Goal: Task Accomplishment & Management: Use online tool/utility

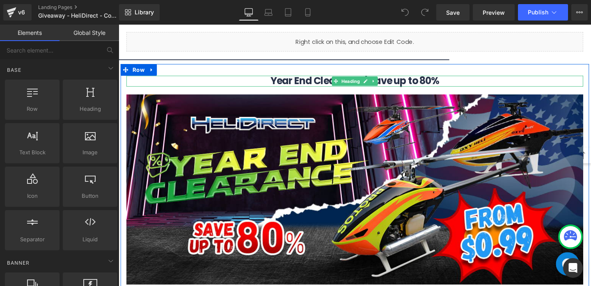
scroll to position [560, 0]
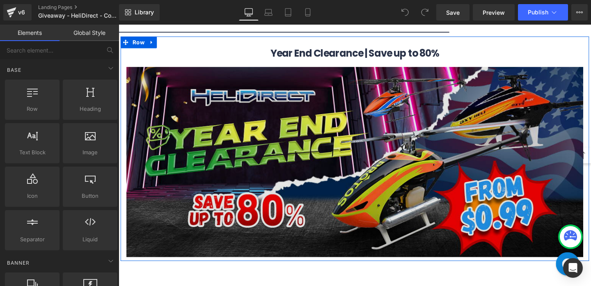
click at [423, 176] on img at bounding box center [367, 169] width 480 height 200
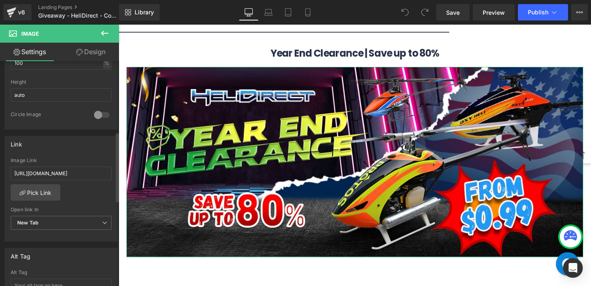
scroll to position [0, 0]
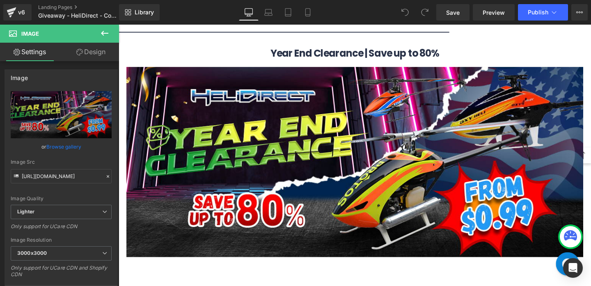
click at [105, 31] on icon at bounding box center [105, 33] width 10 height 10
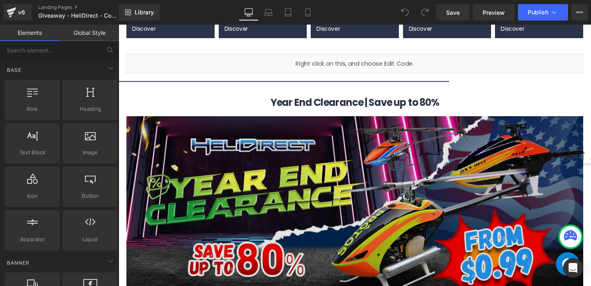
scroll to position [506, 0]
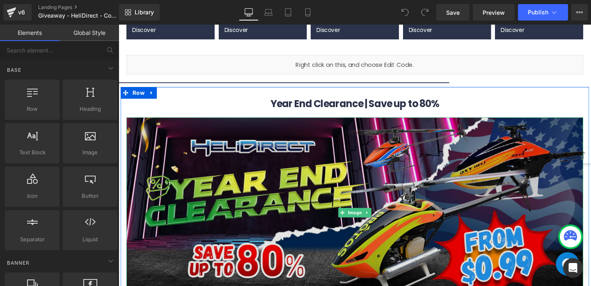
click at [189, 161] on img at bounding box center [367, 222] width 480 height 200
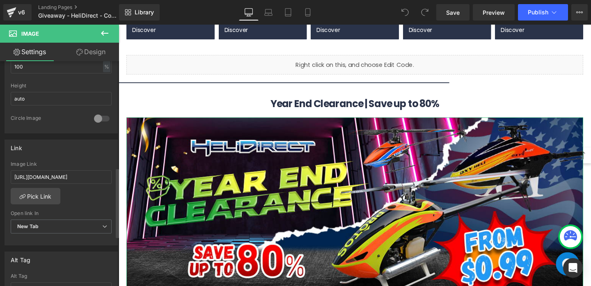
scroll to position [503, 0]
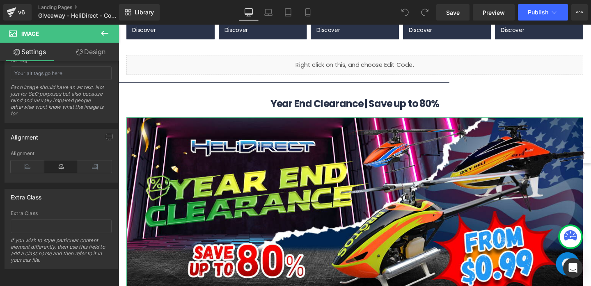
click at [101, 55] on link "Design" at bounding box center [90, 52] width 59 height 18
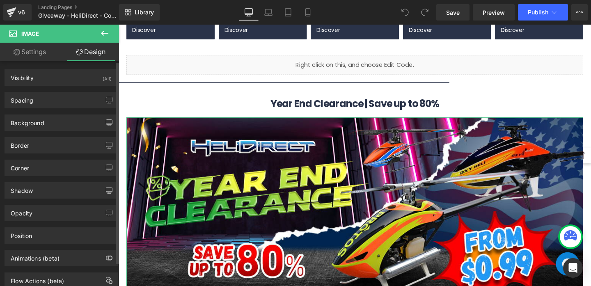
scroll to position [26, 0]
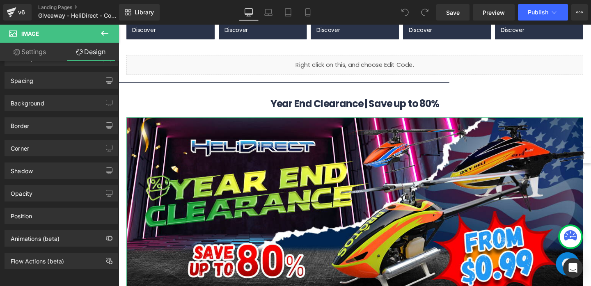
click at [47, 49] on link "Settings" at bounding box center [29, 52] width 59 height 18
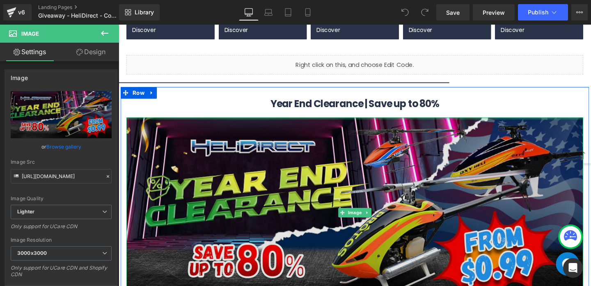
scroll to position [511, 0]
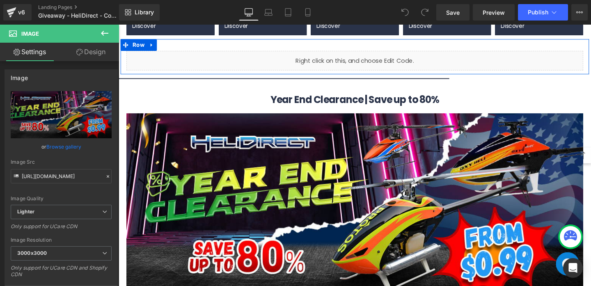
click at [470, 47] on div "Liquid Row" at bounding box center [367, 58] width 492 height 37
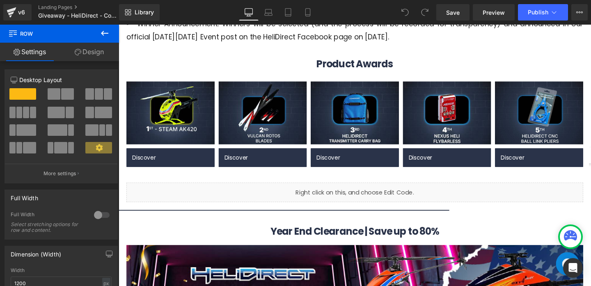
scroll to position [445, 0]
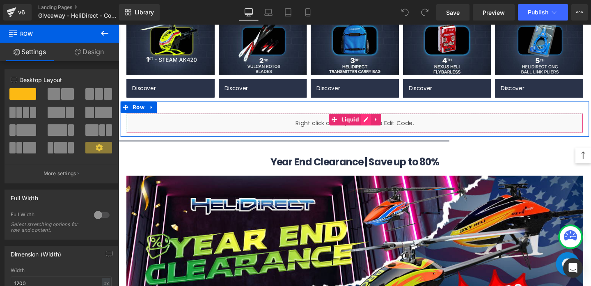
click at [377, 125] on icon at bounding box center [378, 124] width 6 height 6
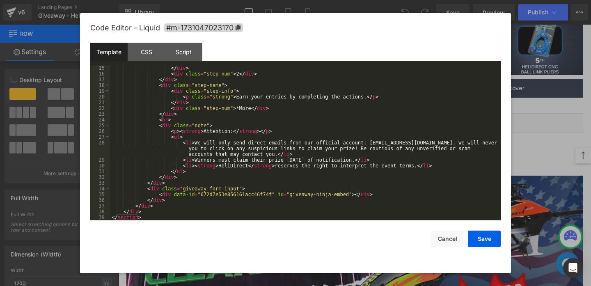
scroll to position [0, 0]
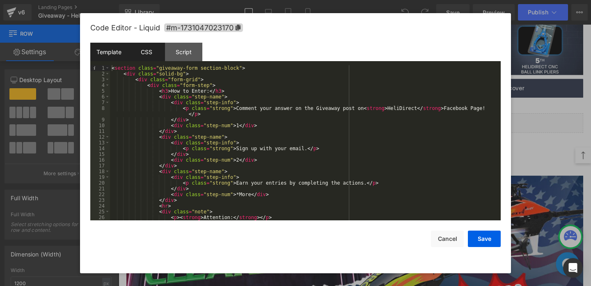
click at [159, 61] on div "CSS" at bounding box center [146, 52] width 37 height 18
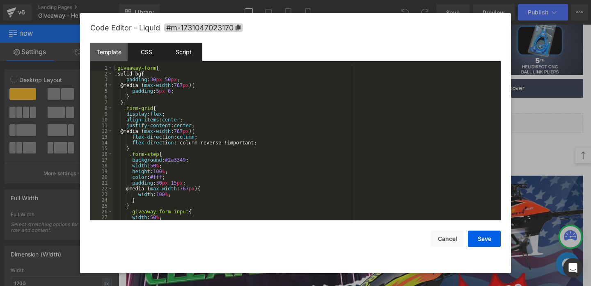
click at [180, 59] on div "Script" at bounding box center [183, 52] width 37 height 18
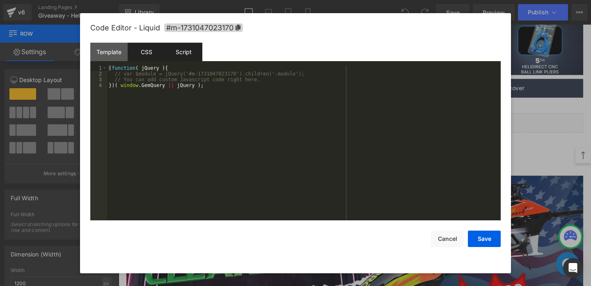
click at [150, 51] on div "CSS" at bounding box center [146, 52] width 37 height 18
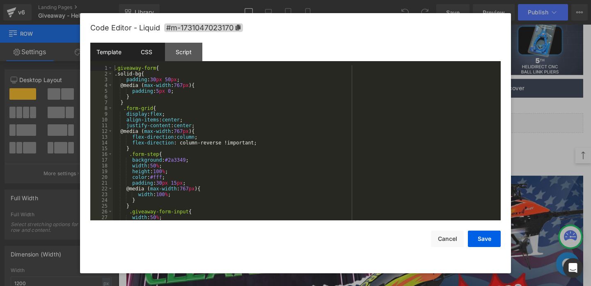
click at [113, 49] on div "Template" at bounding box center [108, 52] width 37 height 18
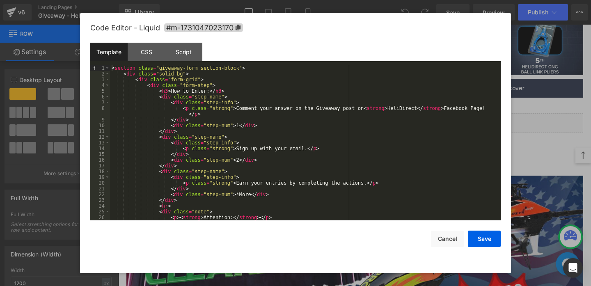
click at [562, 107] on div at bounding box center [295, 143] width 591 height 286
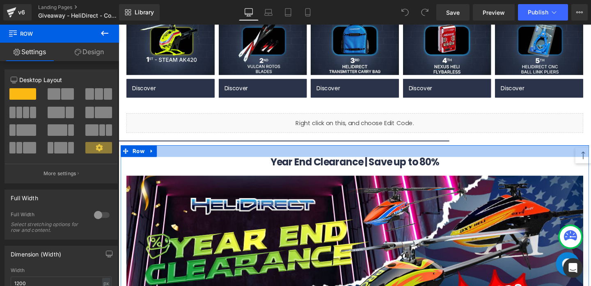
click at [483, 153] on div at bounding box center [367, 157] width 492 height 12
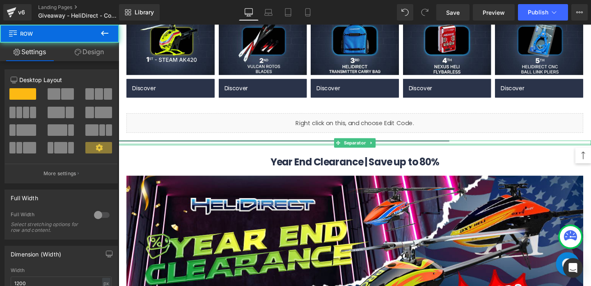
click at [481, 150] on div at bounding box center [367, 150] width 496 height 2
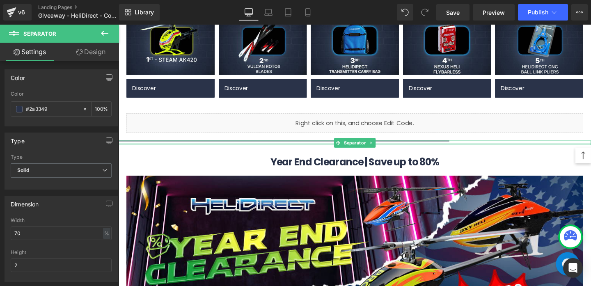
click at [190, 150] on div at bounding box center [367, 150] width 496 height 2
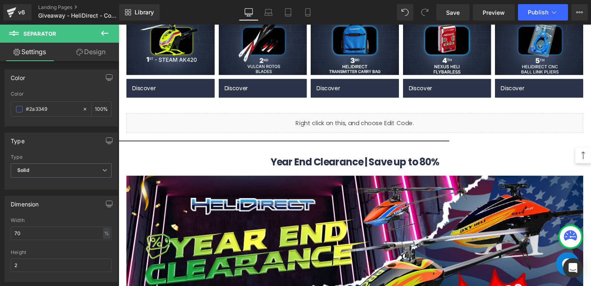
click at [104, 30] on icon at bounding box center [105, 33] width 10 height 10
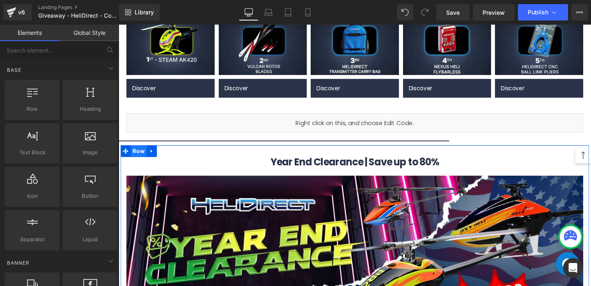
click at [137, 159] on span "Row" at bounding box center [139, 157] width 17 height 12
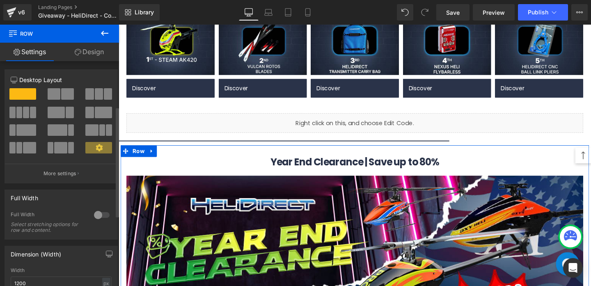
scroll to position [236, 0]
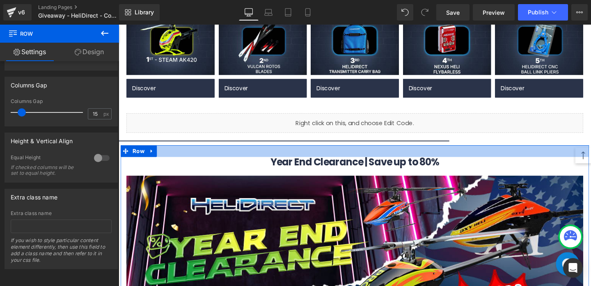
click at [181, 158] on div at bounding box center [367, 157] width 492 height 12
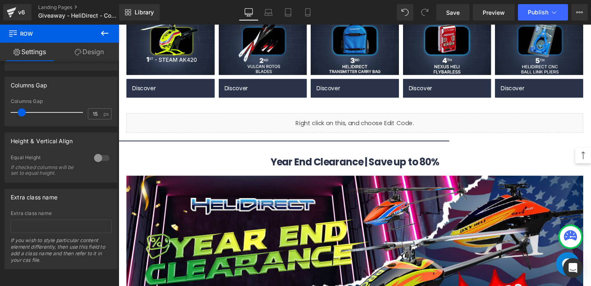
click at [103, 36] on icon at bounding box center [105, 33] width 10 height 10
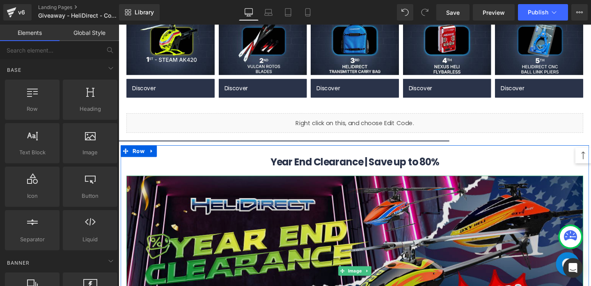
click at [167, 216] on img at bounding box center [367, 283] width 480 height 200
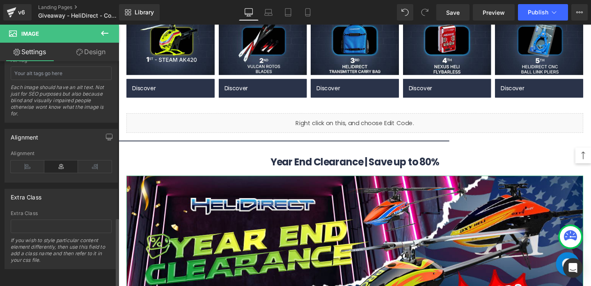
scroll to position [0, 0]
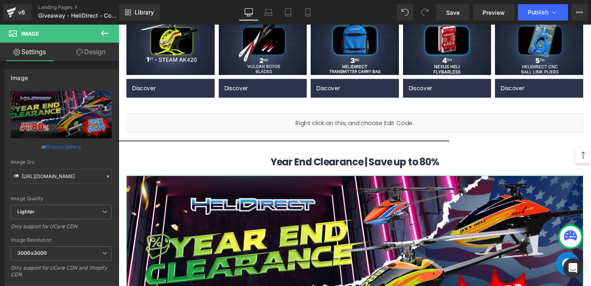
click at [78, 48] on link "Design" at bounding box center [90, 52] width 59 height 18
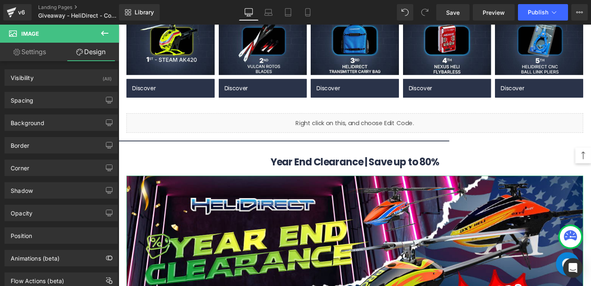
click at [50, 48] on link "Settings" at bounding box center [29, 52] width 59 height 18
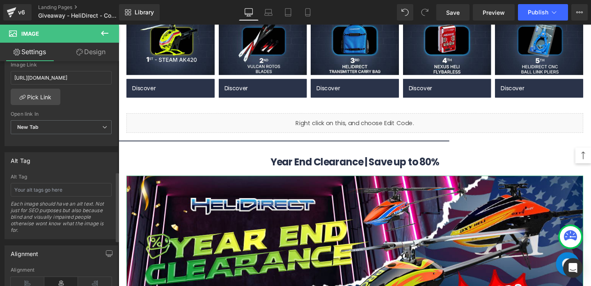
scroll to position [503, 0]
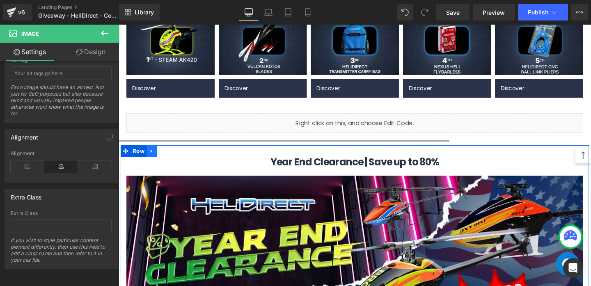
click at [153, 160] on icon at bounding box center [153, 158] width 6 height 6
click at [172, 158] on icon at bounding box center [175, 158] width 6 height 6
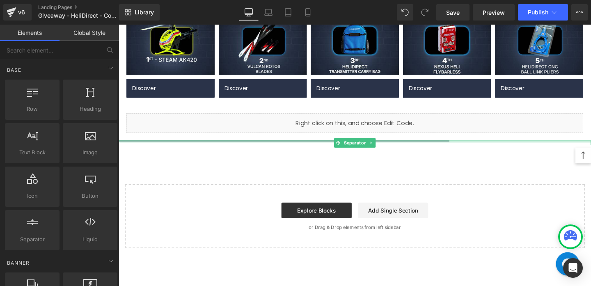
click at [234, 147] on div at bounding box center [367, 147] width 496 height 2
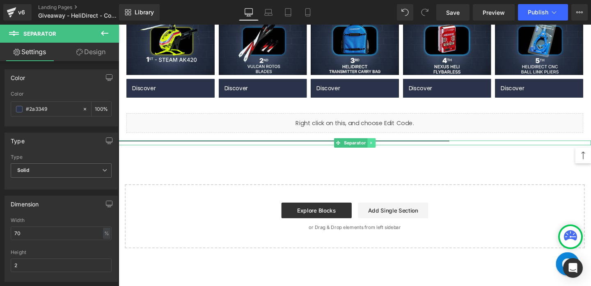
click at [386, 146] on link at bounding box center [384, 149] width 9 height 10
click at [388, 147] on icon at bounding box center [388, 149] width 5 height 5
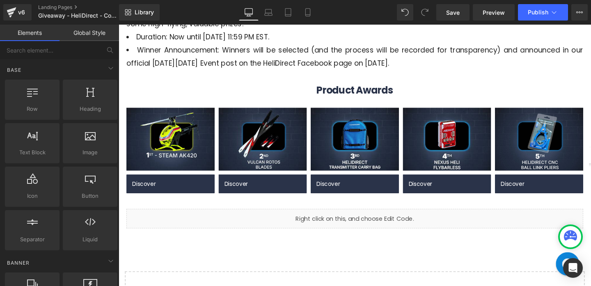
scroll to position [335, 0]
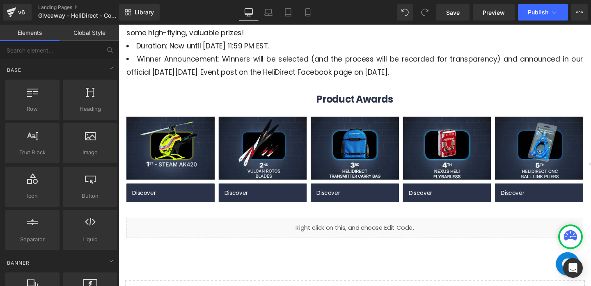
click at [419, 100] on h1 "Product Awards" at bounding box center [367, 103] width 480 height 11
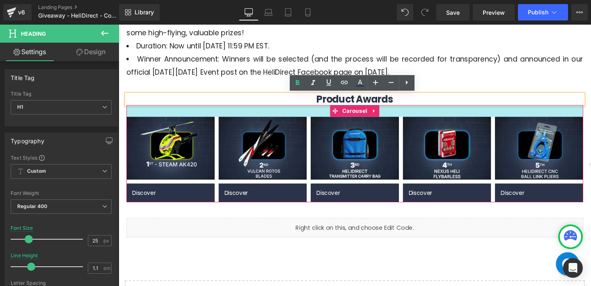
click at [423, 111] on div at bounding box center [367, 115] width 480 height 12
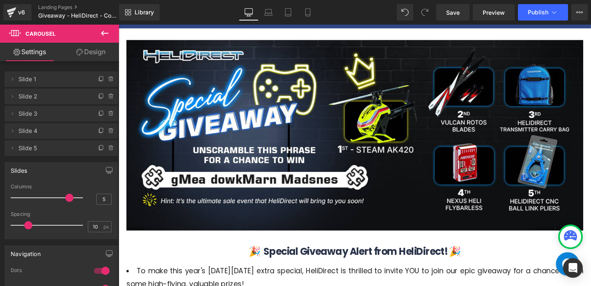
scroll to position [60, 0]
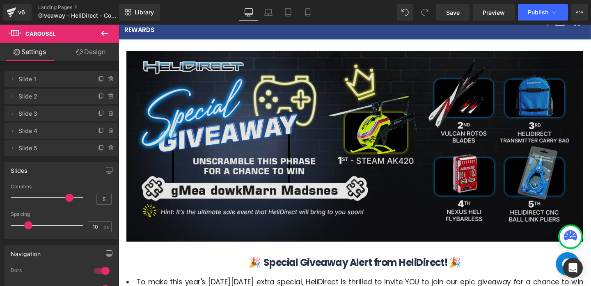
click at [402, 113] on img at bounding box center [367, 152] width 480 height 200
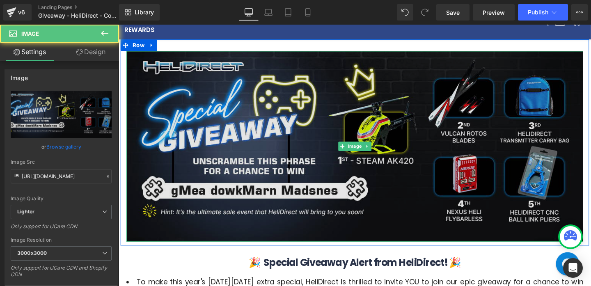
click at [287, 112] on img at bounding box center [367, 152] width 480 height 200
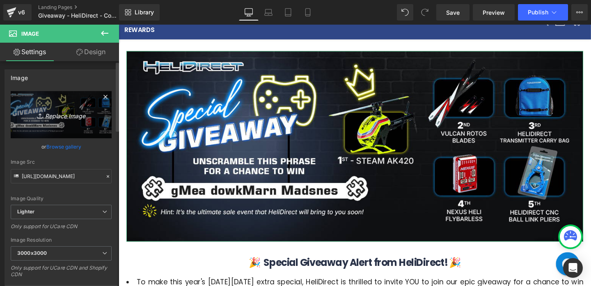
click at [74, 109] on link "Replace Image" at bounding box center [61, 114] width 101 height 47
type input "C:\fakepath\COMBOVE-Motor (1)-(1) 1200x547-Home.jpg"
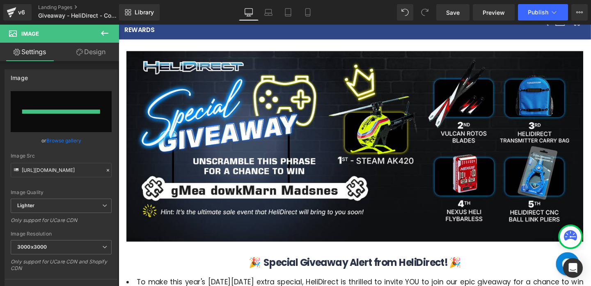
type input "[URL][DOMAIN_NAME]"
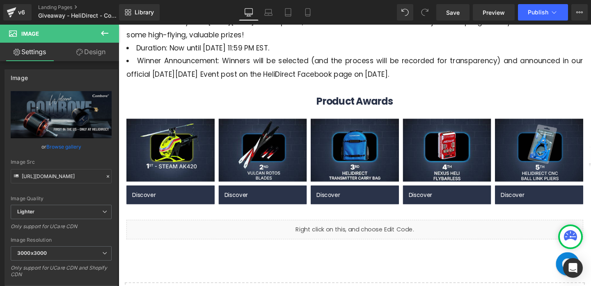
scroll to position [358, 0]
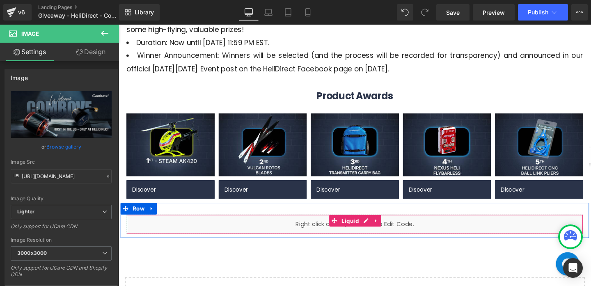
click at [313, 235] on div "Liquid" at bounding box center [367, 234] width 480 height 21
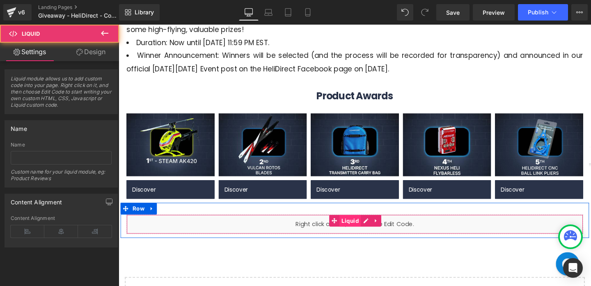
click at [356, 232] on span "Liquid" at bounding box center [362, 230] width 23 height 12
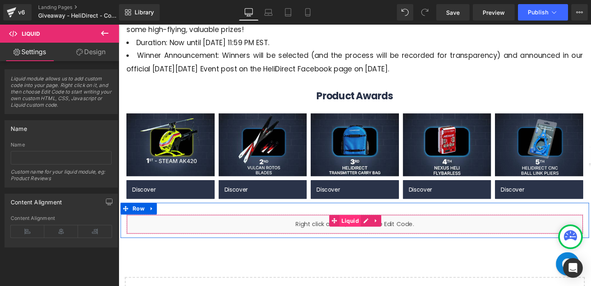
click at [360, 232] on span "Liquid" at bounding box center [362, 230] width 23 height 12
click at [381, 233] on ul "Liquid" at bounding box center [367, 230] width 55 height 12
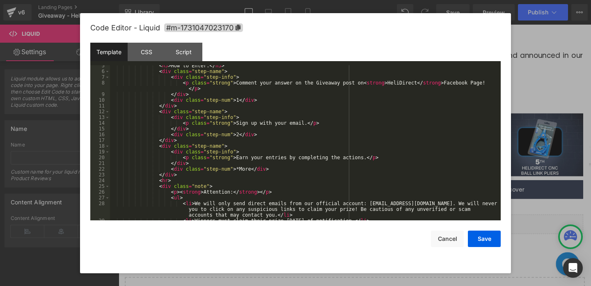
scroll to position [86, 0]
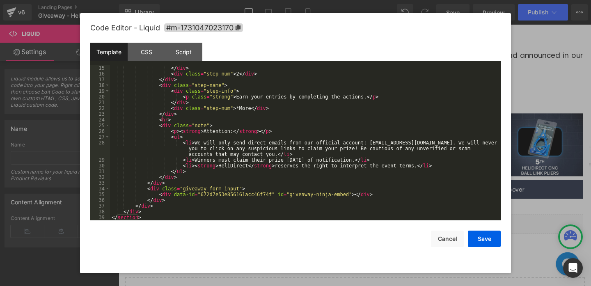
click at [228, 196] on div "</ div > < div class = "step-num" > 2 </ div > </ div > < div class = "step-nam…" at bounding box center [303, 148] width 387 height 166
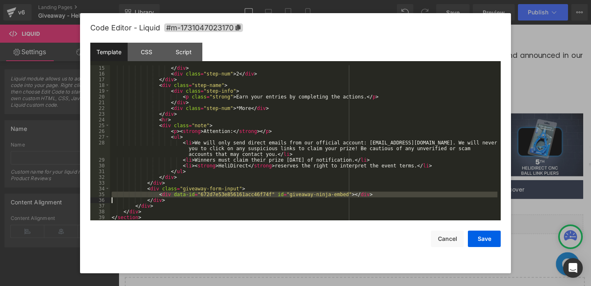
click at [228, 196] on div "</ div > < div class = "step-num" > 2 </ div > </ div > < div class = "step-nam…" at bounding box center [303, 148] width 387 height 166
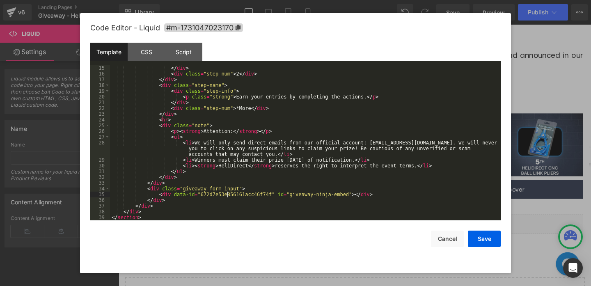
click at [228, 196] on div "</ div > < div class = "step-num" > 2 </ div > </ div > < div class = "step-nam…" at bounding box center [303, 148] width 387 height 166
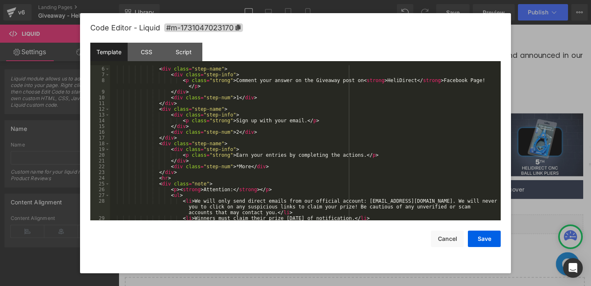
scroll to position [0, 0]
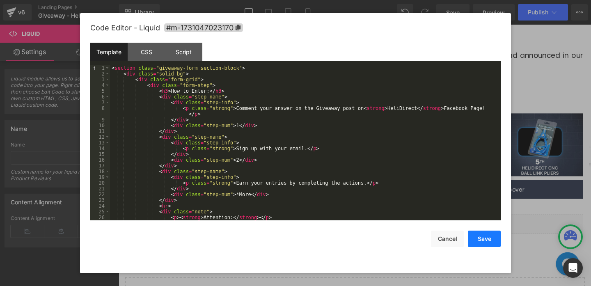
click at [479, 242] on button "Save" at bounding box center [483, 238] width 33 height 16
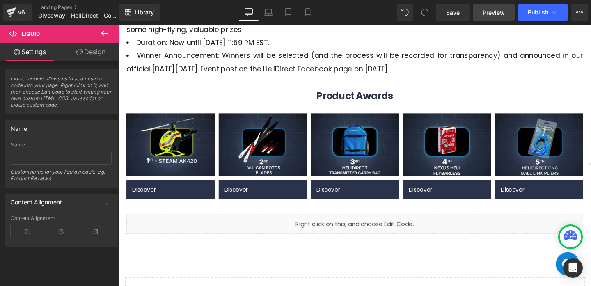
click at [499, 14] on span "Preview" at bounding box center [493, 12] width 22 height 9
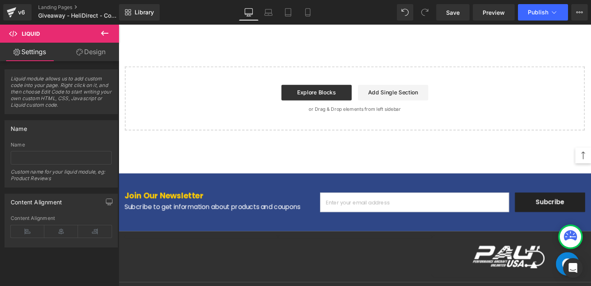
scroll to position [581, 0]
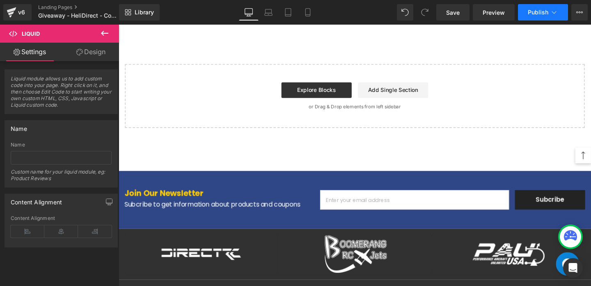
click at [563, 9] on button "Publish" at bounding box center [543, 12] width 50 height 16
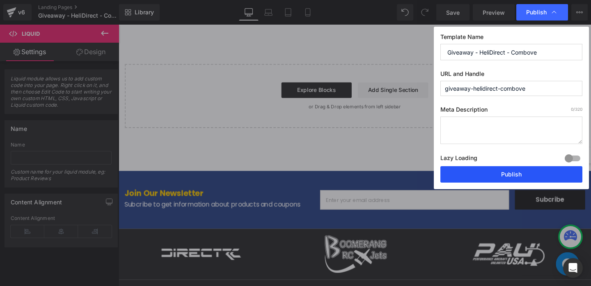
click at [534, 172] on button "Publish" at bounding box center [511, 174] width 142 height 16
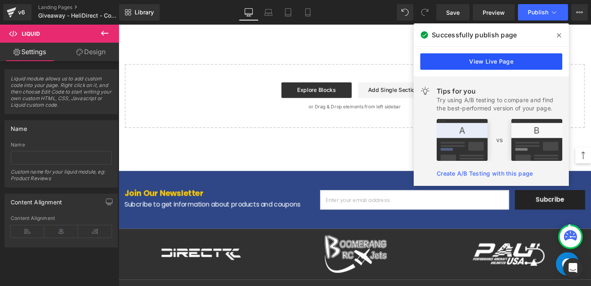
click at [501, 60] on link "View Live Page" at bounding box center [491, 61] width 142 height 16
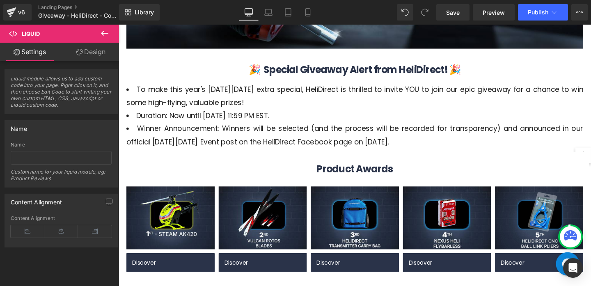
scroll to position [302, 0]
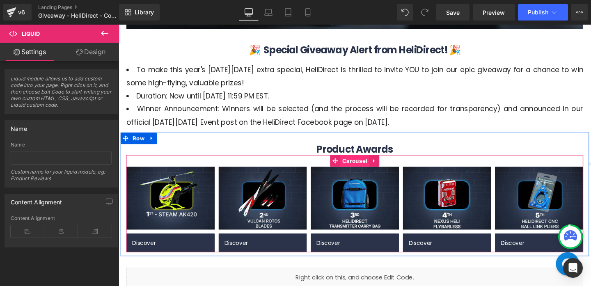
click at [358, 171] on span "Carousel" at bounding box center [366, 168] width 30 height 12
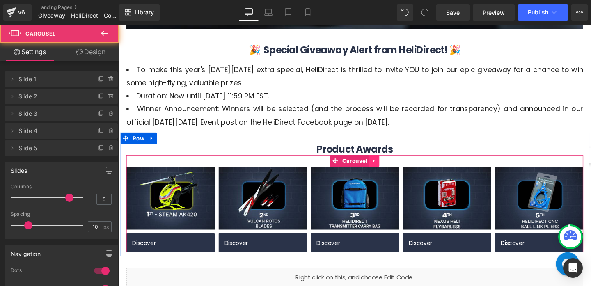
click at [383, 169] on link at bounding box center [387, 168] width 11 height 12
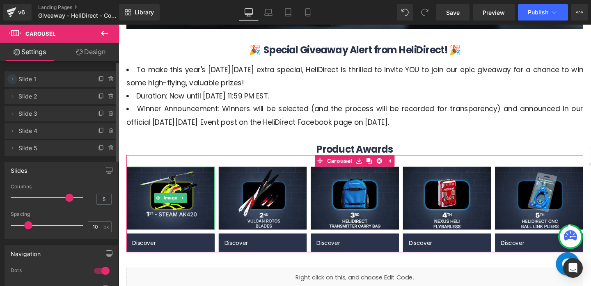
click at [14, 78] on icon at bounding box center [12, 79] width 7 height 7
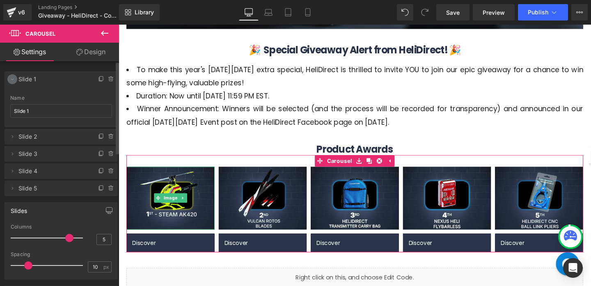
click at [14, 78] on icon at bounding box center [12, 79] width 7 height 7
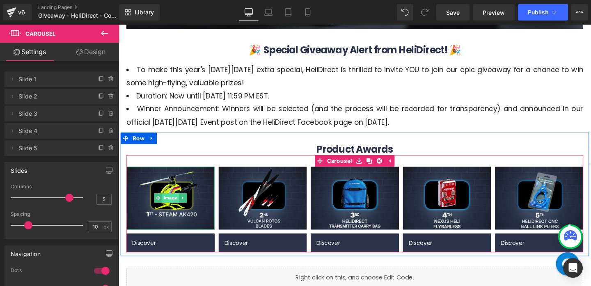
click at [175, 207] on span "Image" at bounding box center [173, 207] width 18 height 10
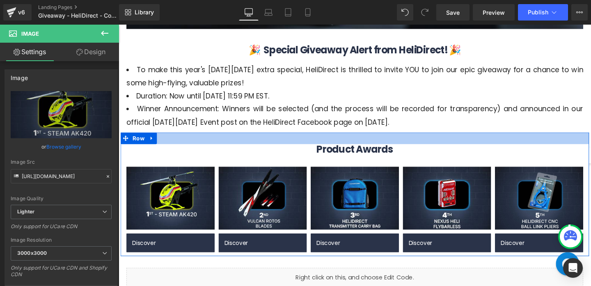
click at [433, 139] on div at bounding box center [367, 144] width 492 height 12
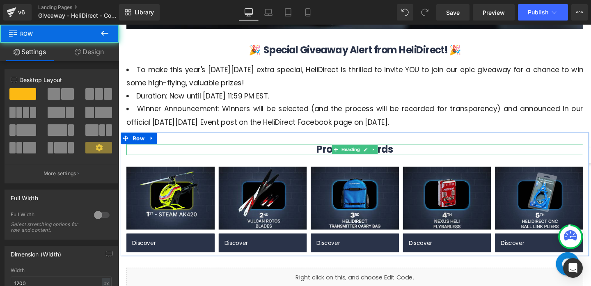
click at [433, 160] on div "Product Awards Heading" at bounding box center [367, 155] width 480 height 11
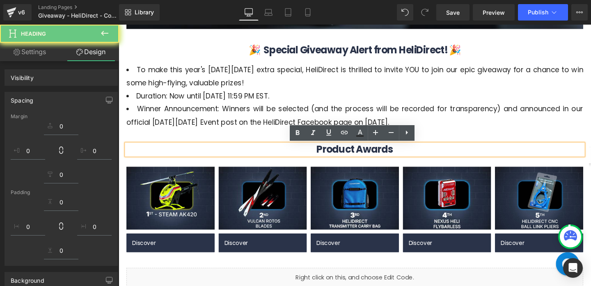
click at [416, 166] on div "Image Discover Button Image Discover Button Image Discover Button Image" at bounding box center [367, 213] width 480 height 102
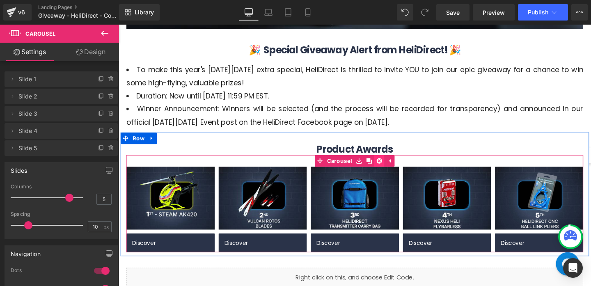
click at [393, 165] on icon at bounding box center [393, 168] width 6 height 6
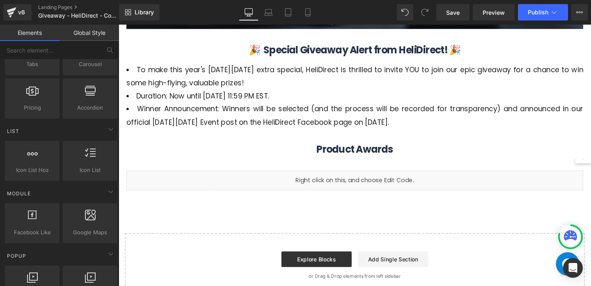
scroll to position [307, 0]
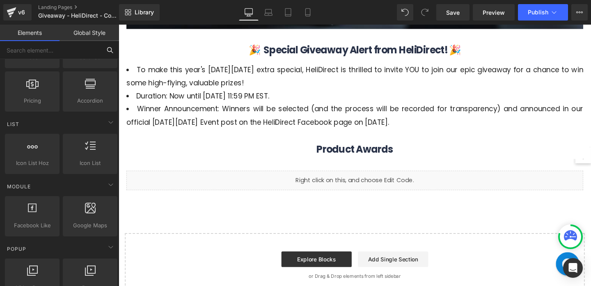
click at [49, 51] on input "text" at bounding box center [50, 50] width 101 height 18
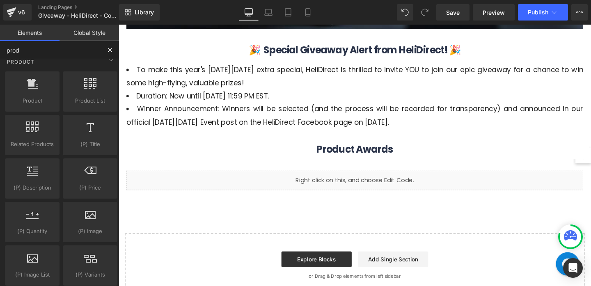
scroll to position [0, 0]
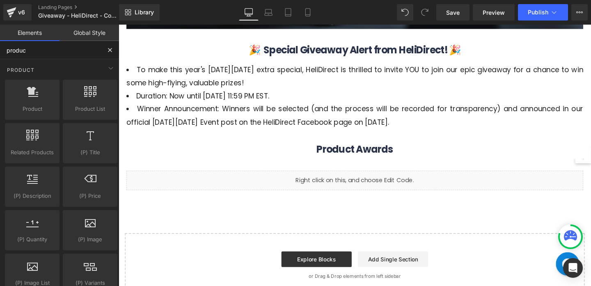
type input "product"
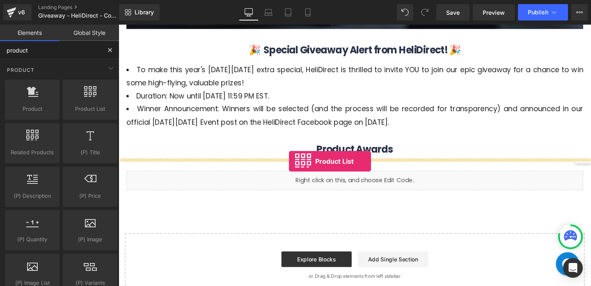
drag, startPoint x: 206, startPoint y: 124, endPoint x: 297, endPoint y: 168, distance: 101.1
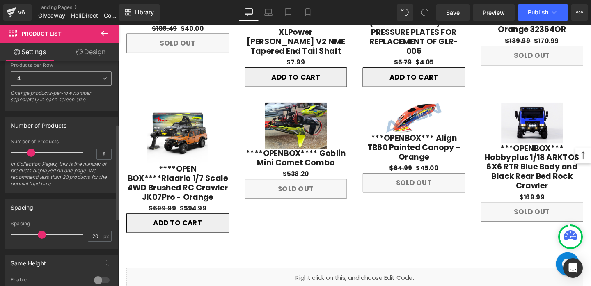
scroll to position [153, 0]
click at [104, 153] on input "8" at bounding box center [104, 153] width 14 height 10
drag, startPoint x: 104, startPoint y: 153, endPoint x: 89, endPoint y: 153, distance: 14.4
click at [89, 153] on div "Number of Products 8 In Collection Pages, this is the number of products displa…" at bounding box center [61, 165] width 101 height 54
type input "4"
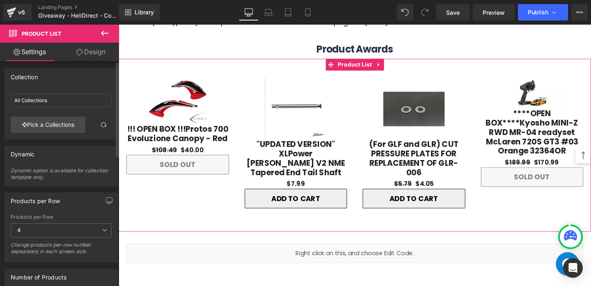
scroll to position [0, 0]
click at [70, 121] on link "Pick a Collections" at bounding box center [48, 125] width 75 height 16
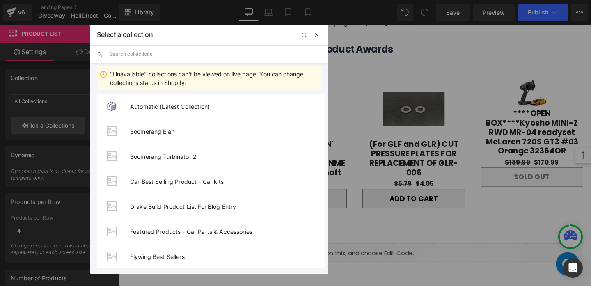
click at [317, 36] on span "button" at bounding box center [316, 35] width 7 height 7
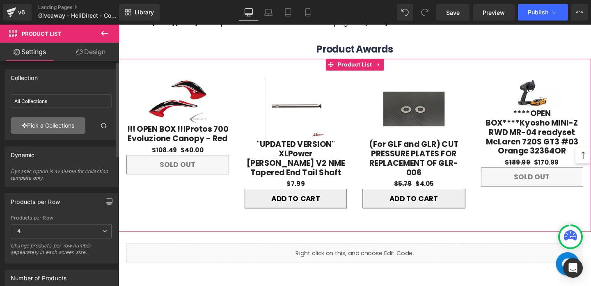
click at [60, 125] on link "Pick a Collections" at bounding box center [48, 125] width 75 height 16
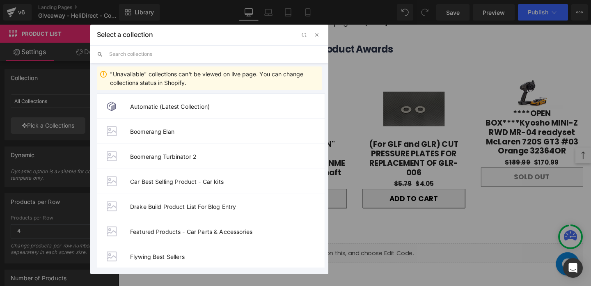
click at [160, 58] on input "text" at bounding box center [215, 54] width 212 height 18
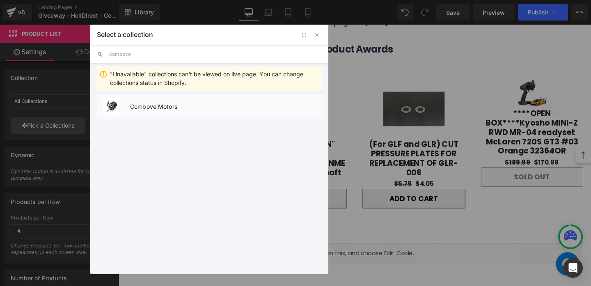
type input "combove"
click at [218, 114] on li "Combove Motors" at bounding box center [211, 105] width 228 height 25
type input "Combove Motors"
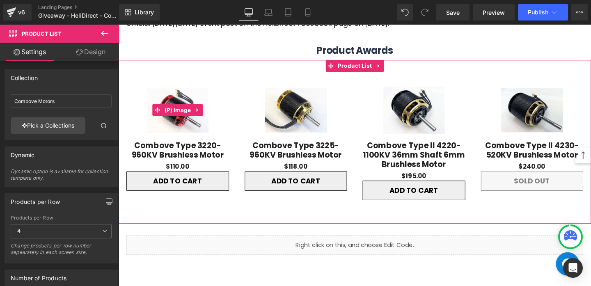
scroll to position [403, 0]
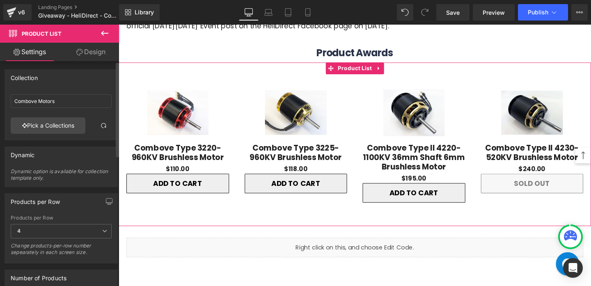
click at [97, 141] on div "Dynamic 0 Dynamic option is available for collection template only." at bounding box center [61, 163] width 123 height 47
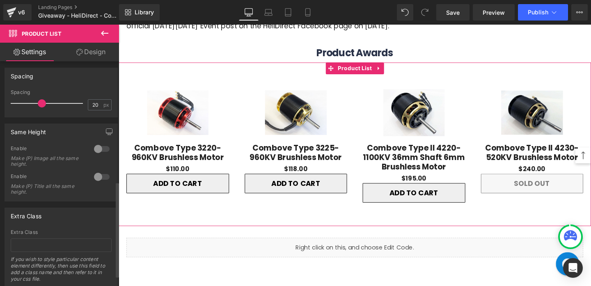
scroll to position [309, 0]
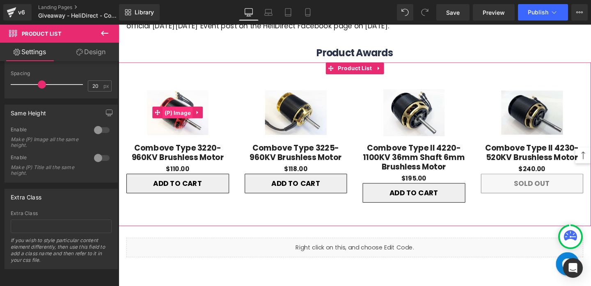
click at [181, 116] on span "(P) Image" at bounding box center [181, 117] width 32 height 12
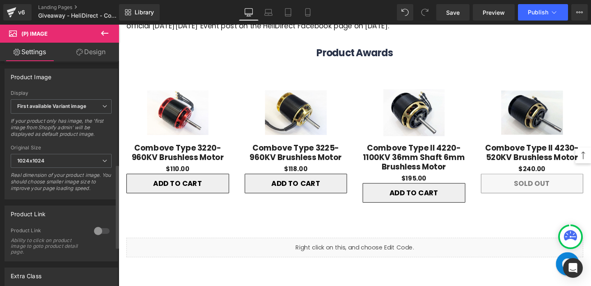
scroll to position [382, 0]
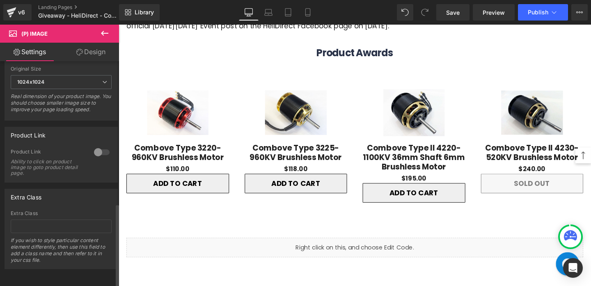
click at [93, 148] on div at bounding box center [102, 152] width 20 height 13
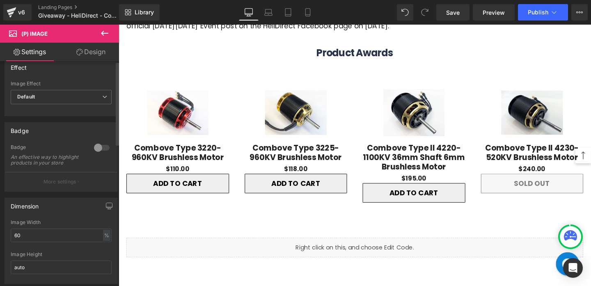
scroll to position [0, 0]
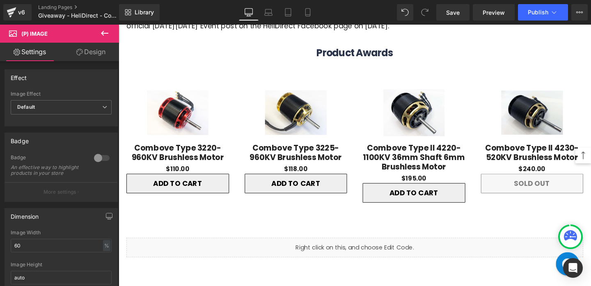
click at [102, 36] on icon at bounding box center [105, 33] width 10 height 10
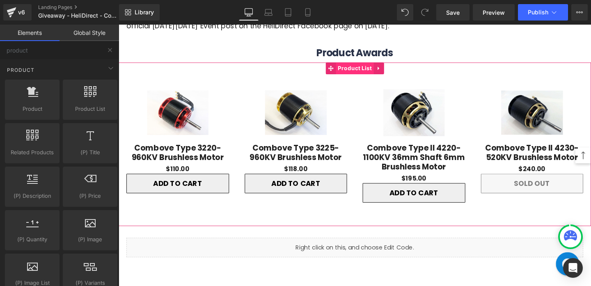
click at [359, 74] on span "Product List" at bounding box center [367, 70] width 40 height 12
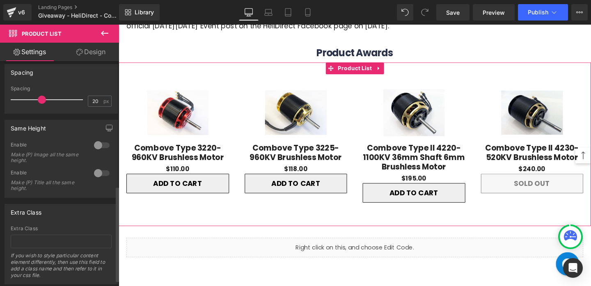
scroll to position [309, 0]
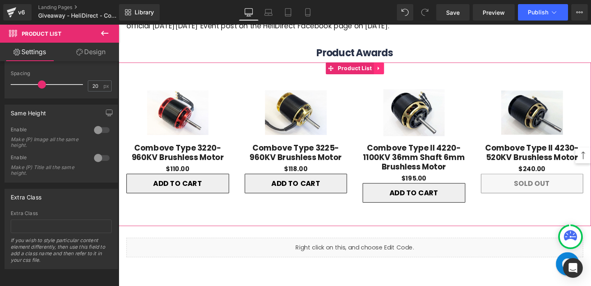
click at [390, 68] on icon at bounding box center [392, 70] width 6 height 6
click at [399, 69] on icon at bounding box center [397, 71] width 6 height 6
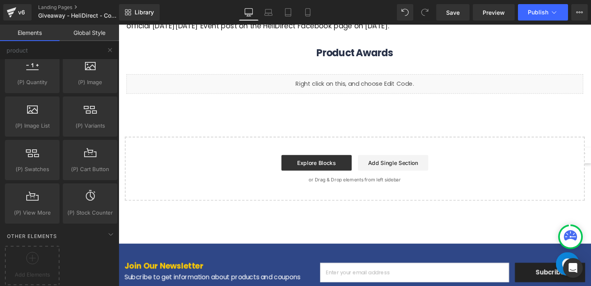
scroll to position [0, 0]
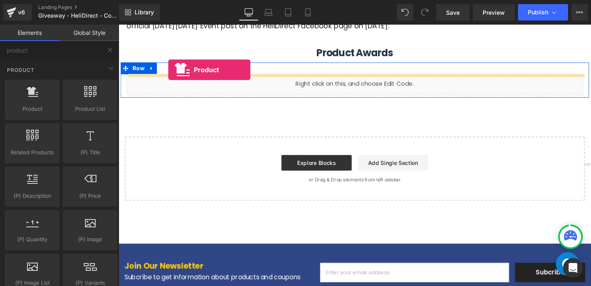
drag, startPoint x: 157, startPoint y: 140, endPoint x: 171, endPoint y: 72, distance: 68.9
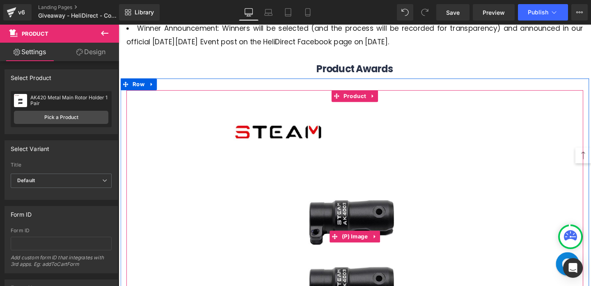
scroll to position [375, 0]
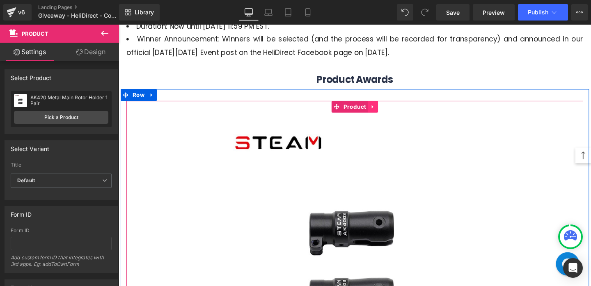
click at [388, 113] on icon at bounding box center [386, 110] width 6 height 6
click at [391, 112] on icon at bounding box center [391, 111] width 6 height 6
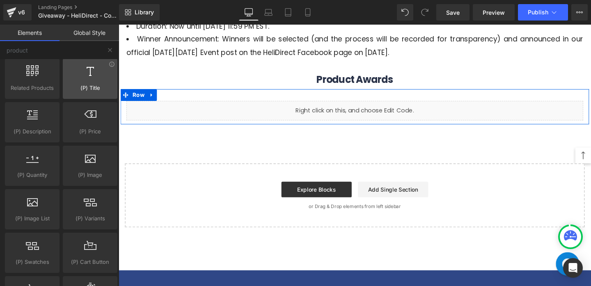
scroll to position [0, 0]
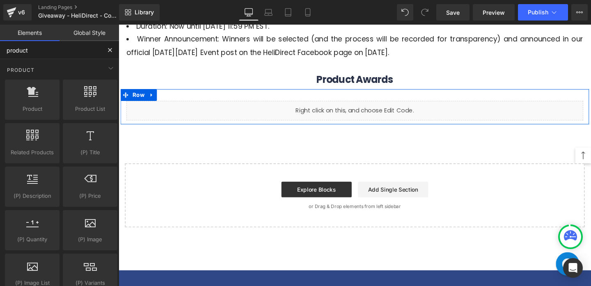
click at [36, 55] on input "product" at bounding box center [50, 50] width 101 height 18
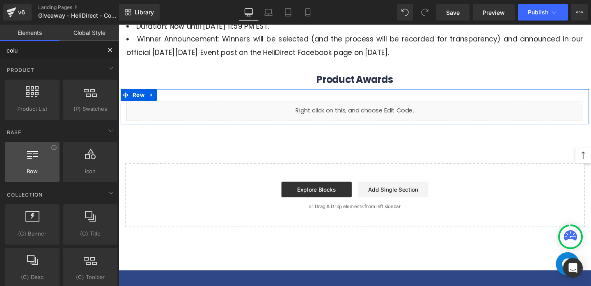
type input "colum"
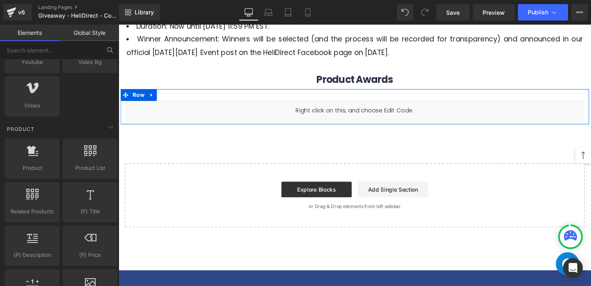
scroll to position [581, 0]
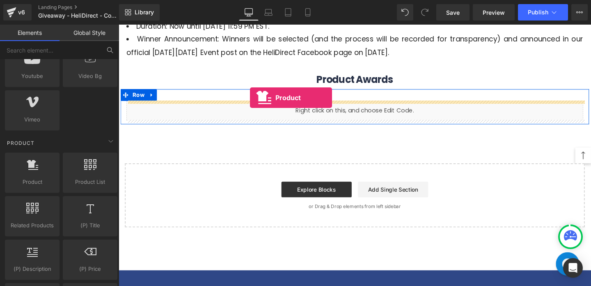
drag, startPoint x: 154, startPoint y: 195, endPoint x: 256, endPoint y: 101, distance: 139.0
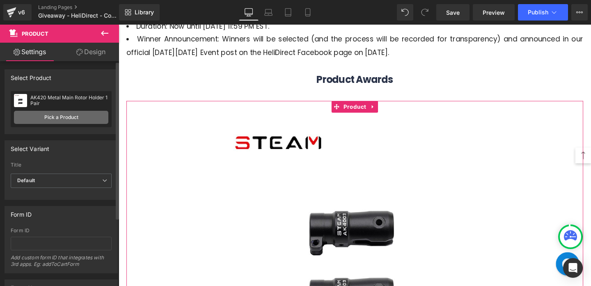
click at [93, 123] on link "Pick a Product" at bounding box center [61, 117] width 94 height 13
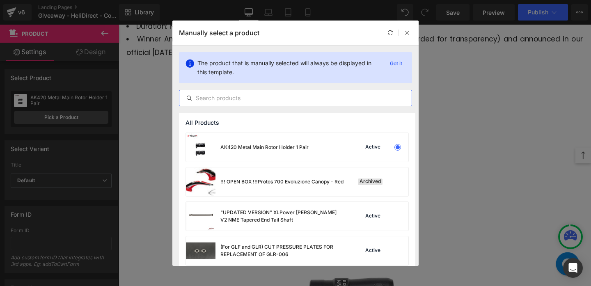
click at [260, 102] on input "text" at bounding box center [295, 98] width 232 height 10
paste input "5020-540kv"
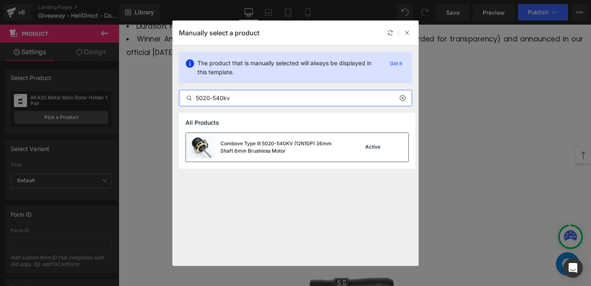
type input "5020-540kv"
click at [269, 150] on div "Combove Type III 5020-540KV (12N10P) 36mm Shaft 6mm Brushless Motor" at bounding box center [281, 147] width 123 height 15
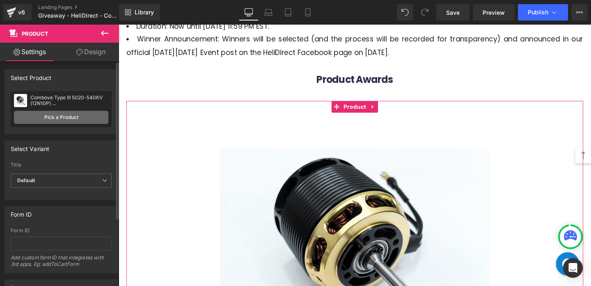
click at [87, 119] on link "Pick a Product" at bounding box center [61, 117] width 94 height 13
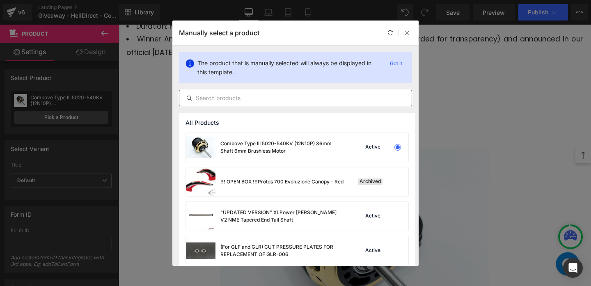
click at [235, 100] on input "text" at bounding box center [295, 98] width 232 height 10
paste input "4230-520kv"
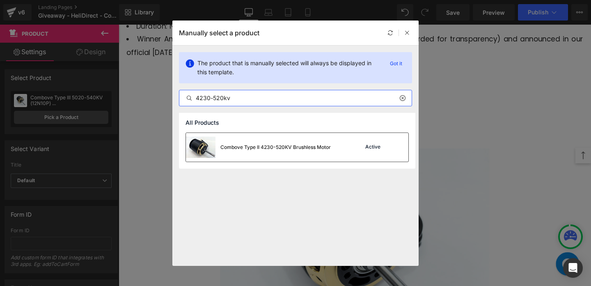
type input "4230-520kv"
click at [381, 156] on div "Combove Type II 4230-520KV Brushless Motor Active" at bounding box center [297, 147] width 222 height 29
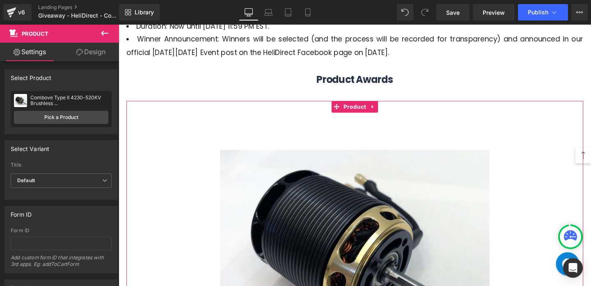
click at [98, 55] on link "Design" at bounding box center [90, 52] width 59 height 18
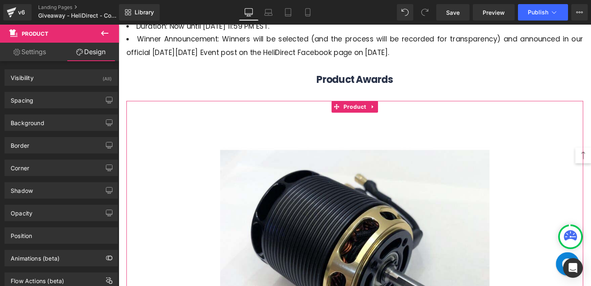
click at [46, 57] on link "Settings" at bounding box center [29, 52] width 59 height 18
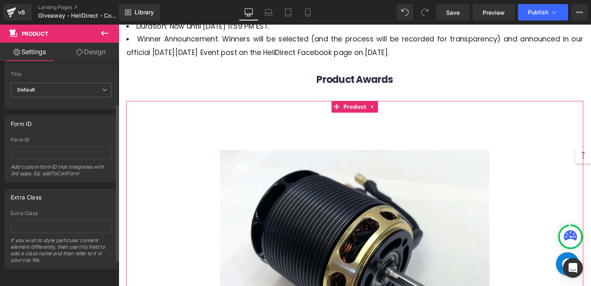
scroll to position [0, 0]
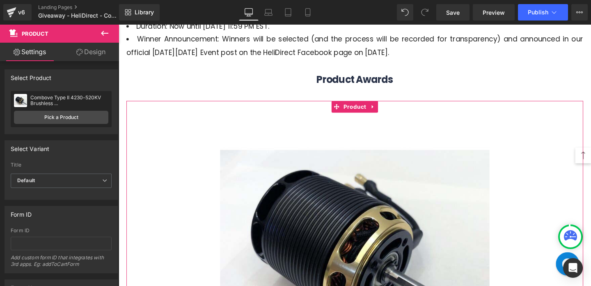
click at [90, 55] on link "Design" at bounding box center [90, 52] width 59 height 18
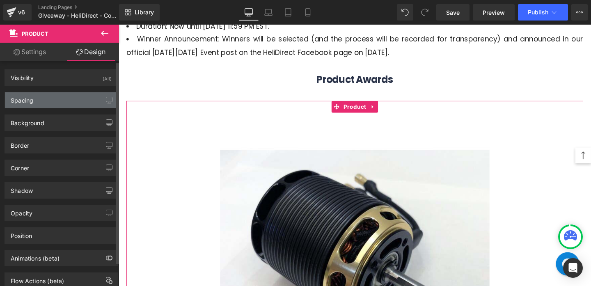
click at [80, 100] on div "Spacing" at bounding box center [61, 100] width 112 height 16
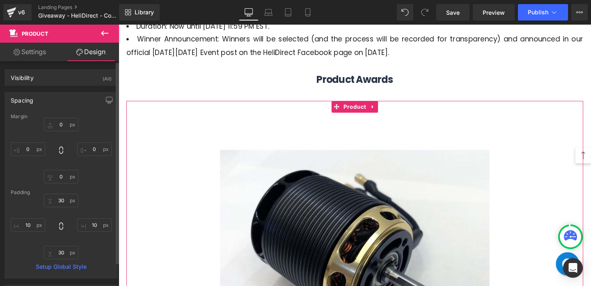
click at [80, 100] on div "Spacing" at bounding box center [61, 100] width 112 height 16
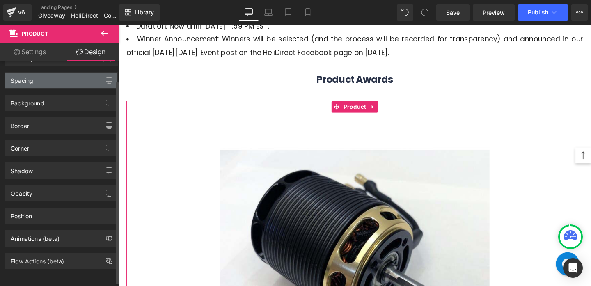
scroll to position [26, 0]
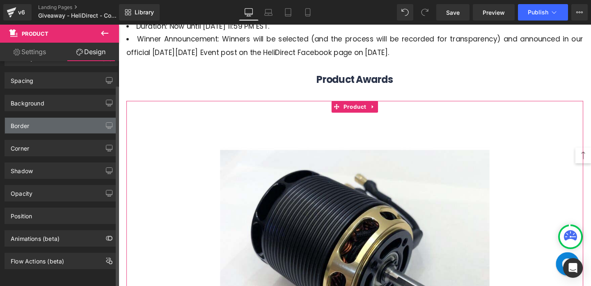
click at [75, 120] on div "Border" at bounding box center [61, 126] width 112 height 16
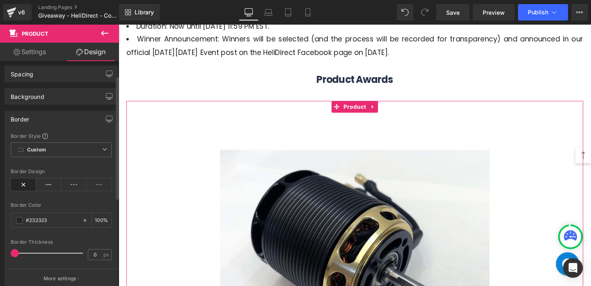
click at [78, 118] on div "Border" at bounding box center [61, 119] width 112 height 16
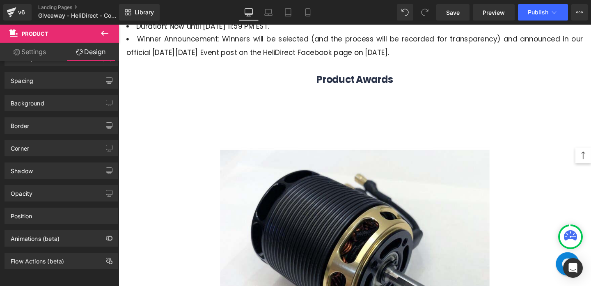
click at [106, 32] on icon at bounding box center [105, 33] width 10 height 10
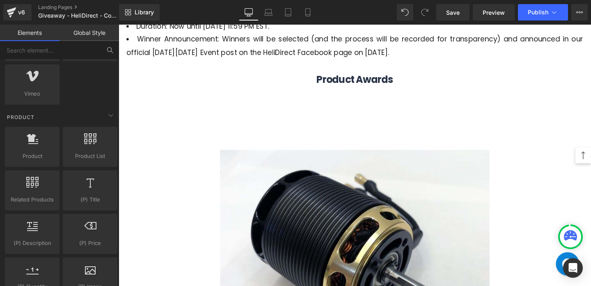
scroll to position [608, 0]
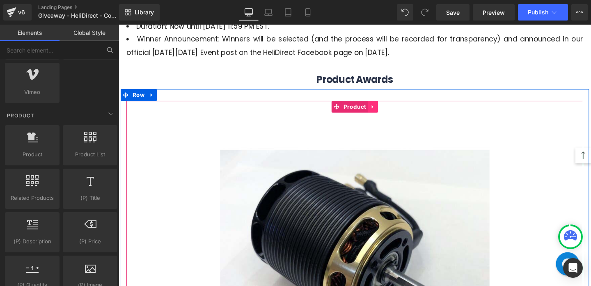
click at [385, 108] on icon at bounding box center [386, 110] width 6 height 6
click at [390, 109] on icon at bounding box center [391, 111] width 6 height 6
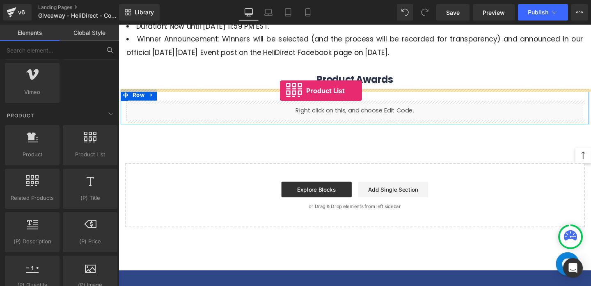
drag, startPoint x: 214, startPoint y: 166, endPoint x: 288, endPoint y: 94, distance: 103.2
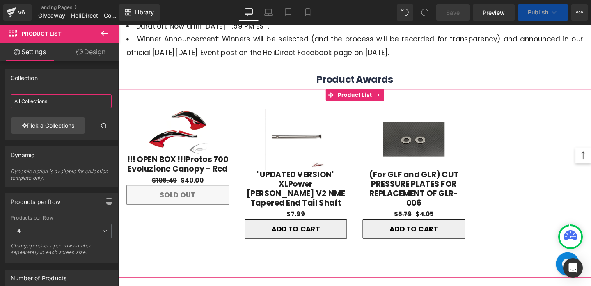
click at [69, 104] on input "All Collections" at bounding box center [61, 101] width 101 height 14
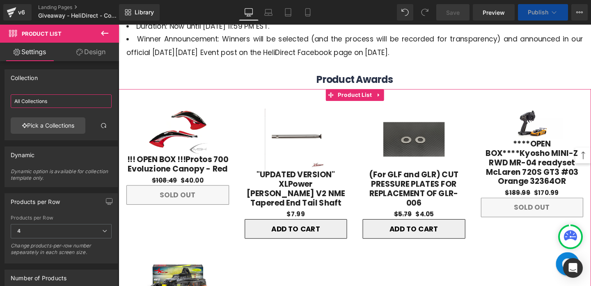
click at [69, 104] on input "All Collections" at bounding box center [61, 101] width 101 height 14
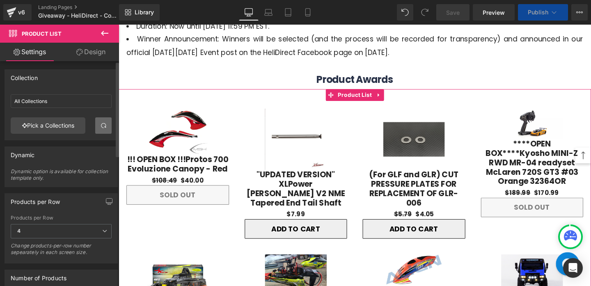
click at [101, 125] on span at bounding box center [103, 125] width 7 height 7
click at [76, 169] on div "Dynamic option is available for collection template only." at bounding box center [61, 177] width 101 height 18
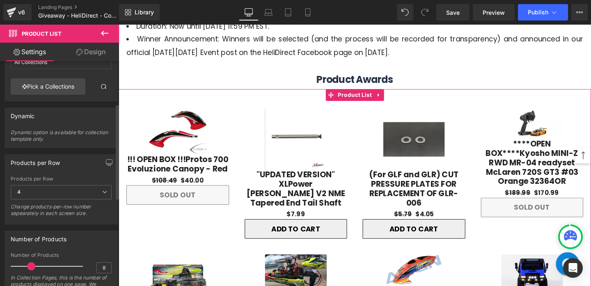
scroll to position [8, 0]
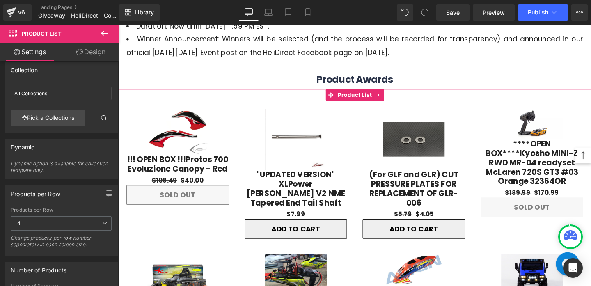
click at [95, 55] on link "Design" at bounding box center [90, 52] width 59 height 18
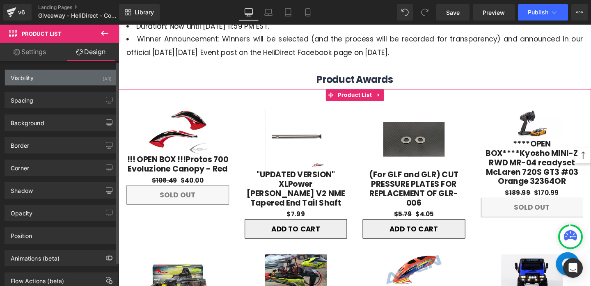
type input "0"
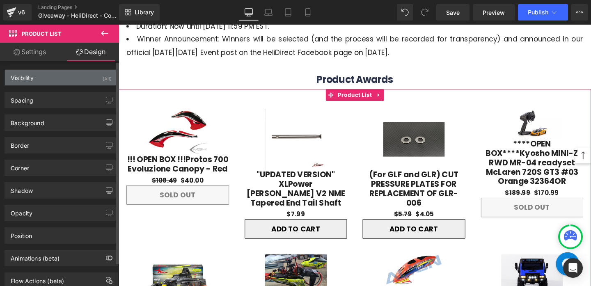
type input "0"
type input "30"
type input "0"
click at [90, 80] on div "Visibility (All)" at bounding box center [61, 78] width 112 height 16
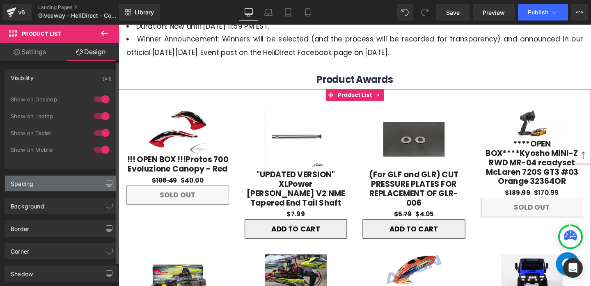
click at [68, 187] on div "Spacing" at bounding box center [61, 184] width 112 height 16
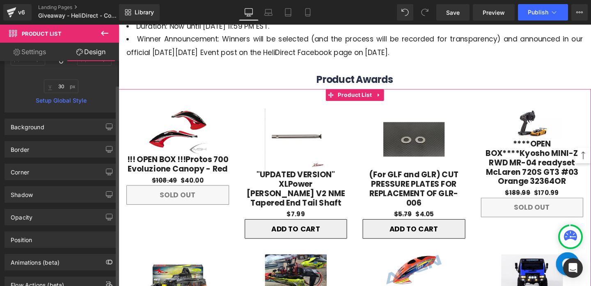
scroll to position [251, 0]
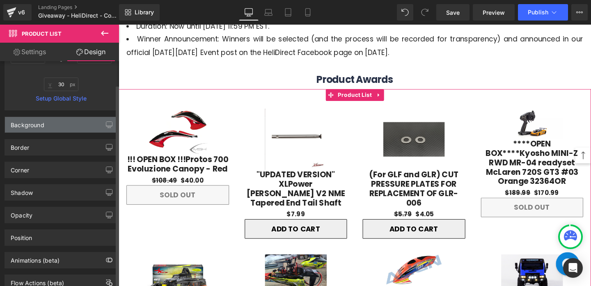
click at [81, 123] on div "Background" at bounding box center [61, 125] width 112 height 16
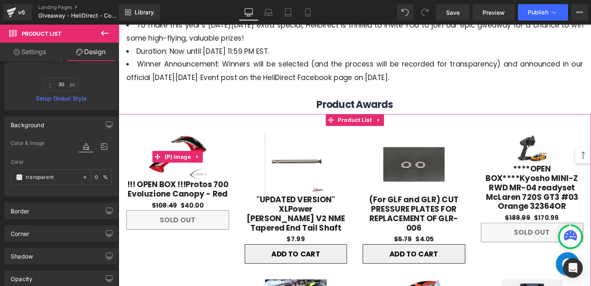
scroll to position [248, 0]
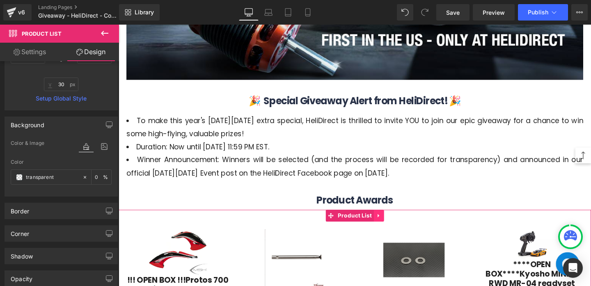
click at [392, 225] on icon at bounding box center [392, 225] width 6 height 6
click at [396, 226] on icon at bounding box center [397, 225] width 6 height 6
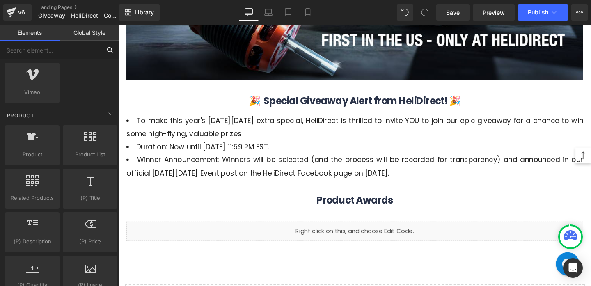
click at [36, 47] on input "text" at bounding box center [50, 50] width 101 height 18
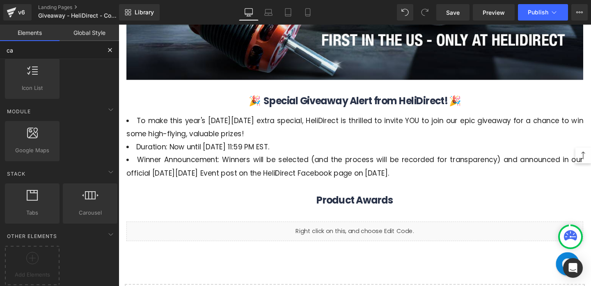
scroll to position [0, 0]
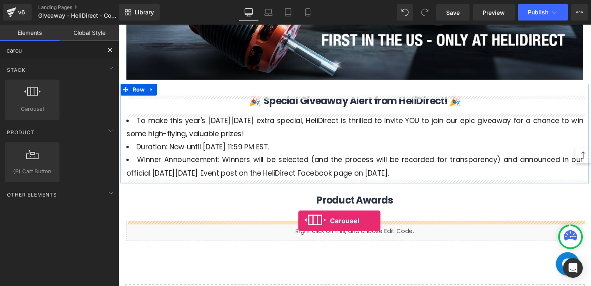
drag, startPoint x: 160, startPoint y: 125, endPoint x: 307, endPoint y: 231, distance: 181.4
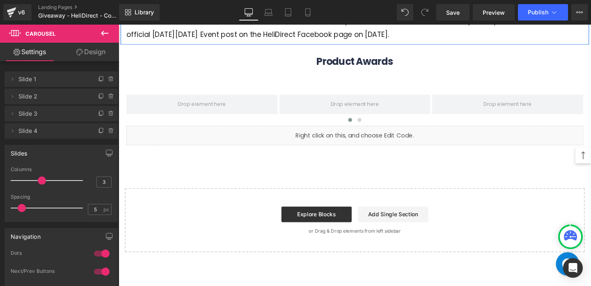
scroll to position [363, 0]
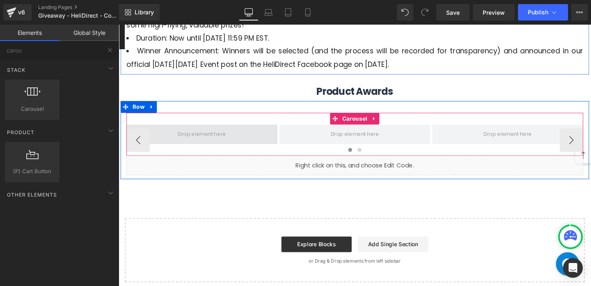
click at [232, 137] on span at bounding box center [206, 140] width 57 height 14
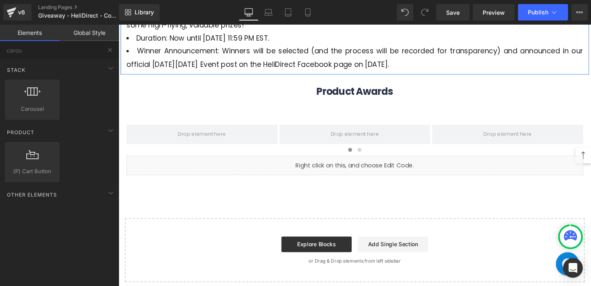
click at [91, 34] on link "Global Style" at bounding box center [88, 33] width 59 height 16
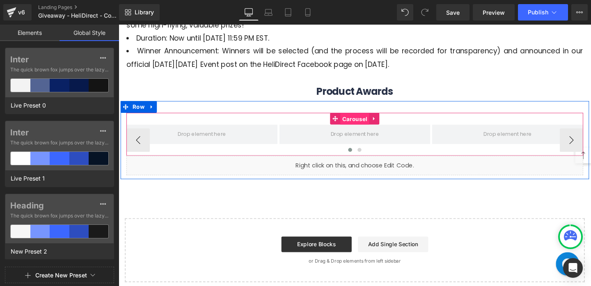
click at [362, 126] on span "Carousel" at bounding box center [366, 124] width 30 height 12
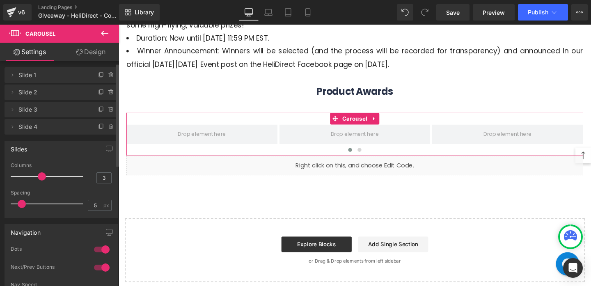
scroll to position [0, 0]
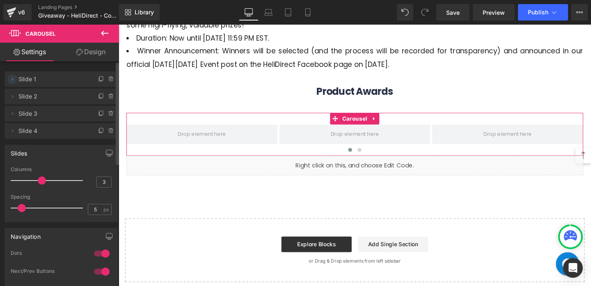
click at [14, 82] on icon at bounding box center [12, 79] width 7 height 7
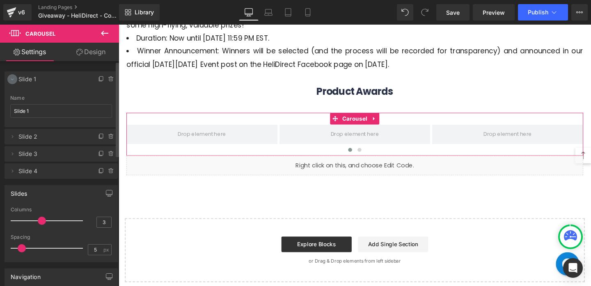
click at [14, 82] on icon at bounding box center [12, 79] width 7 height 7
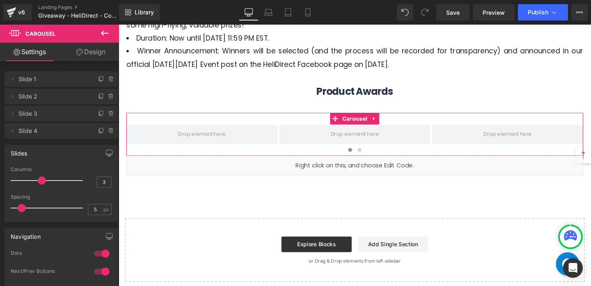
click at [85, 50] on link "Design" at bounding box center [90, 52] width 59 height 18
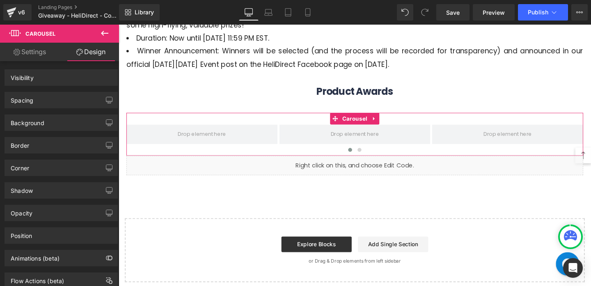
click at [38, 52] on link "Settings" at bounding box center [29, 52] width 59 height 18
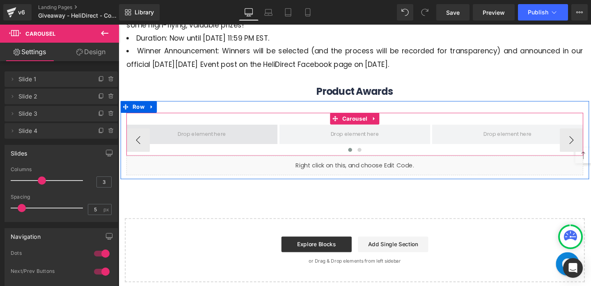
click at [190, 146] on span at bounding box center [206, 140] width 57 height 14
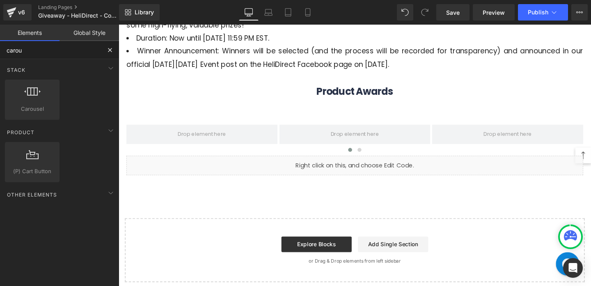
click at [92, 52] on input "carou" at bounding box center [50, 50] width 101 height 18
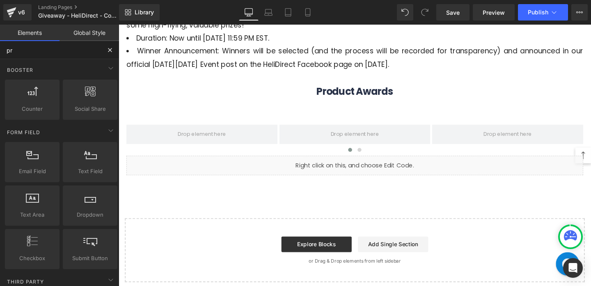
type input "pro"
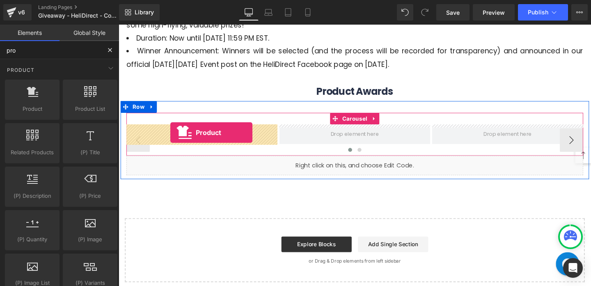
drag, startPoint x: 160, startPoint y: 126, endPoint x: 173, endPoint y: 138, distance: 18.0
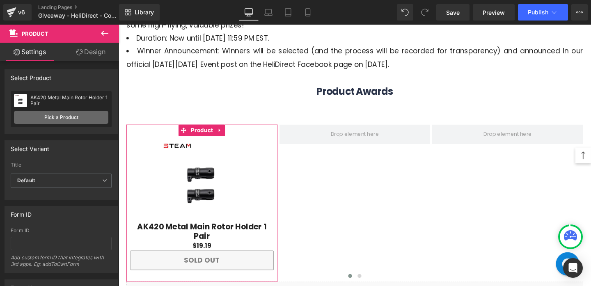
click at [87, 118] on link "Pick a Product" at bounding box center [61, 117] width 94 height 13
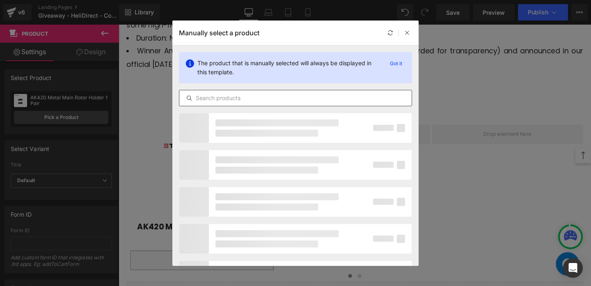
click at [280, 98] on input "text" at bounding box center [295, 98] width 232 height 10
paste input "5020-540kv"
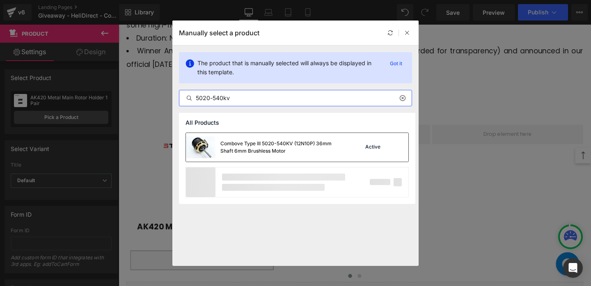
type input "5020-540kv"
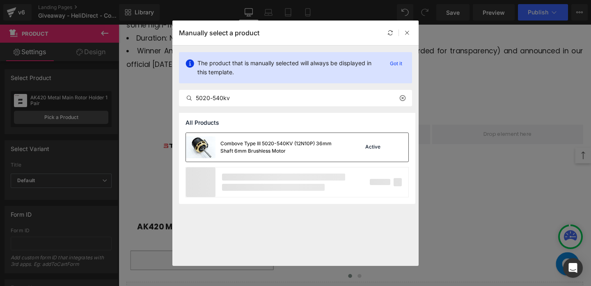
click at [373, 148] on div "Active" at bounding box center [372, 147] width 18 height 7
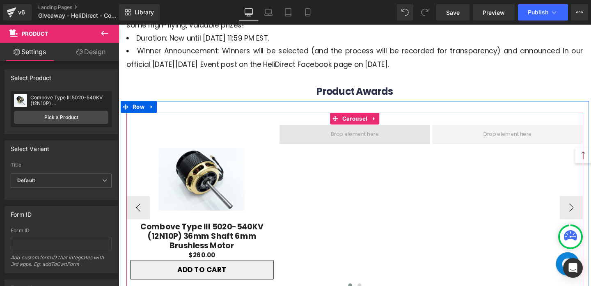
click at [333, 139] on span at bounding box center [366, 140] width 159 height 21
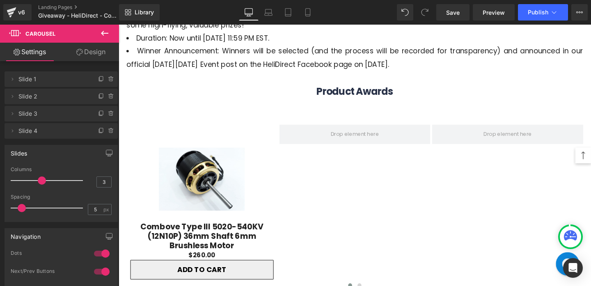
click at [105, 36] on icon at bounding box center [105, 33] width 10 height 10
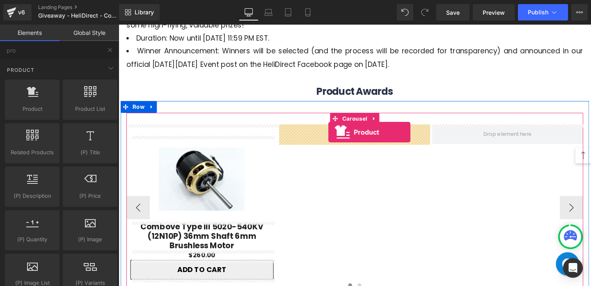
drag, startPoint x: 148, startPoint y: 142, endPoint x: 339, endPoint y: 137, distance: 191.1
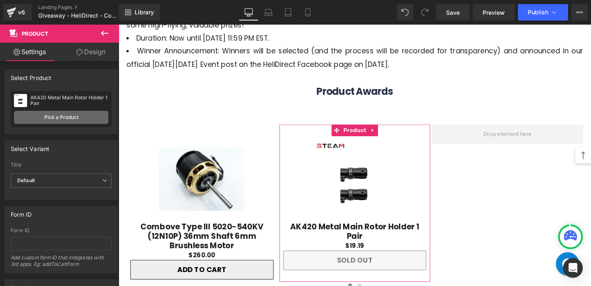
click at [66, 123] on link "Pick a Product" at bounding box center [61, 117] width 94 height 13
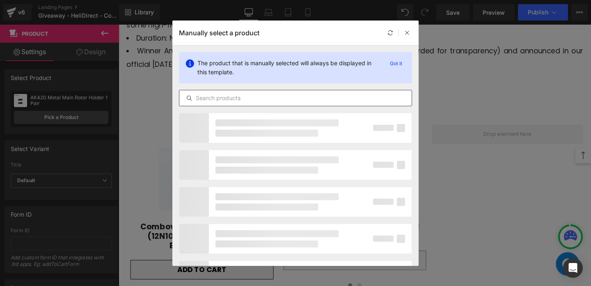
click at [283, 99] on input "text" at bounding box center [295, 98] width 232 height 10
paste input "4230-520kv"
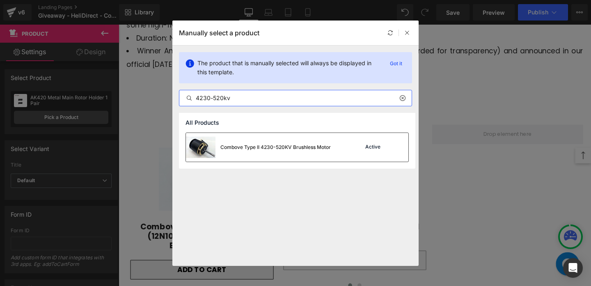
type input "4230-520kv"
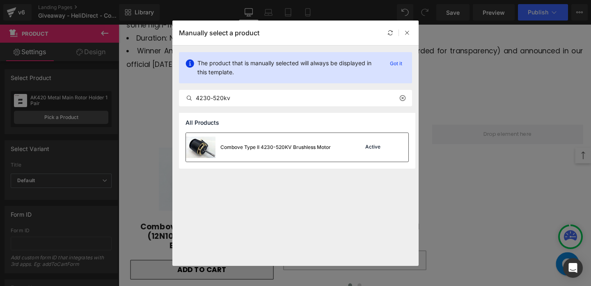
click at [357, 146] on div "Active" at bounding box center [381, 146] width 56 height 11
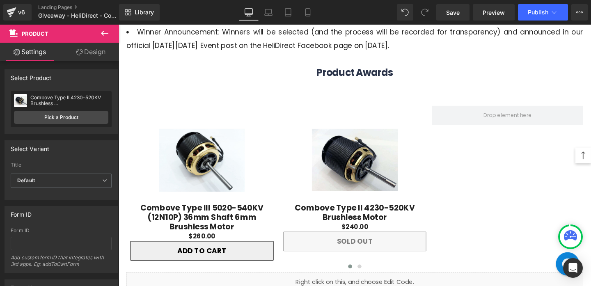
scroll to position [389, 0]
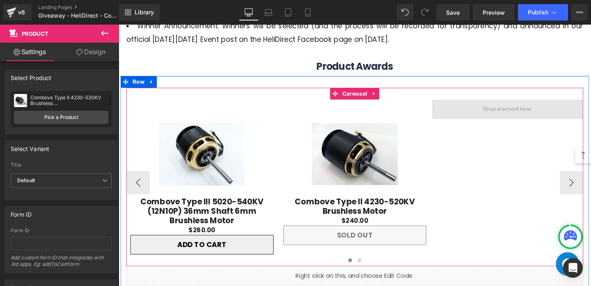
click at [501, 117] on span at bounding box center [527, 114] width 57 height 14
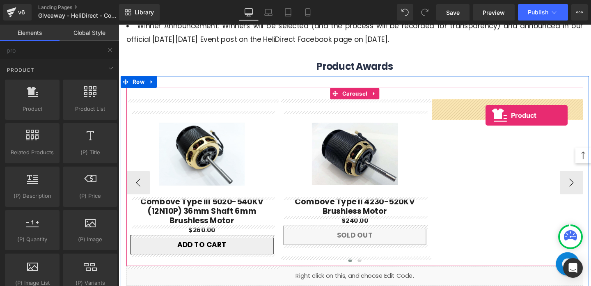
drag, startPoint x: 146, startPoint y: 126, endPoint x: 504, endPoint y: 120, distance: 358.0
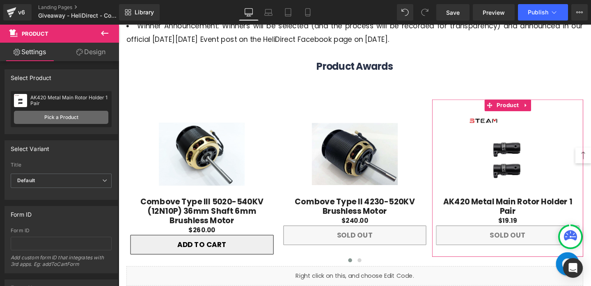
click at [66, 119] on link "Pick a Product" at bounding box center [61, 117] width 94 height 13
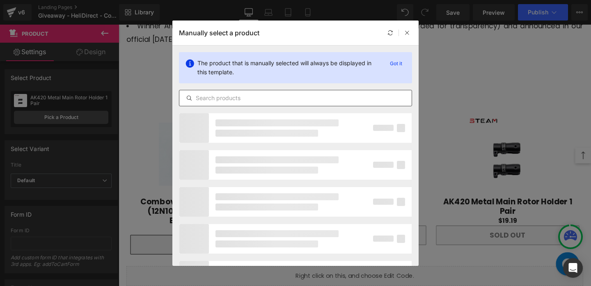
click at [263, 99] on input "text" at bounding box center [295, 98] width 232 height 10
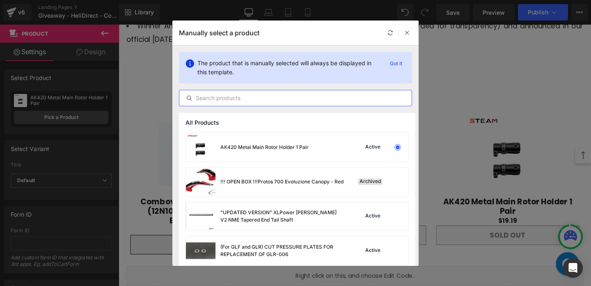
paste input "4225-550kv"
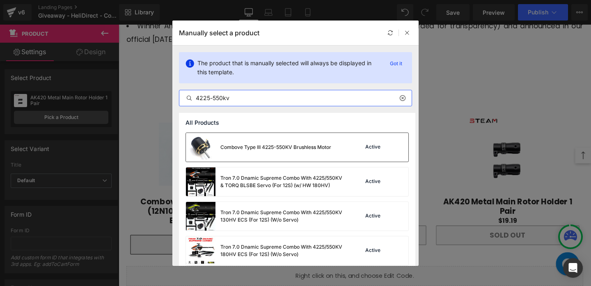
type input "4225-550kv"
click at [317, 156] on div "Combove Type III 4225-550KV Brushless Motor" at bounding box center [258, 147] width 145 height 29
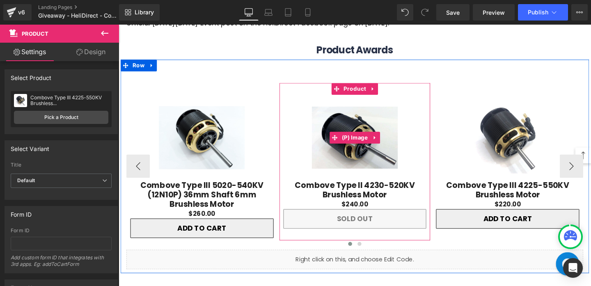
scroll to position [410, 0]
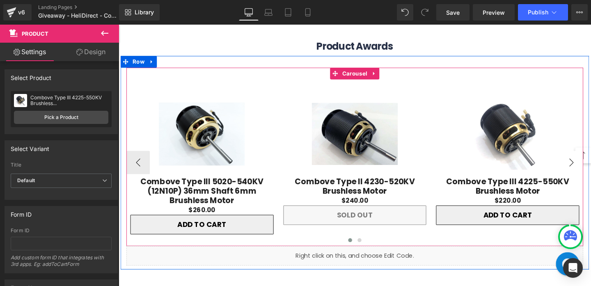
click at [587, 177] on button "›" at bounding box center [594, 169] width 25 height 25
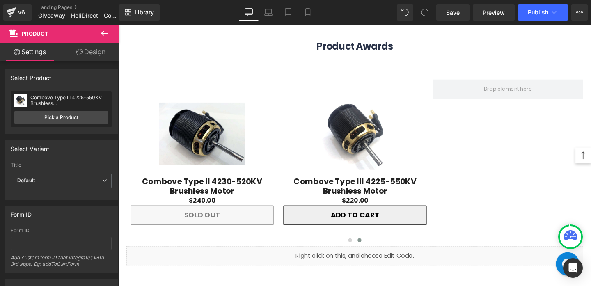
click at [104, 39] on button at bounding box center [104, 34] width 29 height 18
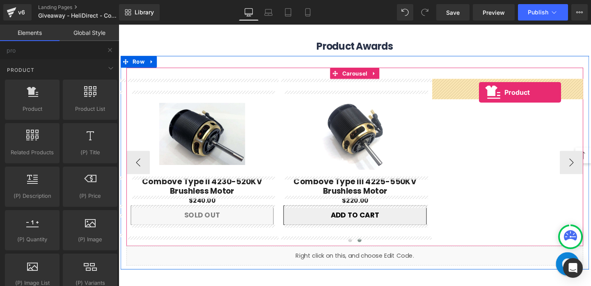
drag, startPoint x: 158, startPoint y: 120, endPoint x: 497, endPoint y: 96, distance: 340.0
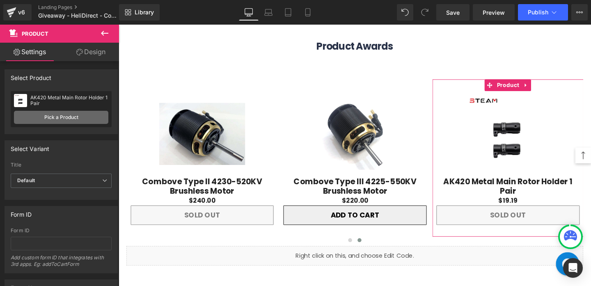
click at [84, 116] on link "Pick a Product" at bounding box center [61, 117] width 94 height 13
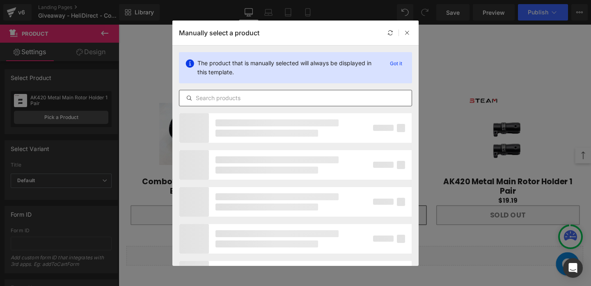
click at [243, 103] on div at bounding box center [295, 98] width 233 height 16
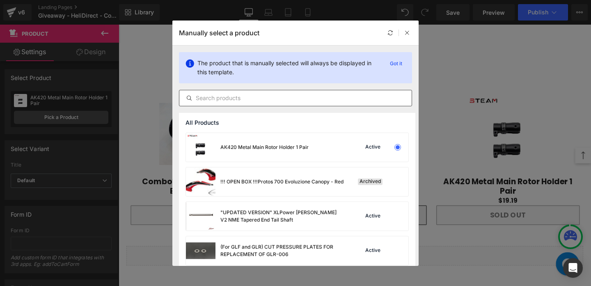
click at [250, 99] on input "text" at bounding box center [295, 98] width 232 height 10
paste input "4220-1100kv"
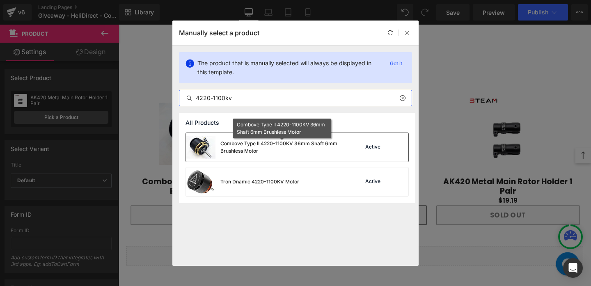
type input "4220-1100kv"
click at [296, 141] on div "Combove Type II 4220-1100KV 36mm Shaft 6mm Brushless Motor" at bounding box center [281, 147] width 123 height 15
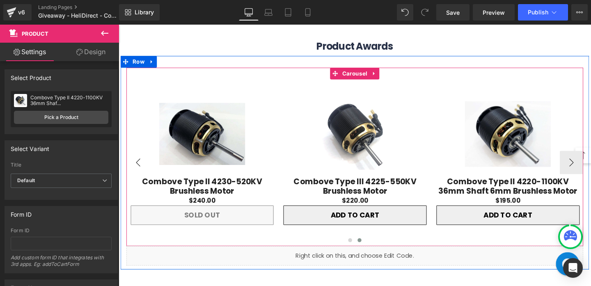
click at [141, 169] on button "‹" at bounding box center [139, 169] width 25 height 25
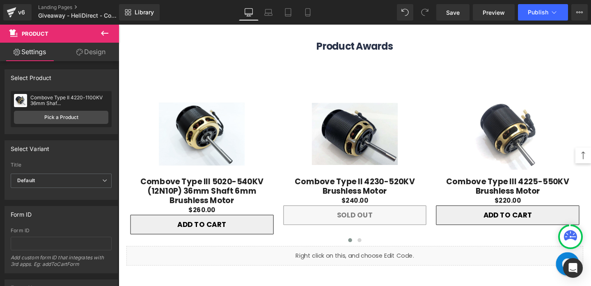
click at [97, 50] on link "Design" at bounding box center [90, 52] width 59 height 18
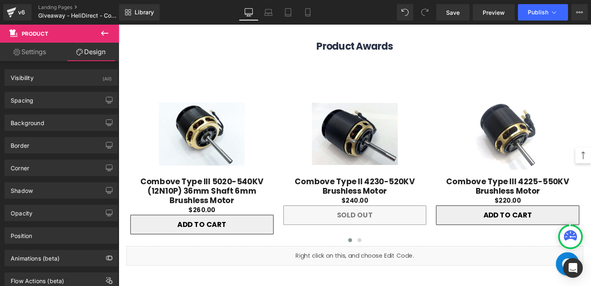
click at [45, 46] on link "Settings" at bounding box center [29, 52] width 59 height 18
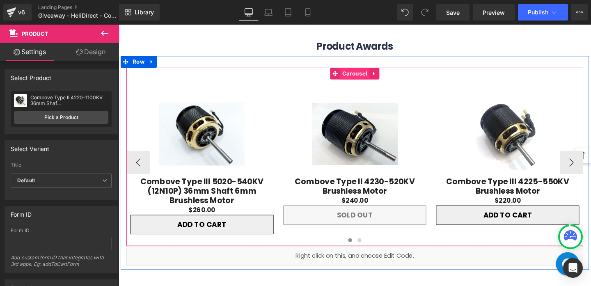
click at [355, 74] on span "Carousel" at bounding box center [366, 76] width 30 height 12
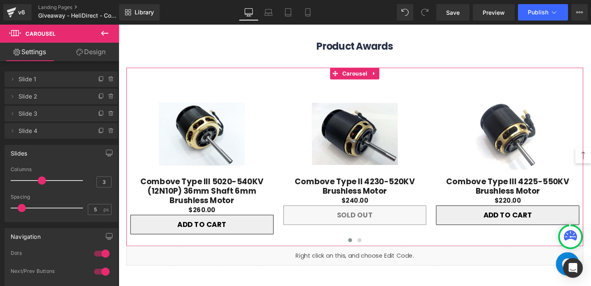
click at [41, 177] on span at bounding box center [42, 180] width 8 height 8
type input "4"
drag, startPoint x: 41, startPoint y: 182, endPoint x: 51, endPoint y: 181, distance: 9.9
click at [46, 181] on span at bounding box center [42, 180] width 8 height 8
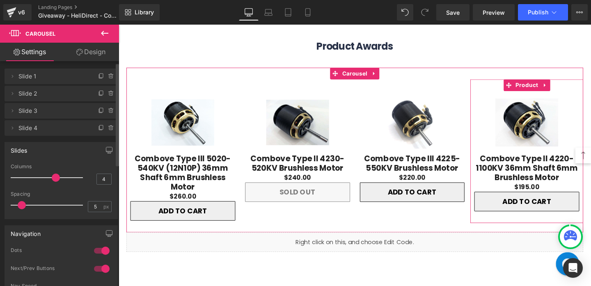
scroll to position [0, 0]
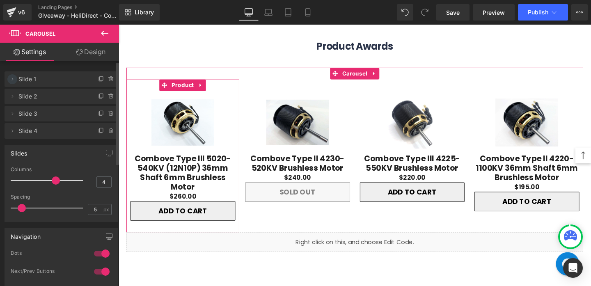
click at [12, 81] on icon at bounding box center [12, 79] width 7 height 7
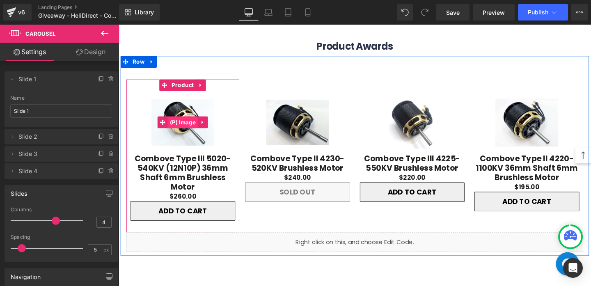
click at [188, 127] on span "(P) Image" at bounding box center [186, 127] width 32 height 12
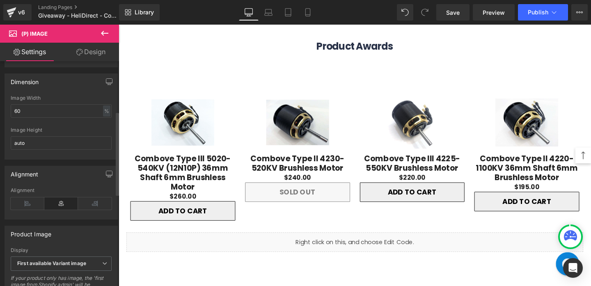
scroll to position [116, 0]
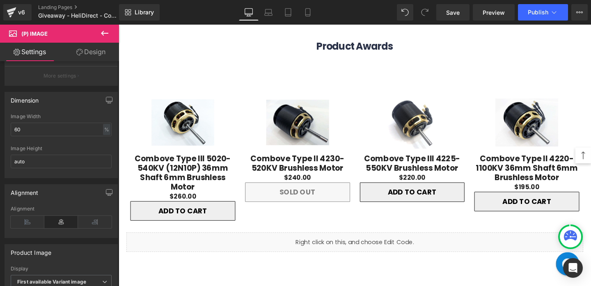
click at [96, 47] on link "Design" at bounding box center [90, 52] width 59 height 18
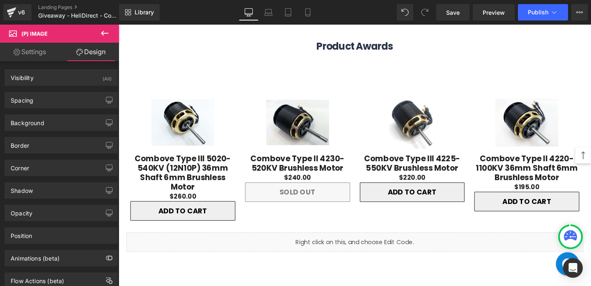
click at [194, 173] on link "Combove Type III 5020-540KV (12N10P) 36mm Shaft 6mm Brushless Motor" at bounding box center [186, 179] width 110 height 39
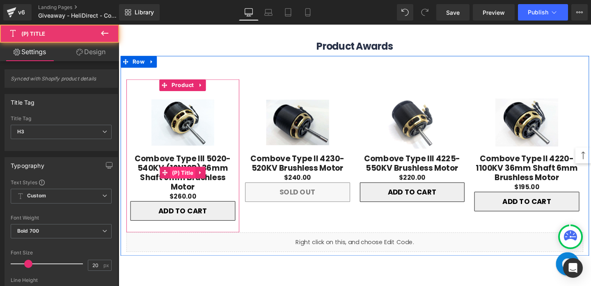
click at [192, 179] on span "(P) Title" at bounding box center [186, 180] width 27 height 12
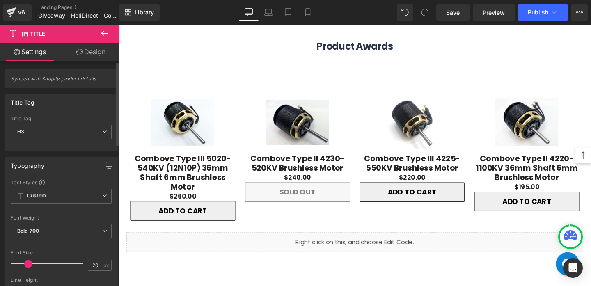
scroll to position [23, 0]
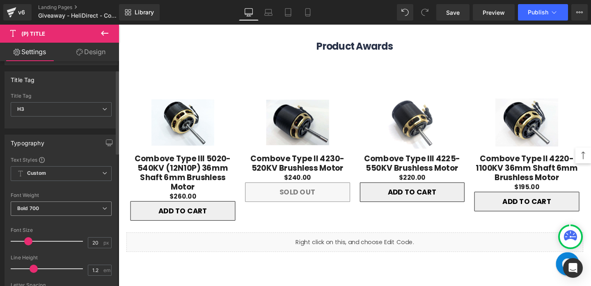
click at [83, 211] on span "Bold 700" at bounding box center [61, 208] width 101 height 14
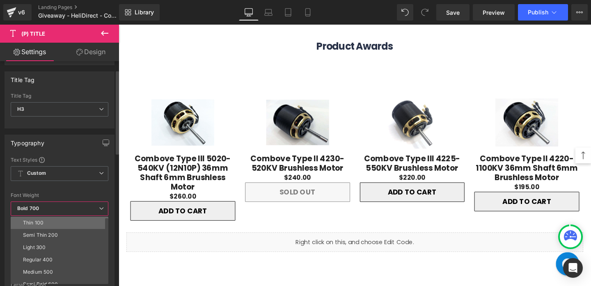
click at [80, 221] on li "Thin 100" at bounding box center [61, 223] width 101 height 12
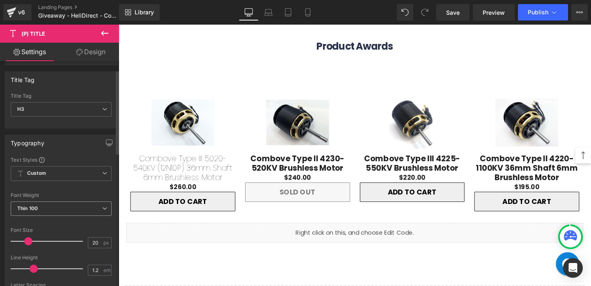
click at [77, 213] on span "Thin 100" at bounding box center [61, 208] width 101 height 14
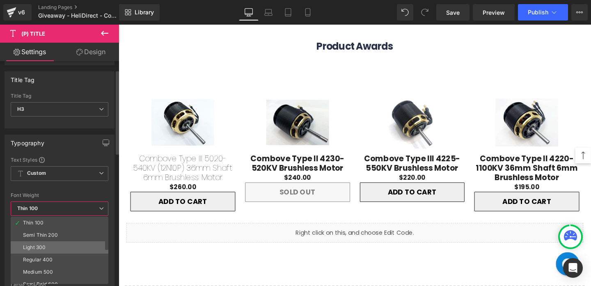
click at [70, 245] on li "Light 300" at bounding box center [61, 247] width 101 height 12
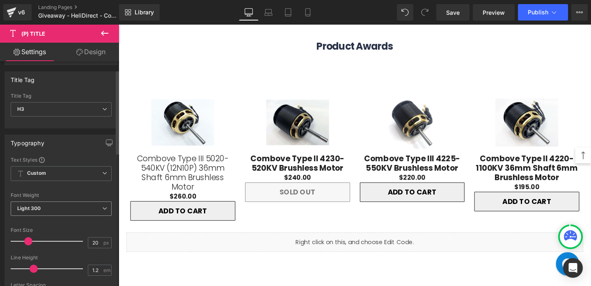
click at [93, 208] on span "Light 300" at bounding box center [61, 208] width 101 height 14
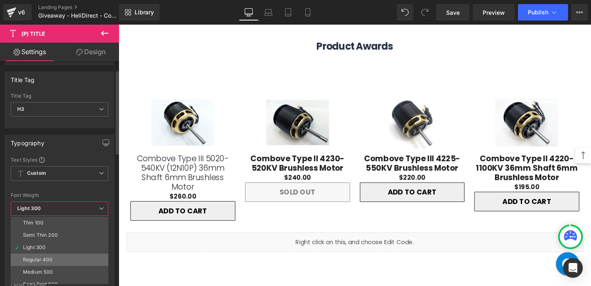
click at [78, 260] on li "Regular 400" at bounding box center [61, 259] width 101 height 12
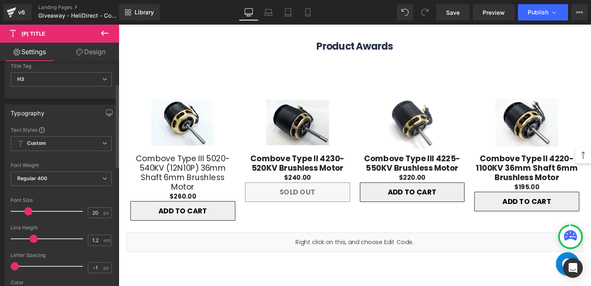
scroll to position [61, 0]
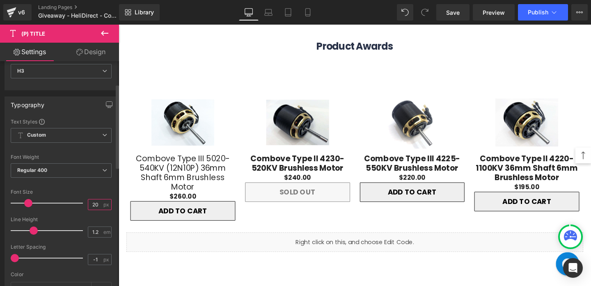
drag, startPoint x: 96, startPoint y: 207, endPoint x: 87, endPoint y: 207, distance: 8.2
click at [88, 207] on input "20" at bounding box center [95, 204] width 14 height 10
type input "2"
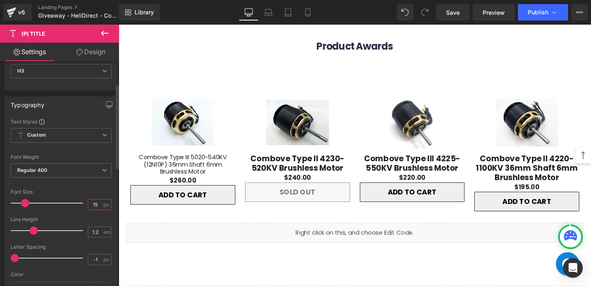
type input "15"
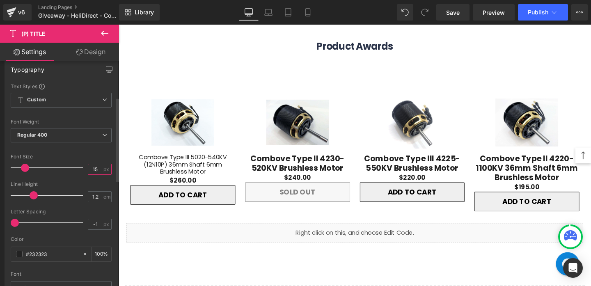
scroll to position [0, 0]
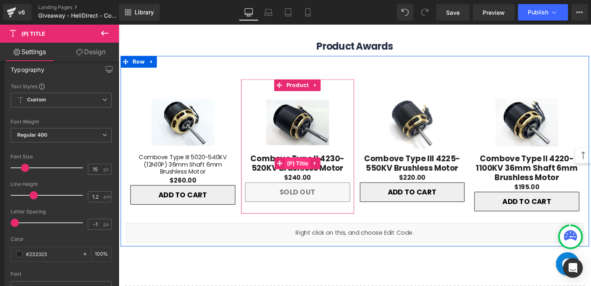
click at [311, 169] on span "(P) Title" at bounding box center [306, 170] width 27 height 12
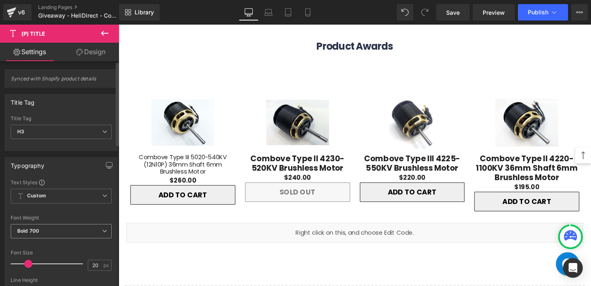
click at [80, 233] on span "Bold 700" at bounding box center [61, 231] width 101 height 14
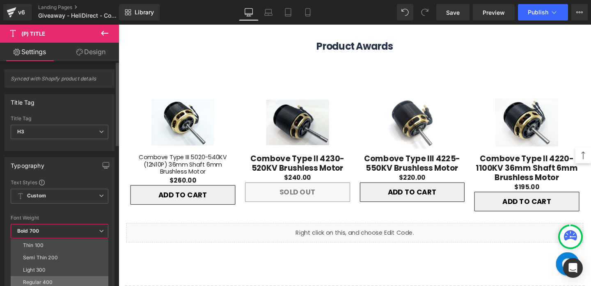
click at [70, 276] on li "Regular 400" at bounding box center [61, 282] width 101 height 12
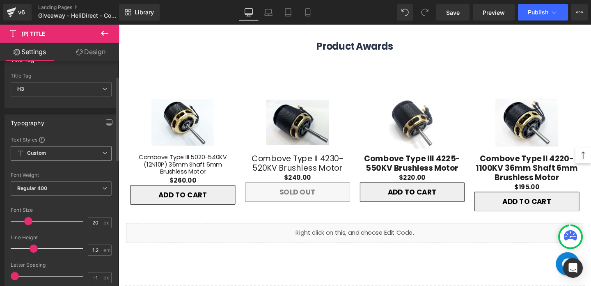
scroll to position [51, 0]
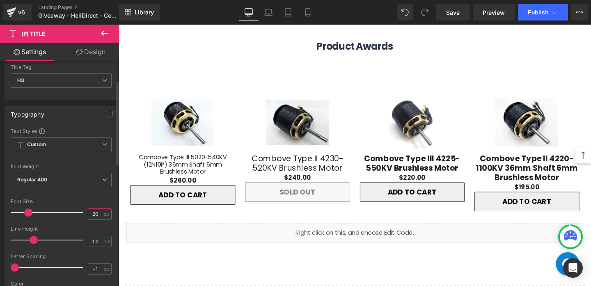
drag, startPoint x: 97, startPoint y: 214, endPoint x: 80, endPoint y: 214, distance: 16.8
click at [80, 214] on div "Font Size 20 px" at bounding box center [61, 211] width 101 height 27
type input "15"
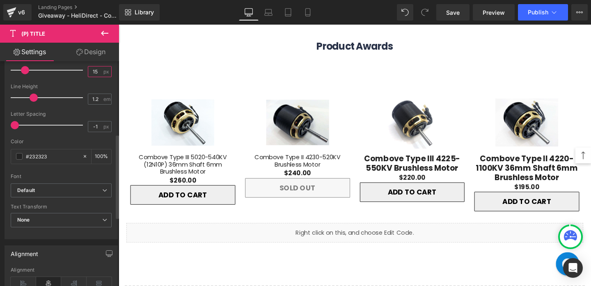
scroll to position [194, 0]
click at [84, 192] on b "Default" at bounding box center [59, 190] width 85 height 7
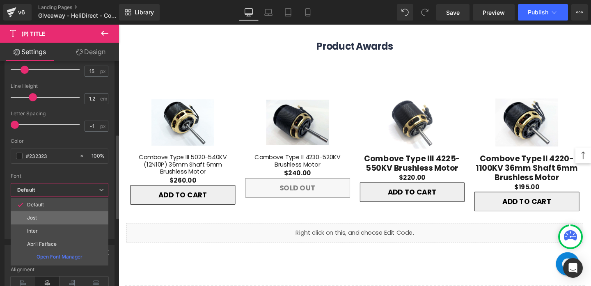
click at [75, 217] on li "Jost" at bounding box center [61, 217] width 101 height 13
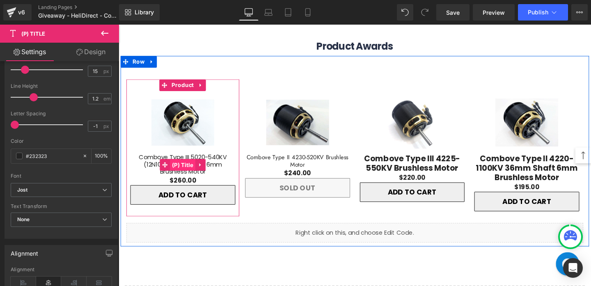
click at [189, 169] on span "(P) Title" at bounding box center [186, 172] width 27 height 12
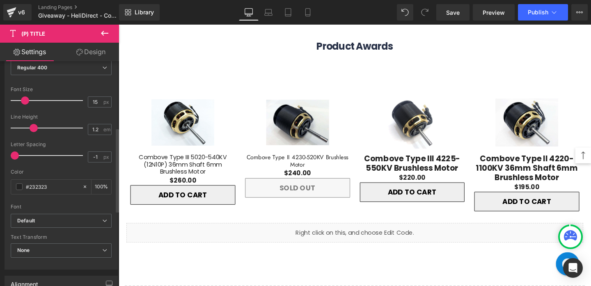
scroll to position [182, 0]
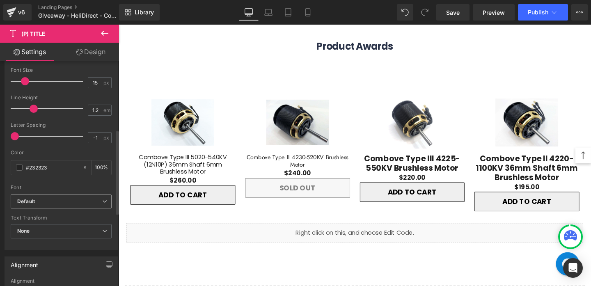
click at [82, 200] on b "Default" at bounding box center [59, 201] width 85 height 7
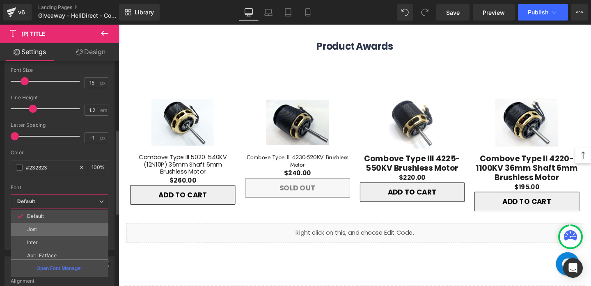
click at [64, 232] on li "Jost" at bounding box center [61, 229] width 101 height 13
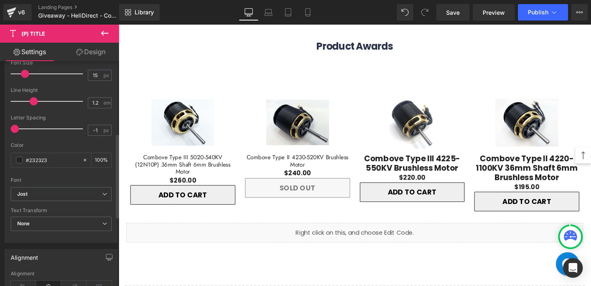
scroll to position [194, 0]
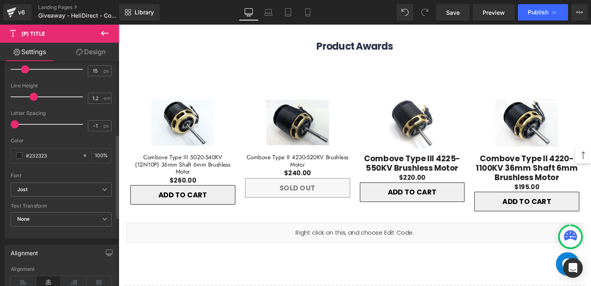
click at [75, 223] on span "None" at bounding box center [61, 219] width 101 height 14
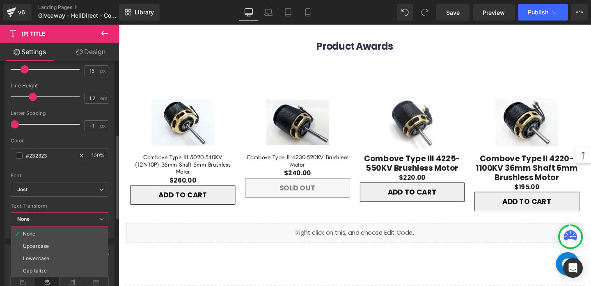
click at [75, 223] on span "None" at bounding box center [60, 219] width 98 height 14
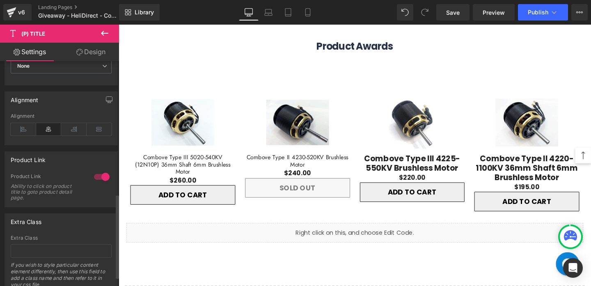
scroll to position [378, 0]
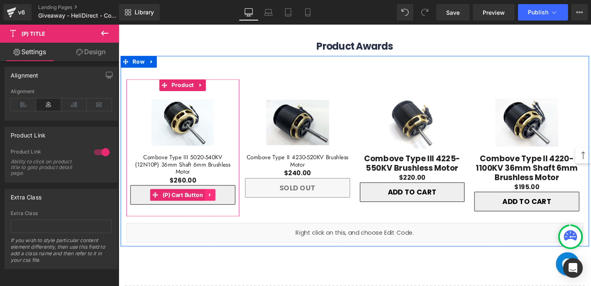
click at [214, 202] on icon at bounding box center [214, 204] width 2 height 4
click at [219, 201] on icon at bounding box center [220, 204] width 6 height 6
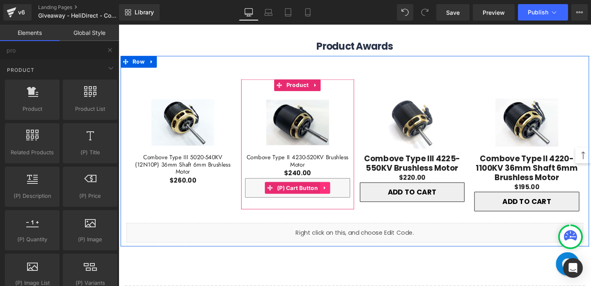
click at [338, 196] on link at bounding box center [335, 196] width 11 height 12
click at [341, 196] on icon at bounding box center [340, 196] width 6 height 6
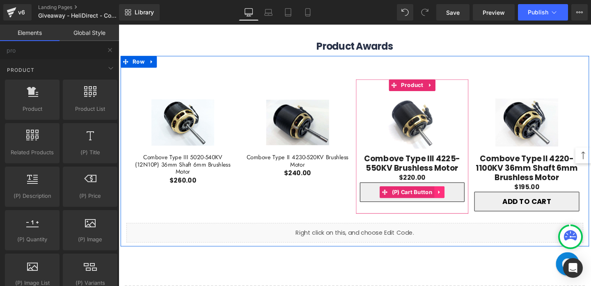
click at [459, 201] on link at bounding box center [455, 200] width 11 height 12
click at [462, 203] on icon at bounding box center [461, 201] width 6 height 6
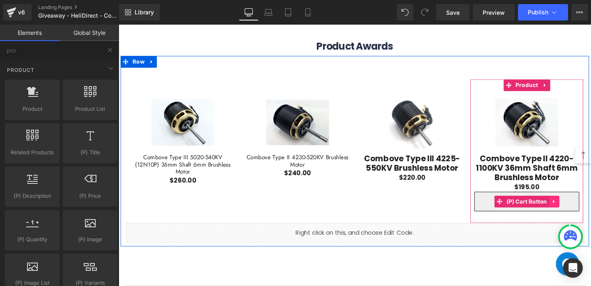
click at [577, 210] on icon at bounding box center [576, 210] width 6 height 6
click at [577, 211] on link at bounding box center [581, 210] width 11 height 12
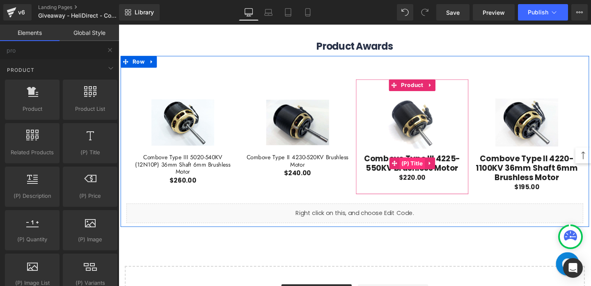
click at [428, 169] on span "(P) Title" at bounding box center [427, 170] width 27 height 12
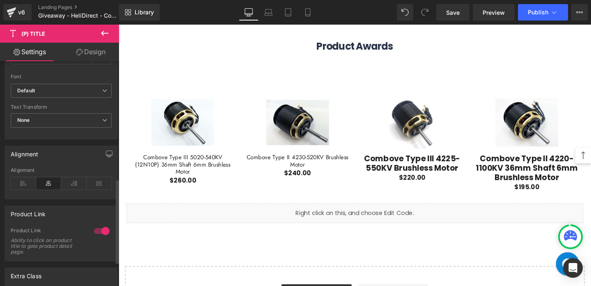
scroll to position [262, 0]
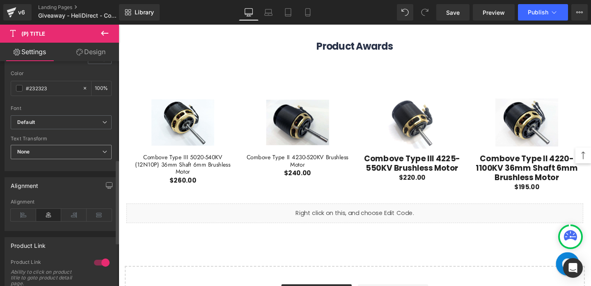
click at [67, 153] on span "None" at bounding box center [61, 152] width 101 height 14
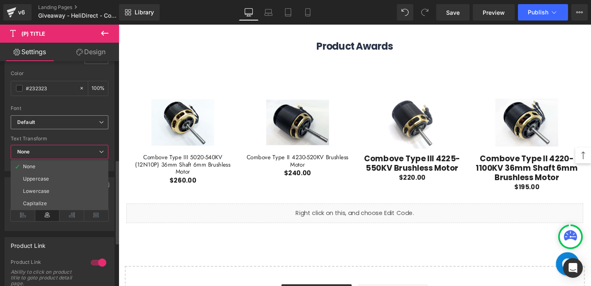
click at [53, 123] on b "Default" at bounding box center [58, 122] width 82 height 7
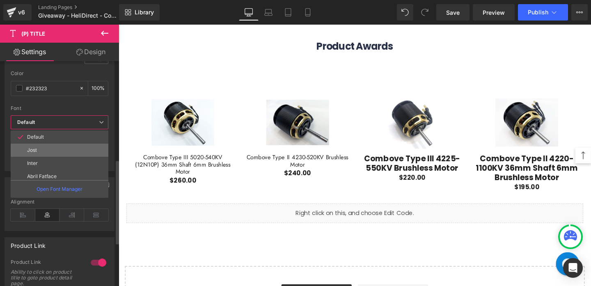
click at [51, 149] on li "Jost" at bounding box center [61, 150] width 101 height 13
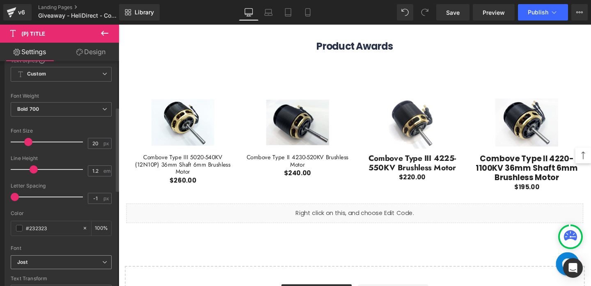
scroll to position [118, 0]
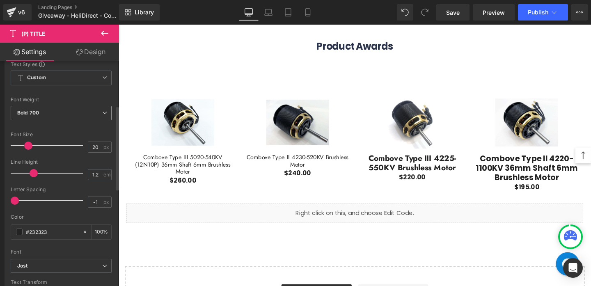
click at [64, 120] on div "Bold 700 Thin 100 Semi Thin 200 Light 300 Regular 400 Medium 500 Semi Bold 600 …" at bounding box center [61, 115] width 101 height 18
click at [62, 111] on span "Bold 700" at bounding box center [61, 113] width 101 height 14
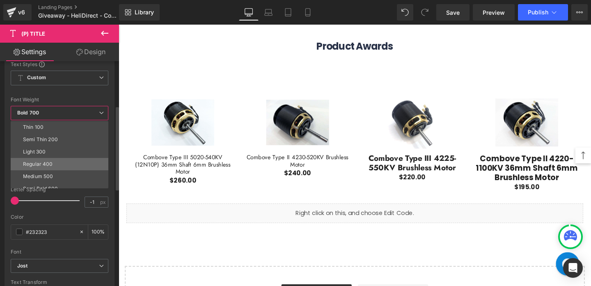
click at [55, 158] on li "Regular 400" at bounding box center [61, 164] width 101 height 12
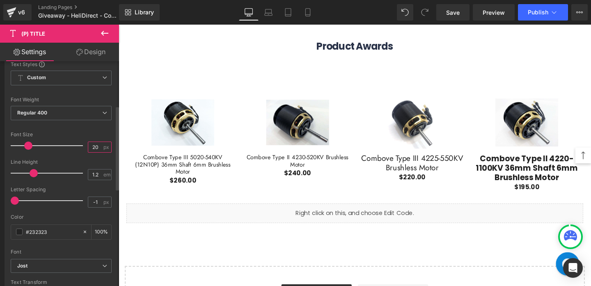
click at [94, 149] on input "20" at bounding box center [95, 147] width 14 height 10
type input "2"
type input "15"
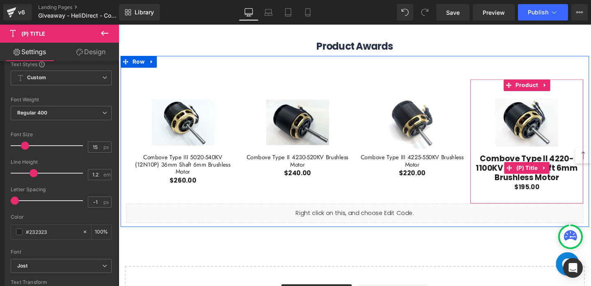
click at [537, 172] on span "(P) Title" at bounding box center [547, 175] width 27 height 12
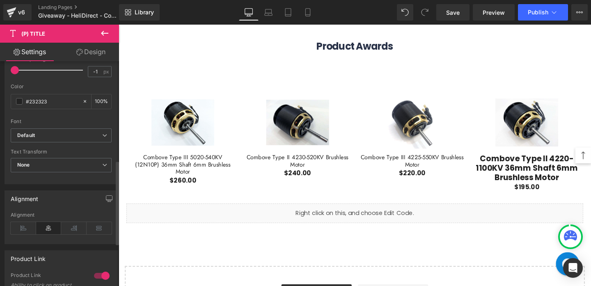
scroll to position [264, 0]
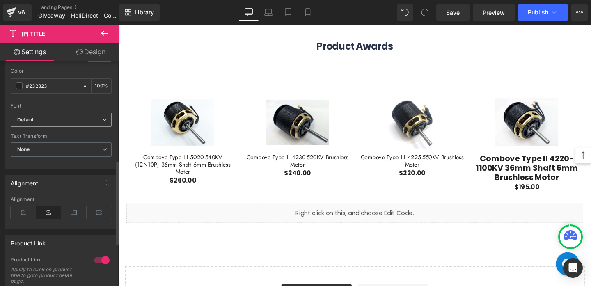
click at [61, 118] on b "Default" at bounding box center [59, 119] width 85 height 7
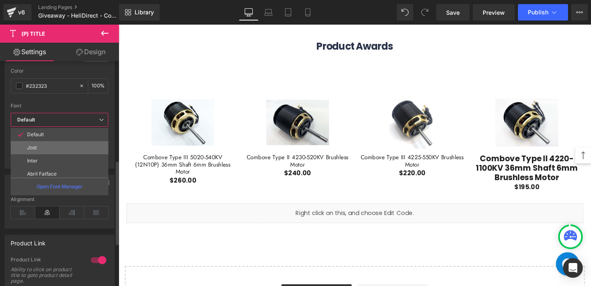
click at [57, 145] on li "Jost" at bounding box center [61, 147] width 101 height 13
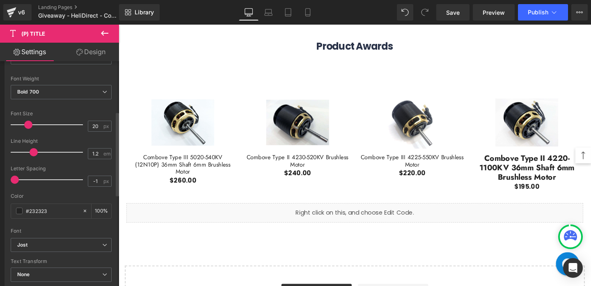
scroll to position [134, 0]
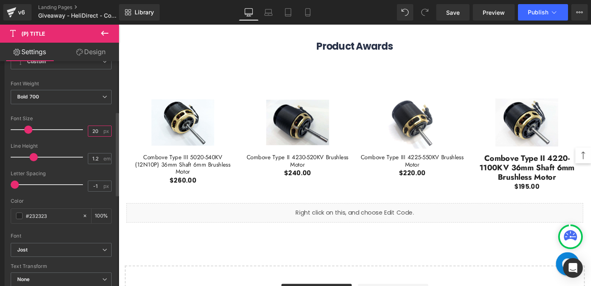
click at [96, 128] on input "20" at bounding box center [95, 131] width 14 height 10
type input "2"
type input "15"
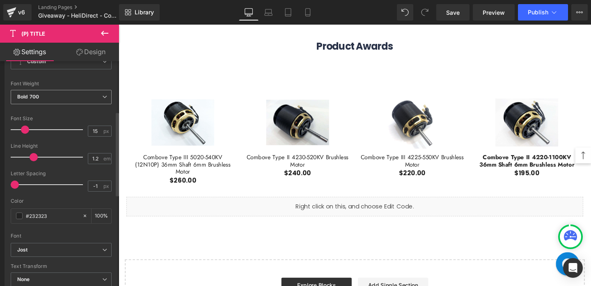
click at [55, 97] on span "Bold 700" at bounding box center [61, 97] width 101 height 14
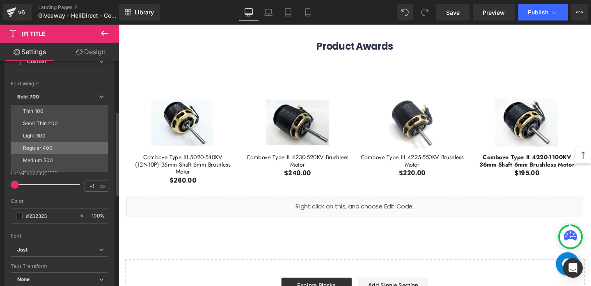
click at [54, 148] on li "Regular 400" at bounding box center [61, 148] width 101 height 12
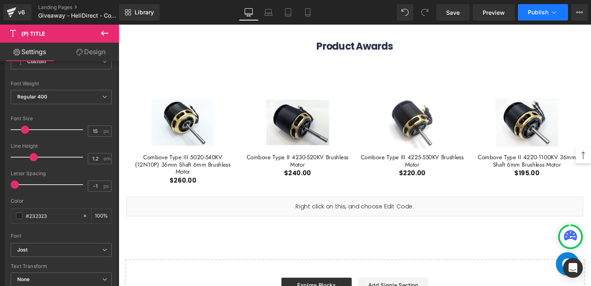
click at [533, 8] on button "Publish" at bounding box center [543, 12] width 50 height 16
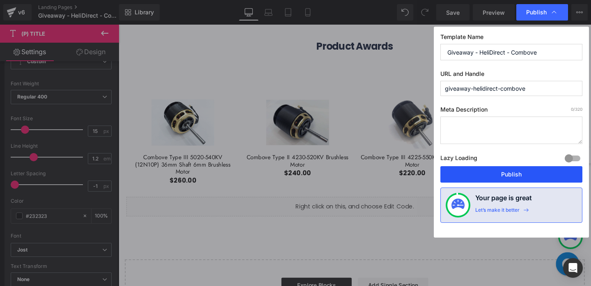
click at [502, 171] on button "Publish" at bounding box center [511, 174] width 142 height 16
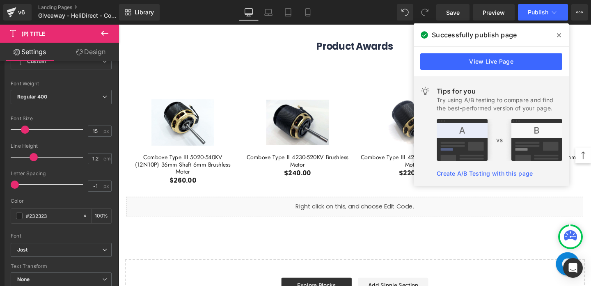
click at [545, 70] on div "View Live Page" at bounding box center [490, 62] width 155 height 30
click at [542, 63] on link "View Live Page" at bounding box center [491, 61] width 142 height 16
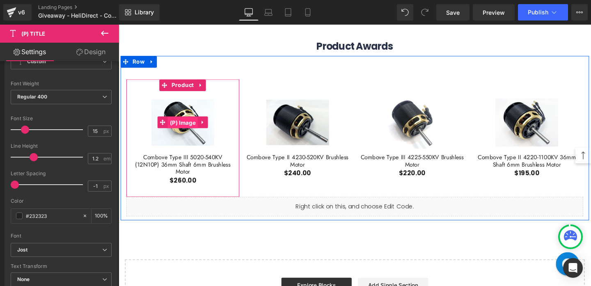
click at [187, 125] on span "(P) Image" at bounding box center [186, 127] width 32 height 12
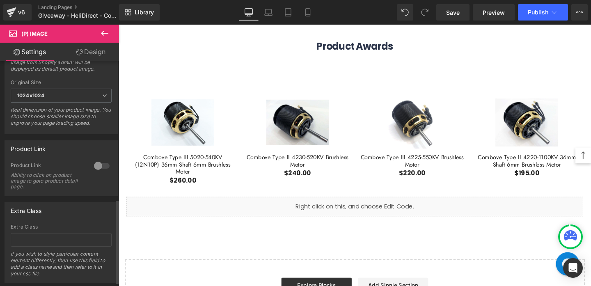
scroll to position [382, 0]
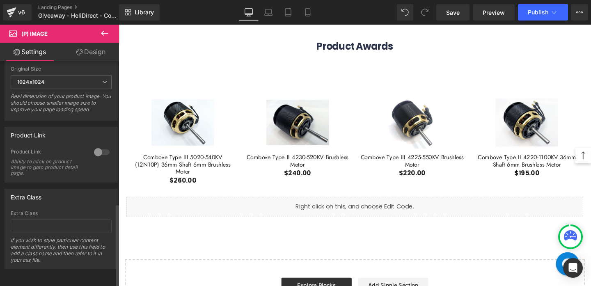
click at [100, 148] on div at bounding box center [102, 152] width 20 height 13
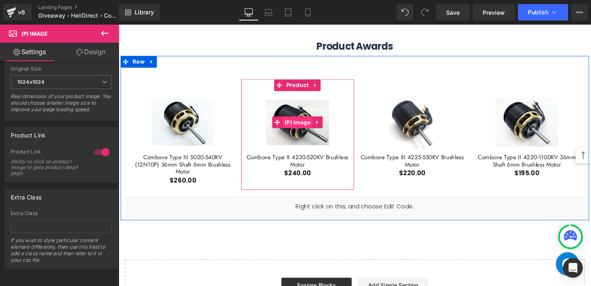
click at [300, 124] on span "(P) Image" at bounding box center [307, 127] width 32 height 12
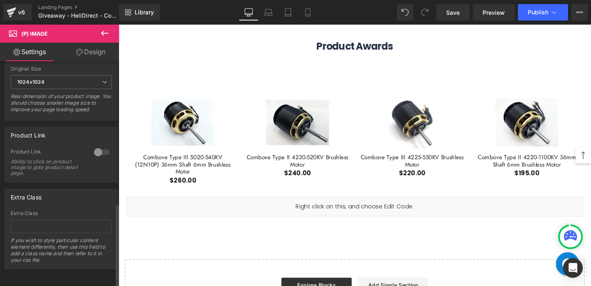
click at [99, 149] on div at bounding box center [102, 152] width 20 height 13
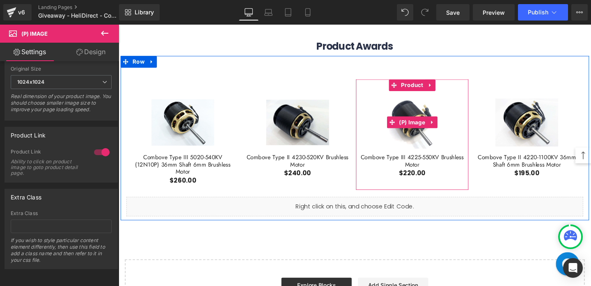
click at [424, 126] on span "(P) Image" at bounding box center [427, 127] width 32 height 12
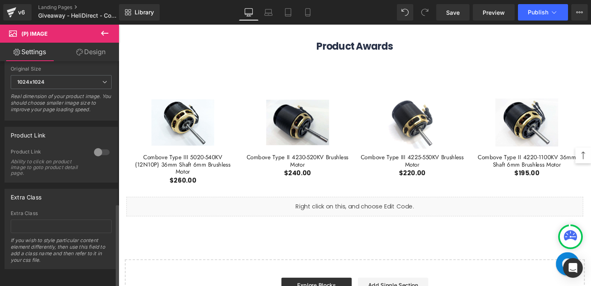
click at [99, 148] on div at bounding box center [102, 152] width 20 height 13
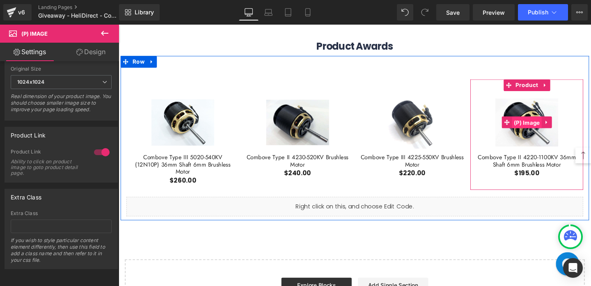
click at [545, 128] on span "(P) Image" at bounding box center [547, 127] width 32 height 12
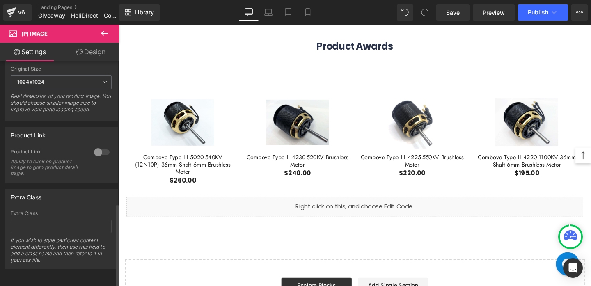
click at [103, 146] on div at bounding box center [102, 152] width 20 height 13
click at [537, 12] on span "Publish" at bounding box center [537, 12] width 21 height 7
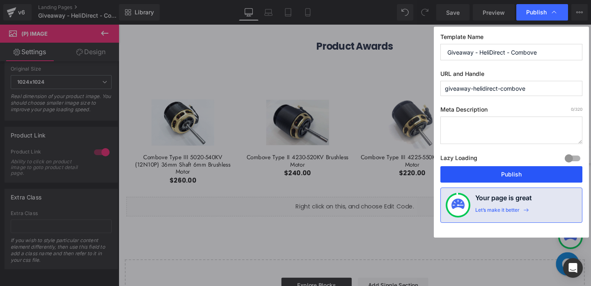
click at [486, 171] on button "Publish" at bounding box center [511, 174] width 142 height 16
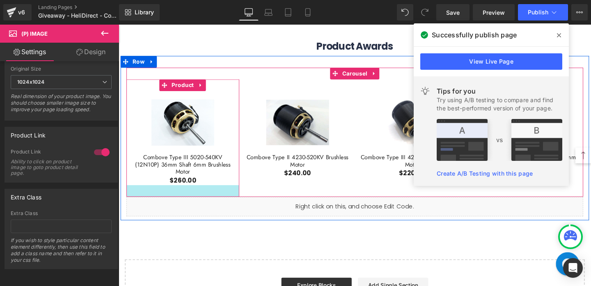
click at [154, 193] on div at bounding box center [186, 199] width 119 height 12
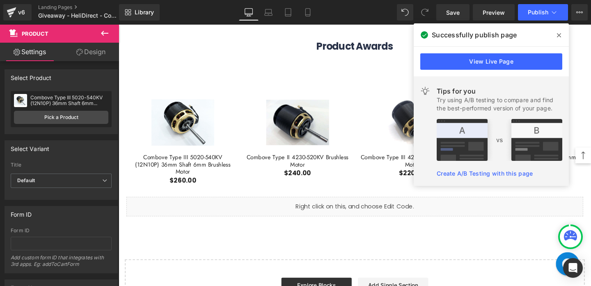
click at [158, 236] on div "Image Image Row 🎉 Special Giveaway Alert from HeliDirect! 🎉 Heading To make thi…" at bounding box center [367, 14] width 496 height 648
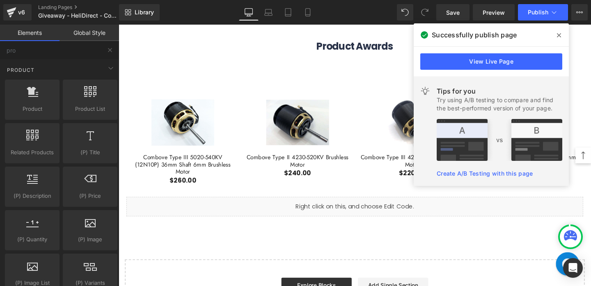
click at [563, 34] on span at bounding box center [558, 35] width 13 height 13
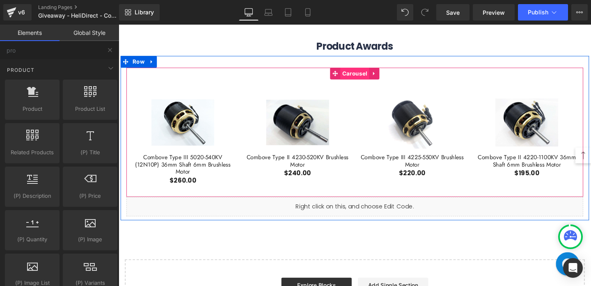
click at [366, 75] on span "Carousel" at bounding box center [366, 76] width 30 height 12
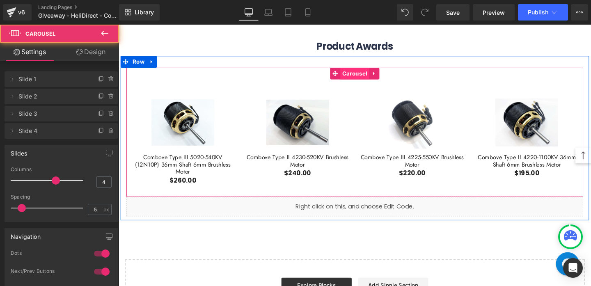
click at [366, 75] on span "Carousel" at bounding box center [366, 76] width 30 height 12
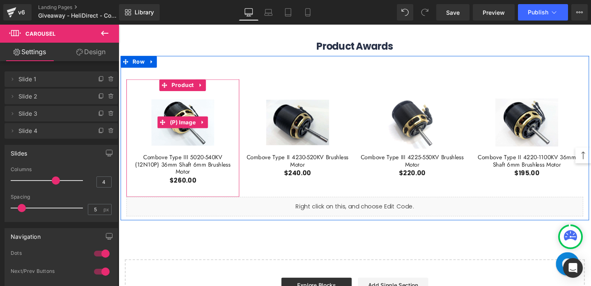
click at [223, 148] on link "Sale Off" at bounding box center [186, 127] width 110 height 66
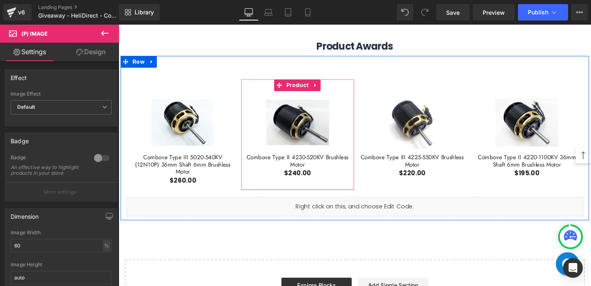
click at [308, 167] on span "(P) Title" at bounding box center [306, 168] width 21 height 10
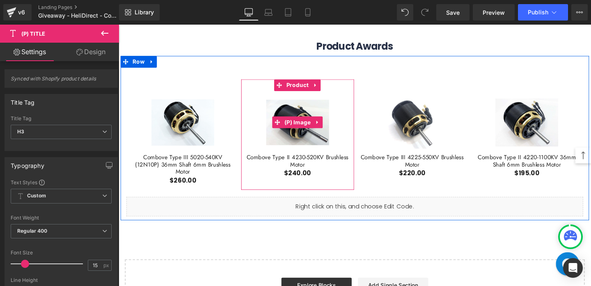
click at [257, 151] on link "Sale Off" at bounding box center [306, 127] width 110 height 66
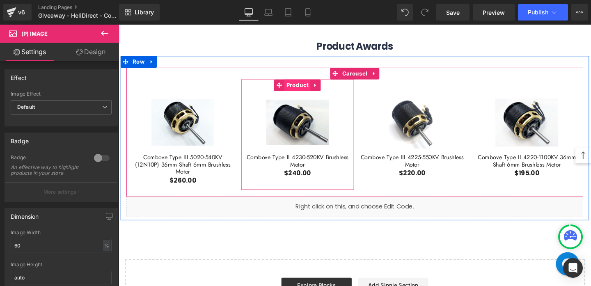
click at [314, 89] on span "Product" at bounding box center [306, 88] width 27 height 12
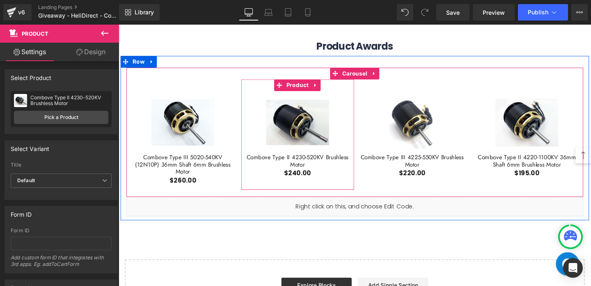
click at [356, 97] on link "Sale Off" at bounding box center [306, 127] width 110 height 66
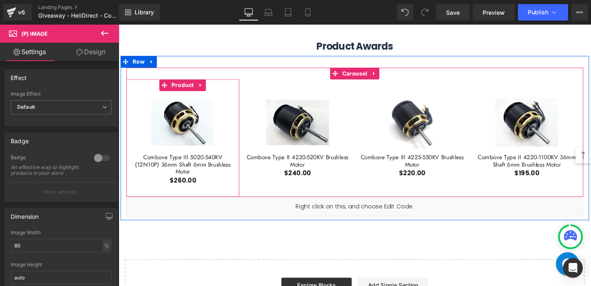
click at [229, 89] on div "Sale Off (P) Image Combove Type III 5020-540KV (12N10P) 36mm Shaft 6mm Brushles…" at bounding box center [186, 143] width 119 height 123
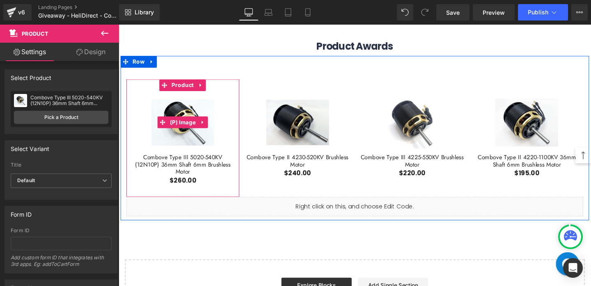
click at [233, 102] on link "Sale Off" at bounding box center [186, 127] width 110 height 66
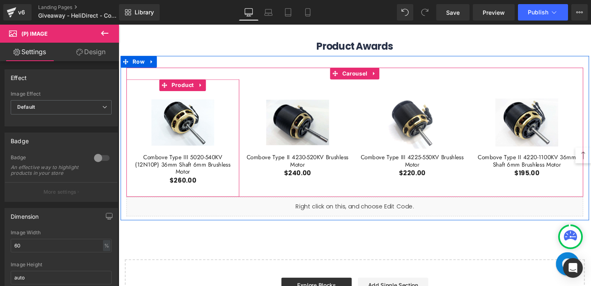
click at [230, 87] on div "Sale Off (P) Image Combove Type III 5020-540KV (12N10P) 36mm Shaft 6mm Brushles…" at bounding box center [186, 143] width 119 height 123
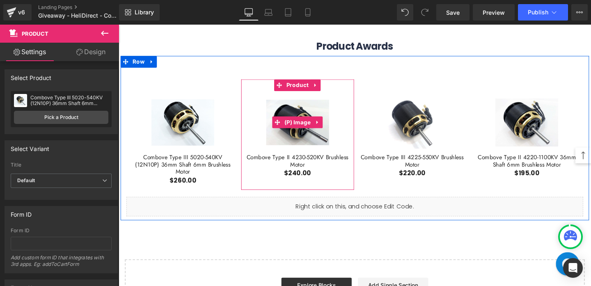
click at [354, 100] on link "Sale Off" at bounding box center [306, 127] width 110 height 66
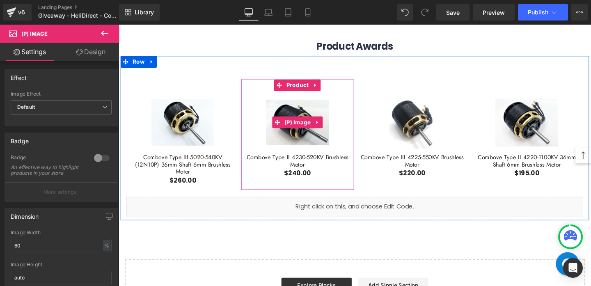
click at [360, 94] on link "Sale Off" at bounding box center [306, 127] width 110 height 66
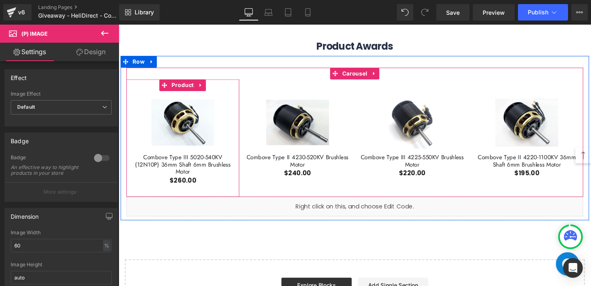
click at [237, 94] on link "Sale Off" at bounding box center [186, 127] width 110 height 66
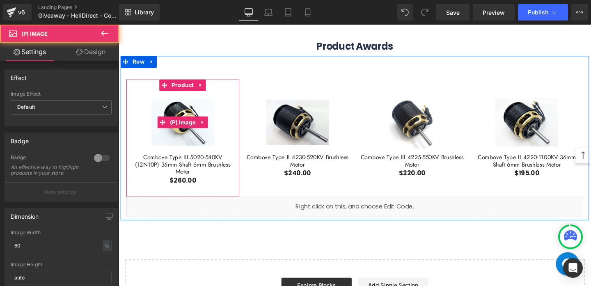
click at [237, 94] on link "Sale Off" at bounding box center [186, 127] width 110 height 66
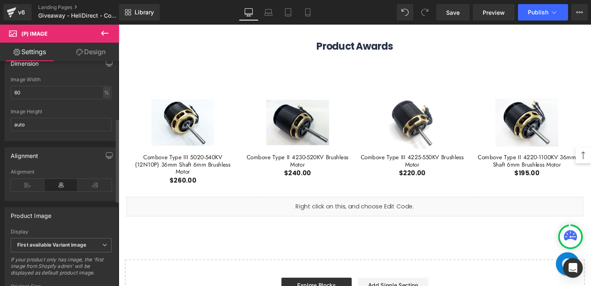
scroll to position [0, 0]
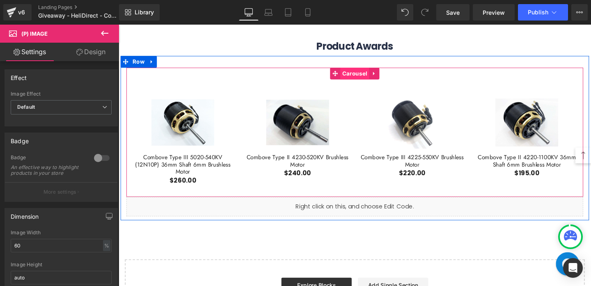
click at [362, 76] on span "Carousel" at bounding box center [366, 76] width 30 height 12
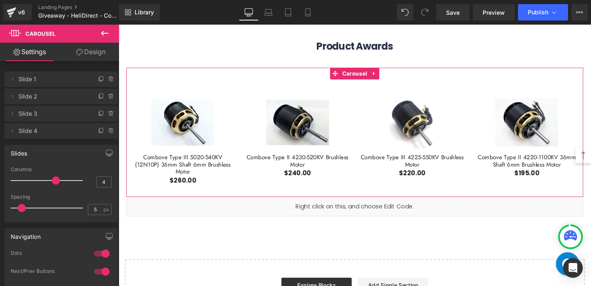
click at [96, 52] on link "Design" at bounding box center [90, 52] width 59 height 18
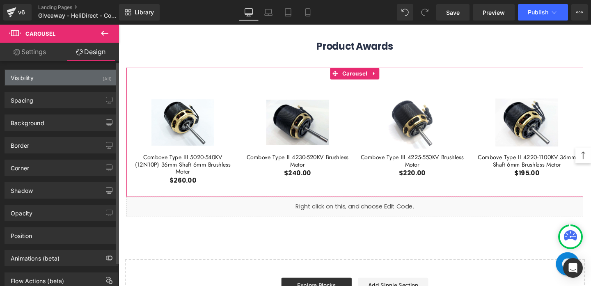
click at [92, 74] on div "Visibility (All)" at bounding box center [61, 78] width 112 height 16
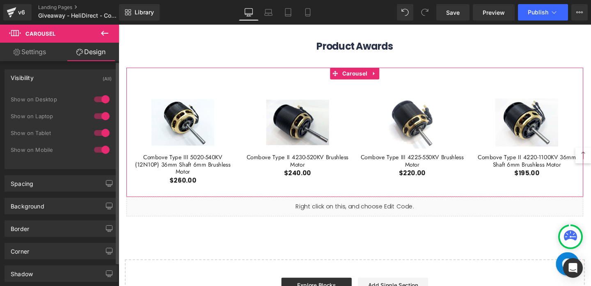
type input "0"
type input "30"
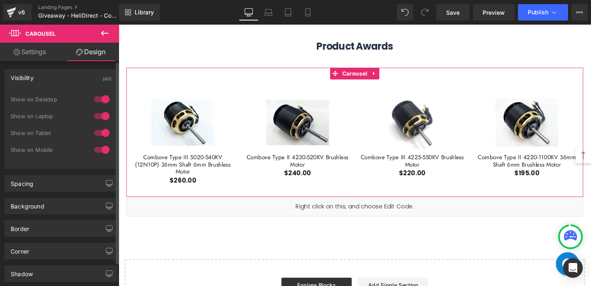
type input "0"
type input "transparent"
type input "0"
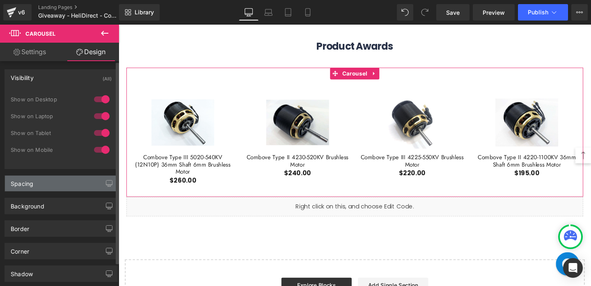
click at [73, 182] on div "Spacing" at bounding box center [61, 184] width 112 height 16
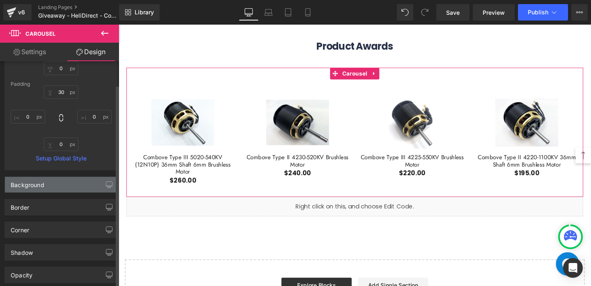
click at [73, 186] on div "Background" at bounding box center [61, 185] width 112 height 16
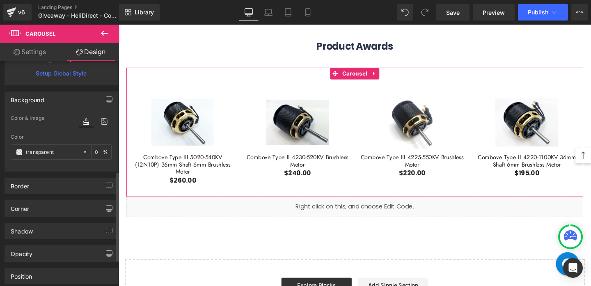
scroll to position [276, 0]
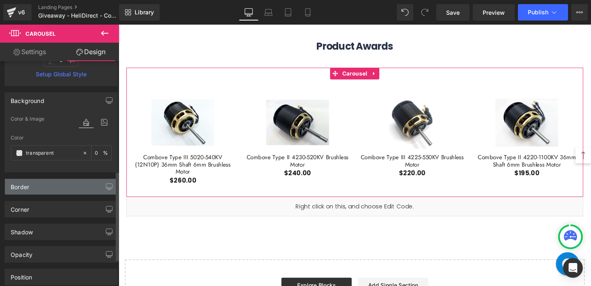
click at [73, 191] on div "Border" at bounding box center [61, 187] width 112 height 16
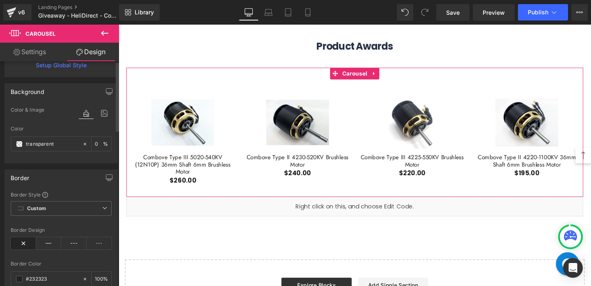
scroll to position [0, 0]
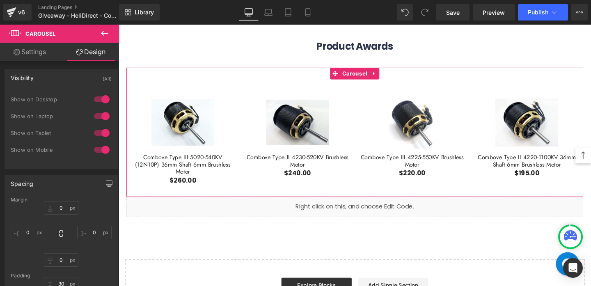
click at [44, 49] on link "Settings" at bounding box center [29, 52] width 59 height 18
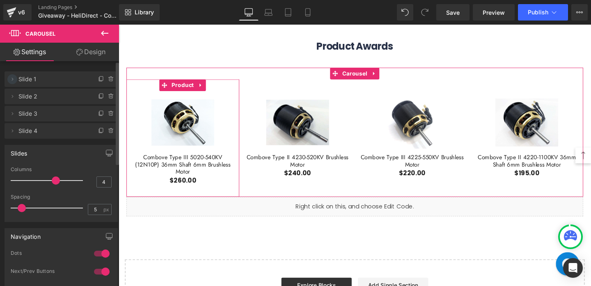
click at [12, 78] on icon at bounding box center [12, 79] width 7 height 7
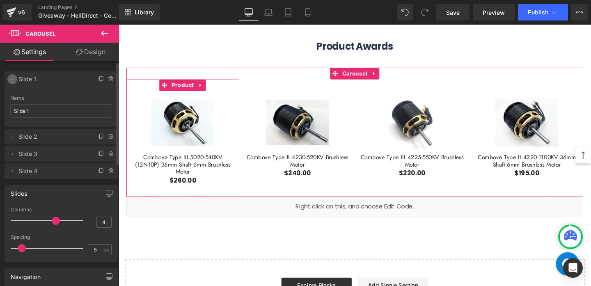
click at [12, 78] on icon at bounding box center [12, 79] width 7 height 7
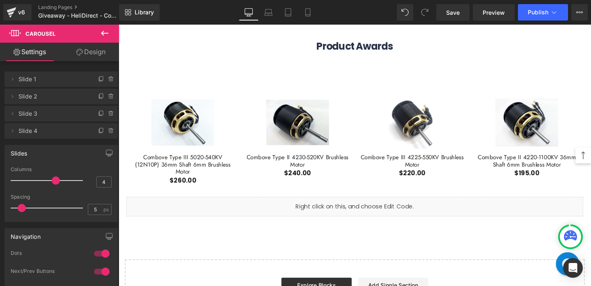
click at [19, 34] on icon at bounding box center [15, 33] width 12 height 8
click at [107, 32] on icon at bounding box center [105, 33] width 10 height 10
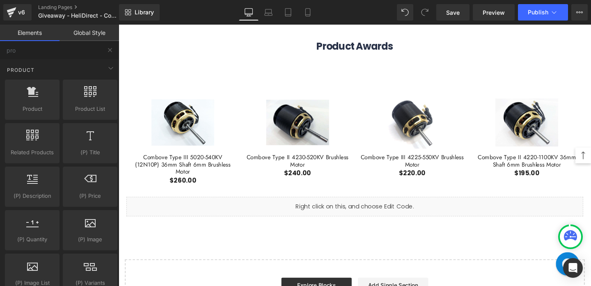
click at [107, 32] on link "Global Style" at bounding box center [88, 33] width 59 height 16
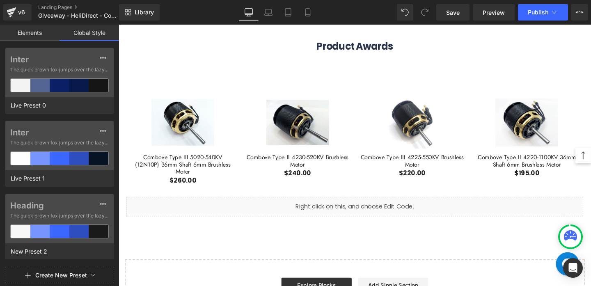
click at [37, 39] on link "Elements" at bounding box center [29, 33] width 59 height 16
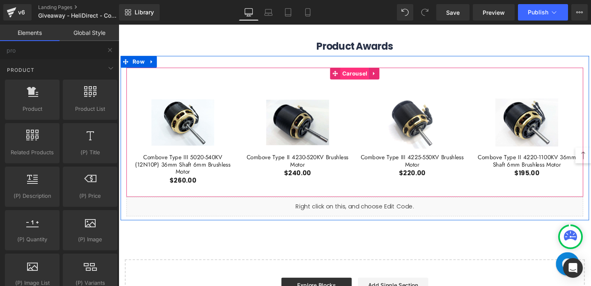
click at [366, 75] on span "Carousel" at bounding box center [366, 76] width 30 height 12
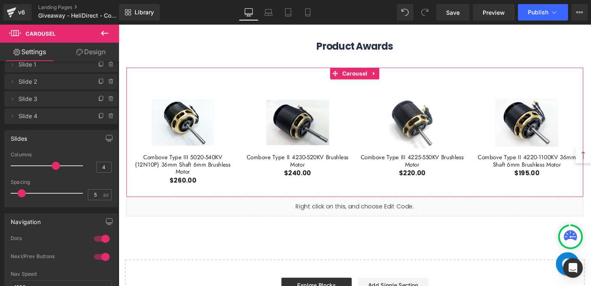
scroll to position [16, 0]
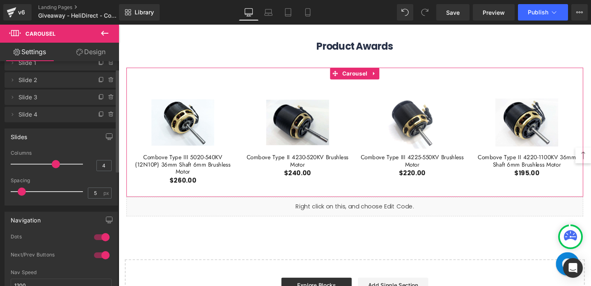
type input "3"
drag, startPoint x: 53, startPoint y: 164, endPoint x: 43, endPoint y: 163, distance: 9.5
click at [52, 164] on span at bounding box center [56, 164] width 8 height 8
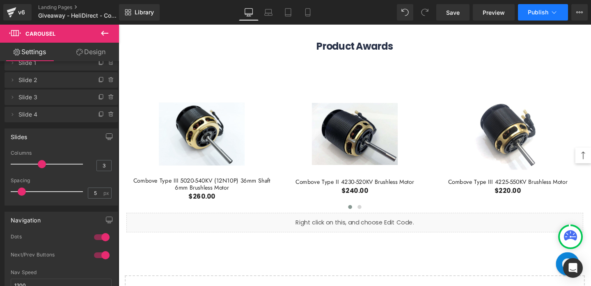
click at [544, 12] on span "Publish" at bounding box center [537, 12] width 21 height 7
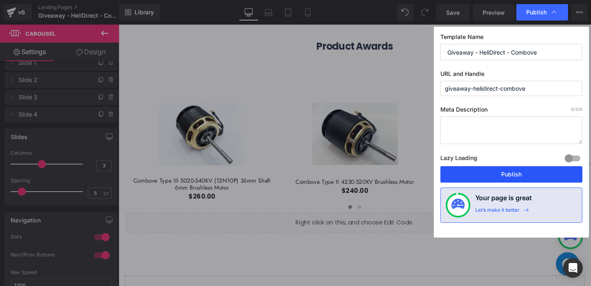
click at [514, 169] on button "Publish" at bounding box center [511, 174] width 142 height 16
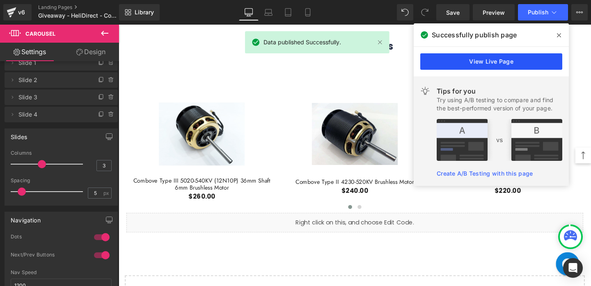
click at [519, 55] on link "View Live Page" at bounding box center [491, 61] width 142 height 16
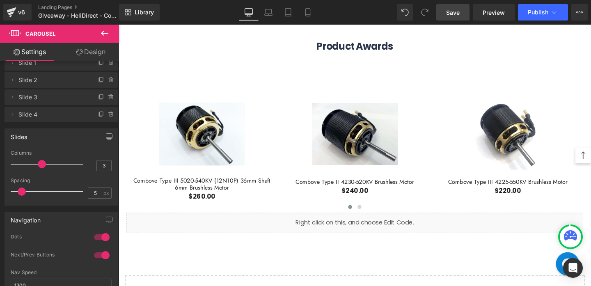
click at [442, 7] on link "Save" at bounding box center [452, 12] width 33 height 16
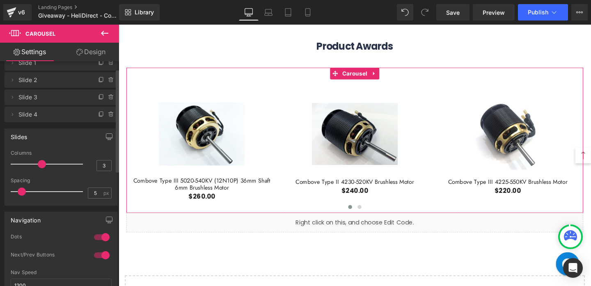
scroll to position [0, 0]
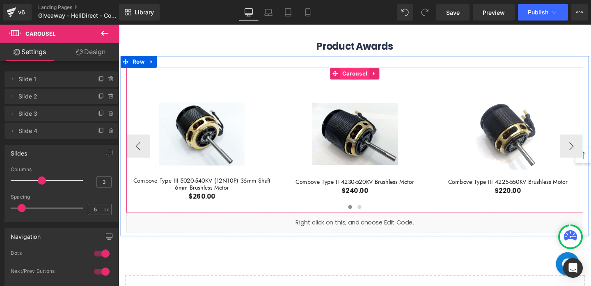
click at [366, 77] on span "Carousel" at bounding box center [366, 76] width 30 height 12
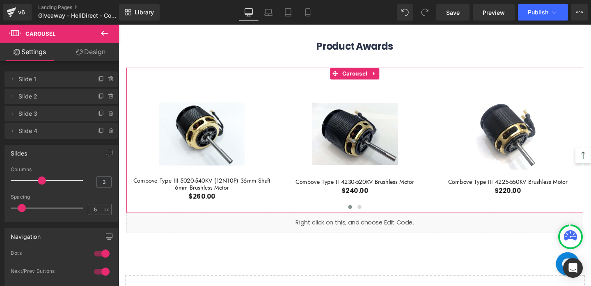
click at [105, 55] on link "Design" at bounding box center [90, 52] width 59 height 18
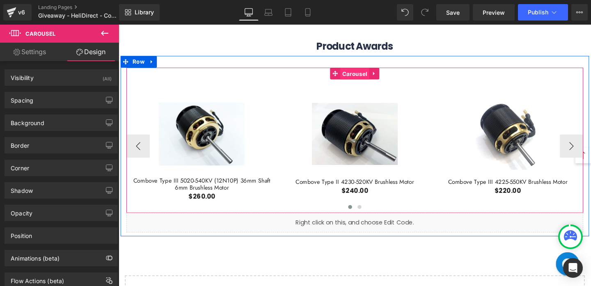
click at [362, 75] on span "Carousel" at bounding box center [366, 76] width 30 height 12
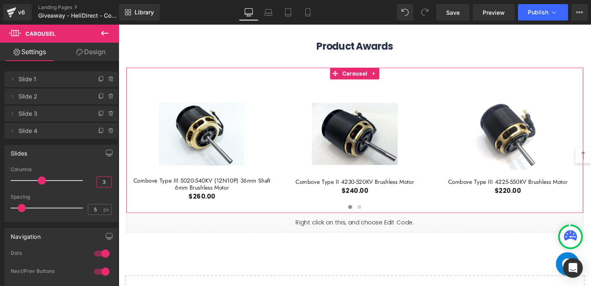
drag, startPoint x: 106, startPoint y: 183, endPoint x: 96, endPoint y: 183, distance: 10.3
click at [97, 183] on input "3" at bounding box center [104, 182] width 14 height 10
type input "4"
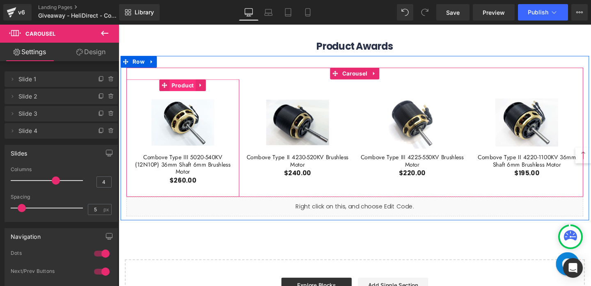
click at [187, 90] on span "Product" at bounding box center [185, 88] width 27 height 12
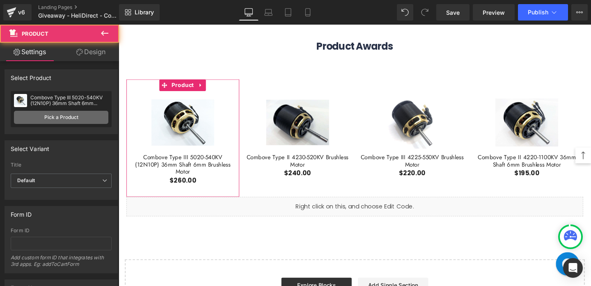
click at [85, 112] on link "Pick a Product" at bounding box center [61, 117] width 94 height 13
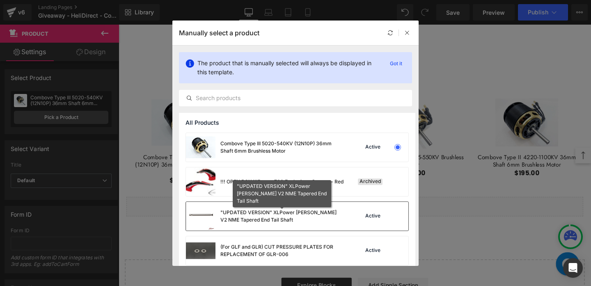
click at [340, 217] on div ""UPDATED VERSION" XLPower [PERSON_NAME] V2 NME Tapered End Tail Shaft" at bounding box center [281, 216] width 123 height 15
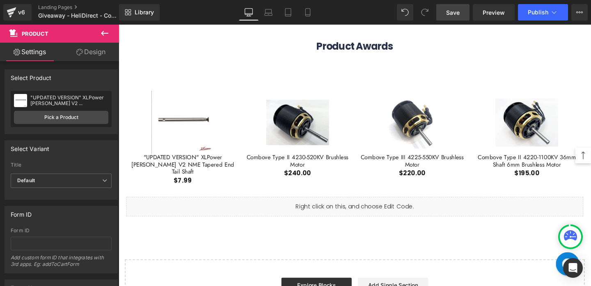
click at [450, 16] on span "Save" at bounding box center [453, 12] width 14 height 9
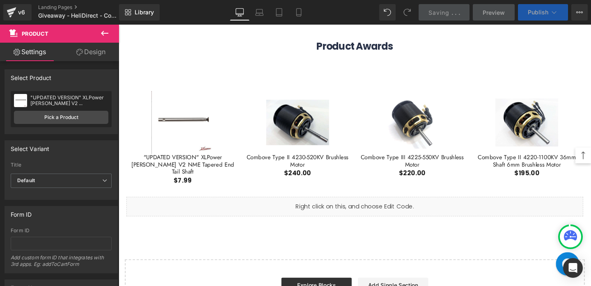
click at [547, 13] on span "Publish" at bounding box center [537, 12] width 21 height 7
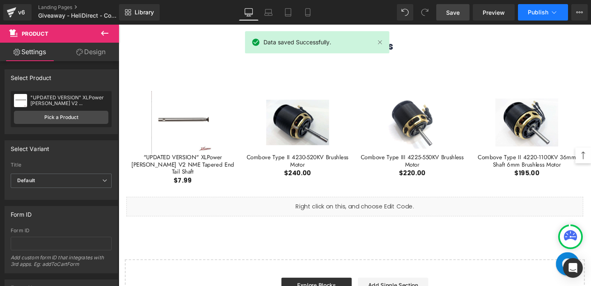
click at [547, 13] on span "Publish" at bounding box center [537, 12] width 21 height 7
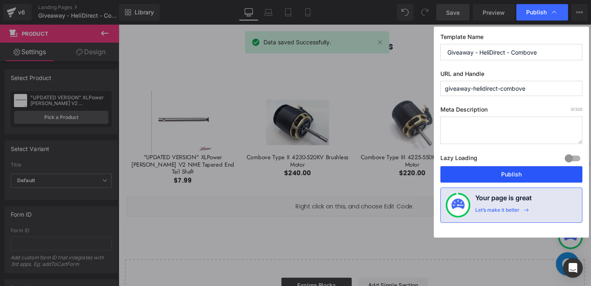
click at [490, 177] on button "Publish" at bounding box center [511, 174] width 142 height 16
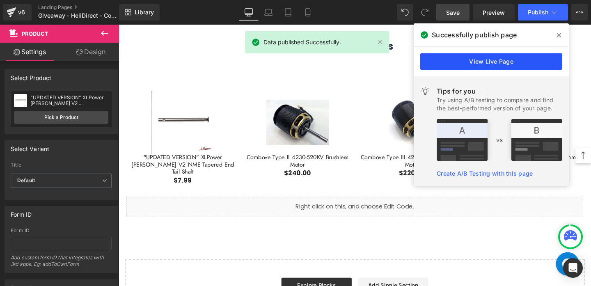
click at [480, 56] on link "View Live Page" at bounding box center [491, 61] width 142 height 16
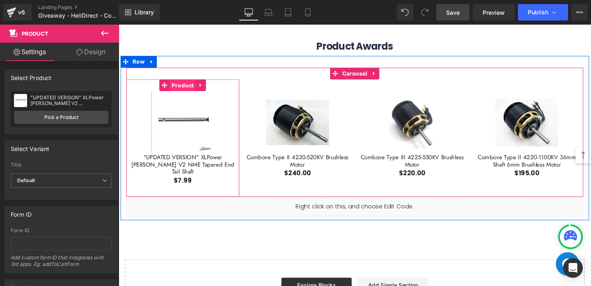
click at [181, 91] on span "Product" at bounding box center [185, 88] width 27 height 12
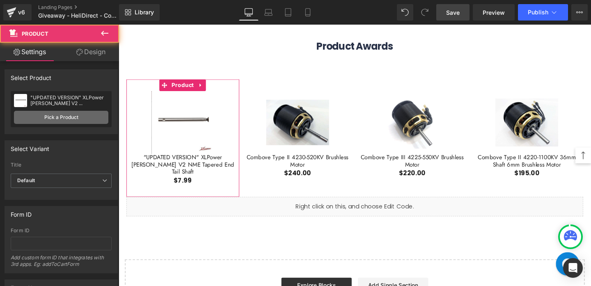
click at [90, 112] on link "Pick a Product" at bounding box center [61, 117] width 94 height 13
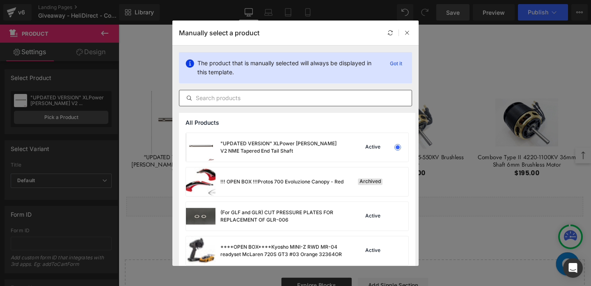
click at [251, 105] on div at bounding box center [295, 98] width 233 height 16
click at [257, 102] on input "text" at bounding box center [295, 98] width 232 height 10
paste input "5020-540kv"
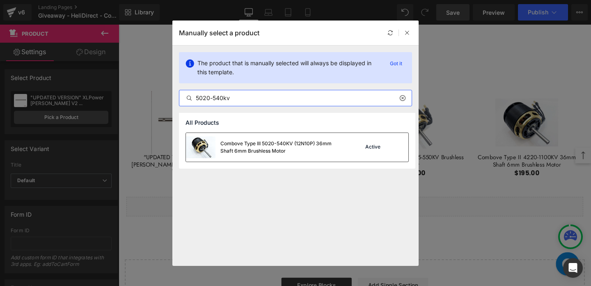
type input "5020-540kv"
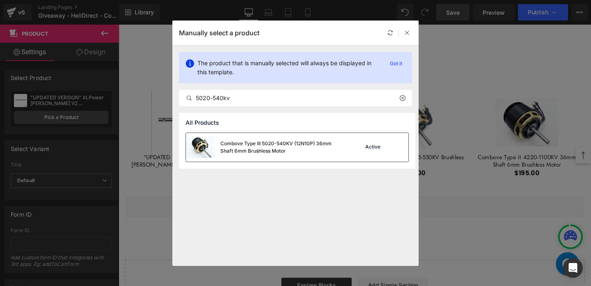
click at [349, 146] on div "Combove Type III 5020-540KV (12N10P) 36mm Shaft 6mm Brushless Motor Active" at bounding box center [297, 147] width 222 height 29
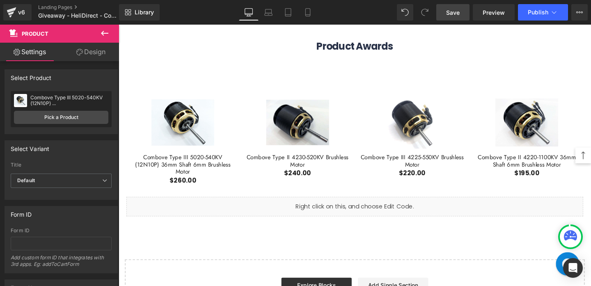
click at [448, 16] on span "Save" at bounding box center [453, 12] width 14 height 9
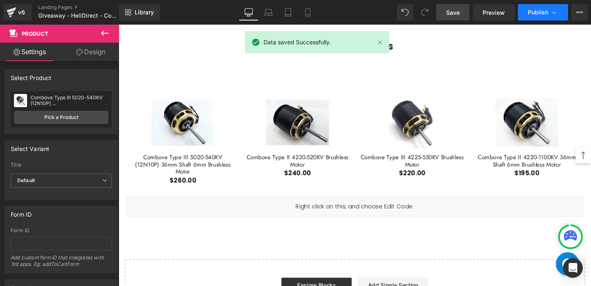
click at [544, 14] on span "Publish" at bounding box center [537, 12] width 21 height 7
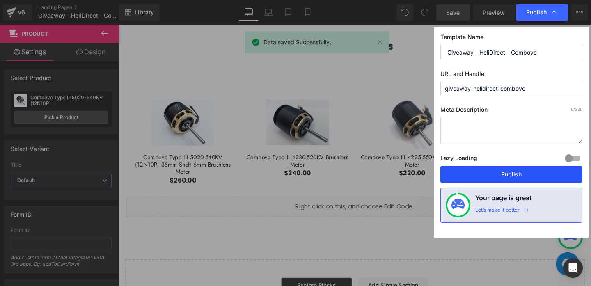
click at [494, 173] on button "Publish" at bounding box center [511, 174] width 142 height 16
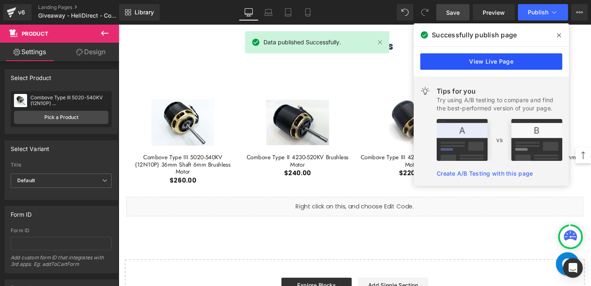
click at [446, 56] on link "View Live Page" at bounding box center [491, 61] width 142 height 16
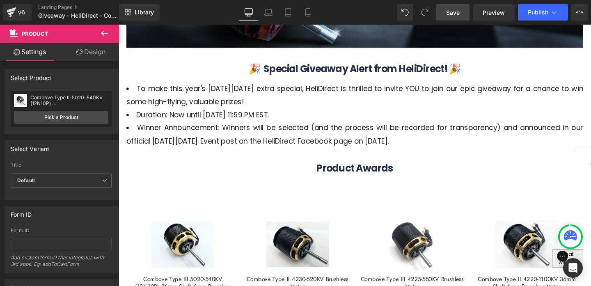
scroll to position [272, 0]
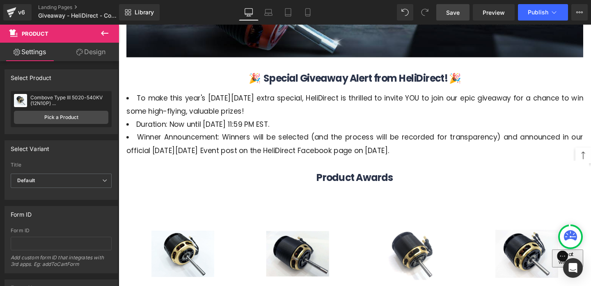
click at [329, 108] on li "To make this year's [DATE][DATE] extra special, HeliDirect is thrilled to invit…" at bounding box center [367, 108] width 480 height 27
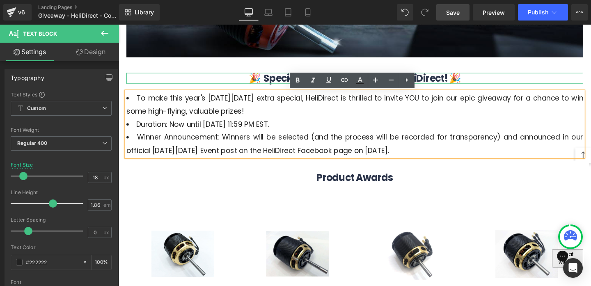
click at [448, 82] on span "🎉 Special Giveaway Alert from HeliDirect! 🎉" at bounding box center [366, 81] width 223 height 14
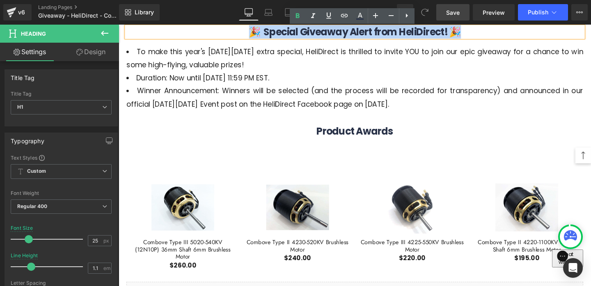
scroll to position [319, 0]
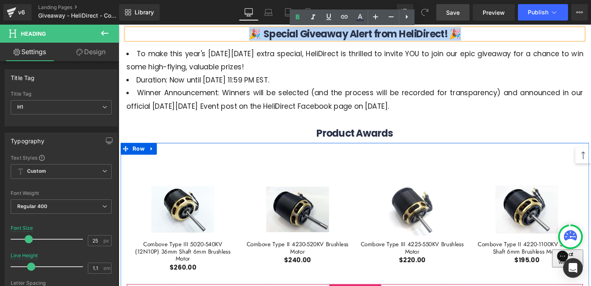
paste div
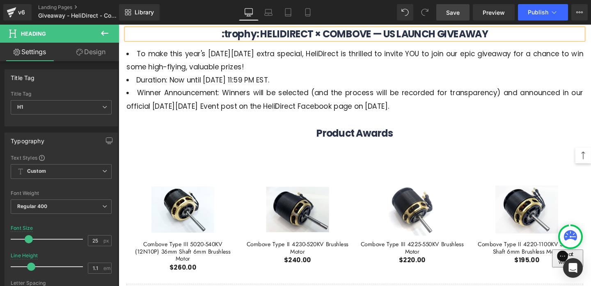
click at [268, 29] on b ":trophy: HELIDIRECT × COMBOVE — US LAUNCH GIVEAWAY" at bounding box center [367, 34] width 280 height 14
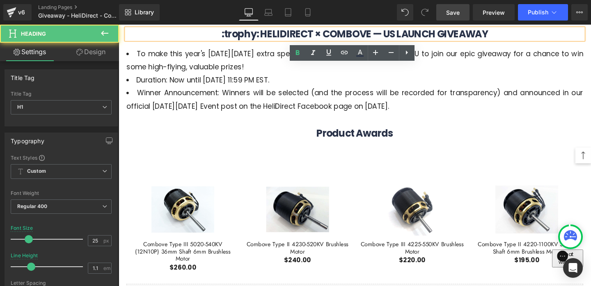
click at [271, 32] on b ":trophy: HELIDIRECT × COMBOVE — US LAUNCH GIVEAWAY" at bounding box center [367, 34] width 280 height 14
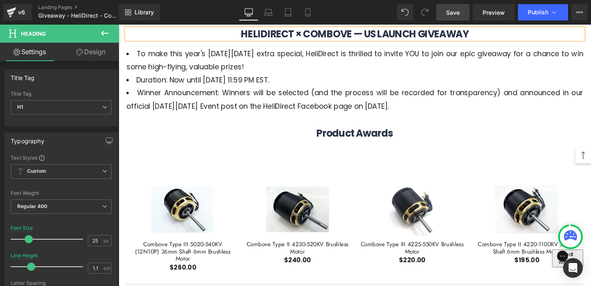
click at [486, 91] on span "Winner Announcement: Winners will be selected (and the process will be recorded…" at bounding box center [367, 103] width 480 height 24
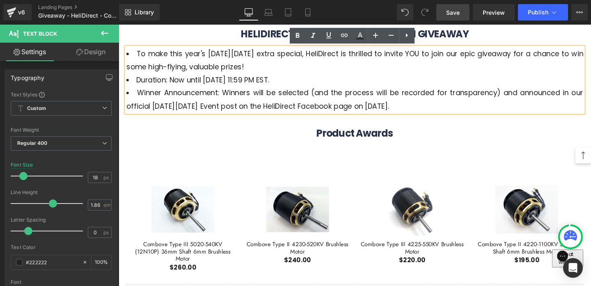
drag, startPoint x: 457, startPoint y: 110, endPoint x: 130, endPoint y: 54, distance: 331.2
click at [130, 54] on ul "To make this year's [DATE][DATE] extra special, HeliDirect is thrilled to invit…" at bounding box center [367, 82] width 480 height 68
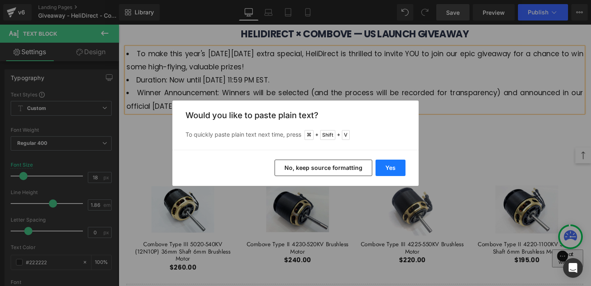
click at [391, 162] on button "Yes" at bounding box center [390, 168] width 30 height 16
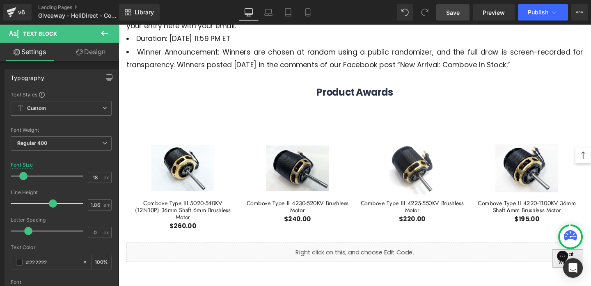
scroll to position [355, 0]
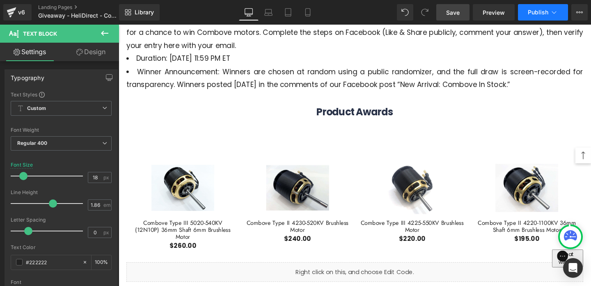
click at [533, 12] on span "Publish" at bounding box center [537, 12] width 21 height 7
click at [449, 7] on link "Save" at bounding box center [452, 12] width 33 height 16
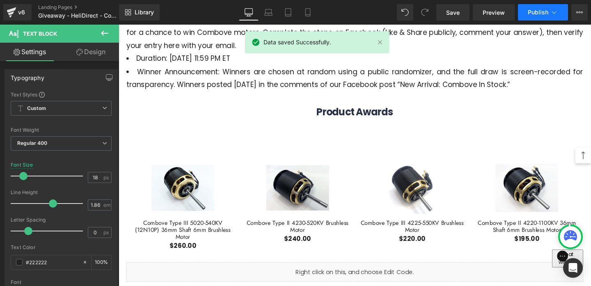
click at [536, 8] on button "Publish" at bounding box center [543, 12] width 50 height 16
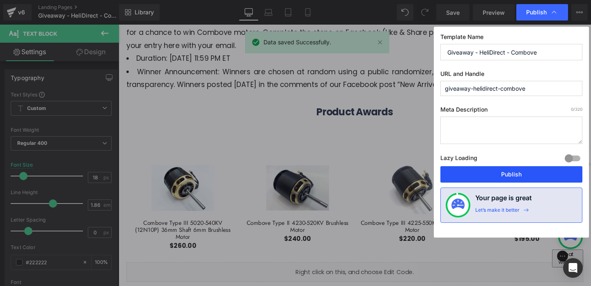
drag, startPoint x: 502, startPoint y: 168, endPoint x: 299, endPoint y: 272, distance: 227.8
click at [502, 168] on button "Publish" at bounding box center [511, 174] width 142 height 16
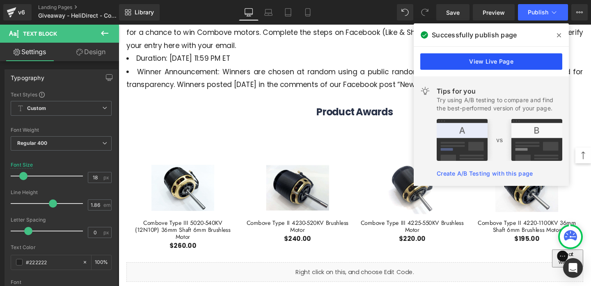
click at [465, 63] on link "View Live Page" at bounding box center [491, 61] width 142 height 16
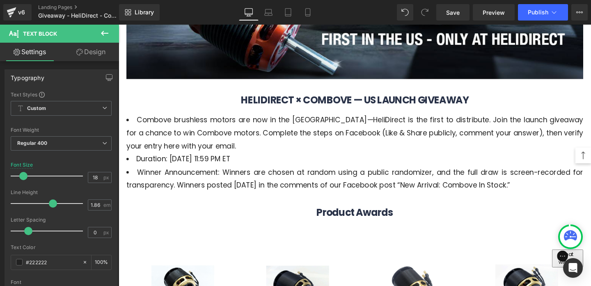
scroll to position [251, 0]
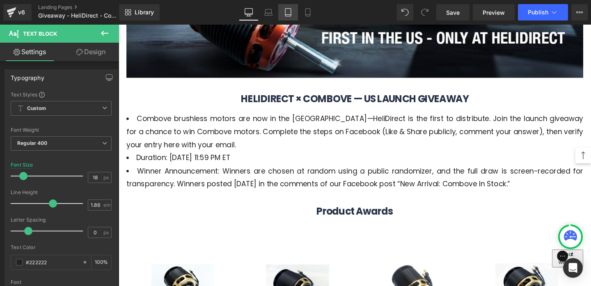
click at [291, 14] on icon at bounding box center [288, 12] width 8 height 8
type input "100"
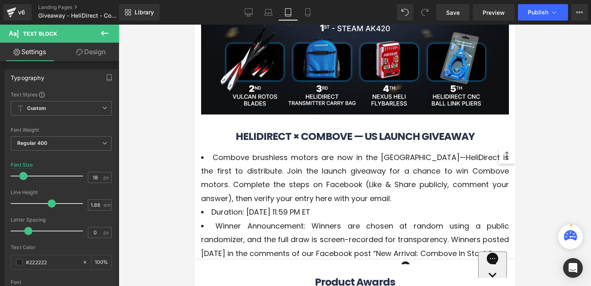
scroll to position [284, 0]
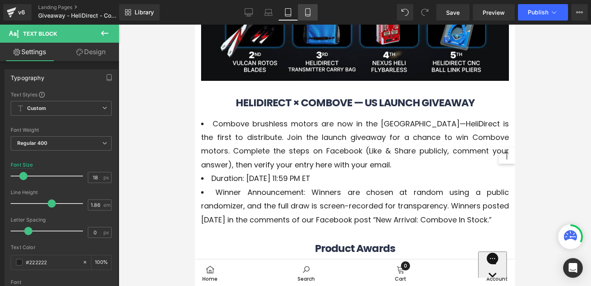
click at [308, 15] on icon at bounding box center [307, 12] width 8 height 8
type input "16"
type input "100"
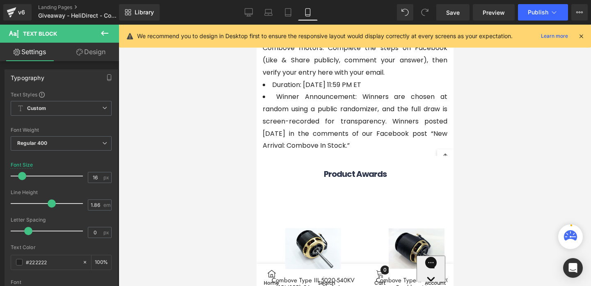
scroll to position [173, 0]
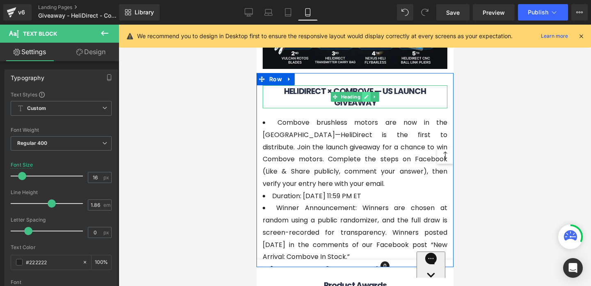
click at [365, 97] on icon at bounding box center [366, 97] width 4 height 4
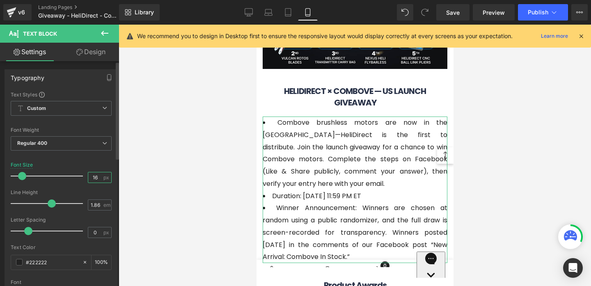
click at [93, 175] on input "16" at bounding box center [95, 177] width 14 height 10
type input "15"
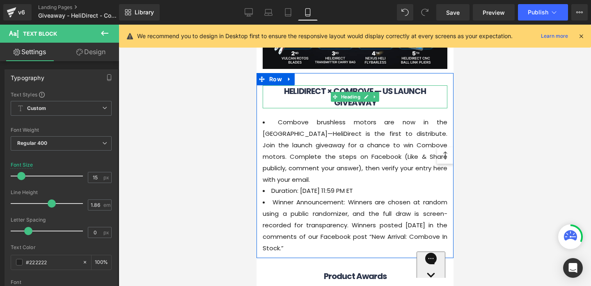
click at [320, 93] on b "HELIDIRECT × COMBOVE — US LAUNCH GIVEAWAY" at bounding box center [354, 96] width 142 height 23
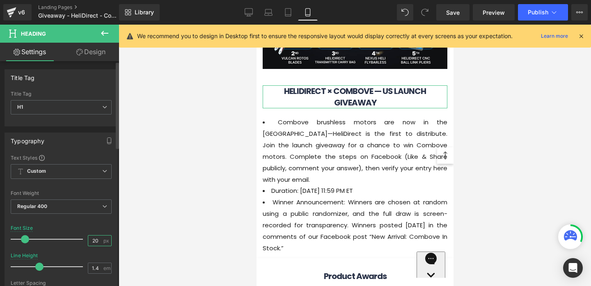
click at [94, 242] on input "20" at bounding box center [95, 240] width 14 height 10
type input "2"
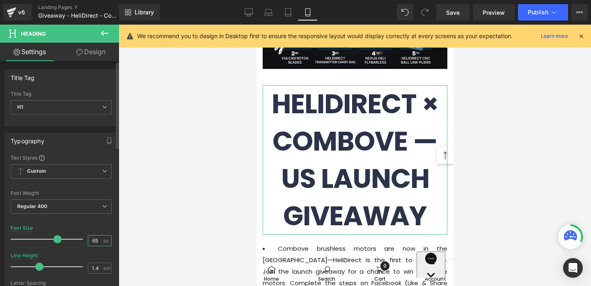
click at [93, 239] on input "65" at bounding box center [95, 240] width 14 height 10
type input "15"
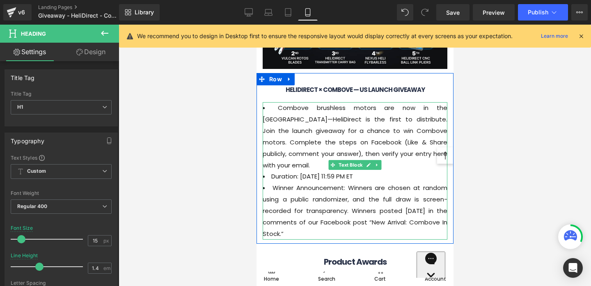
click at [296, 171] on li "Duration: [DATE] 11:59 PM ET" at bounding box center [354, 176] width 185 height 11
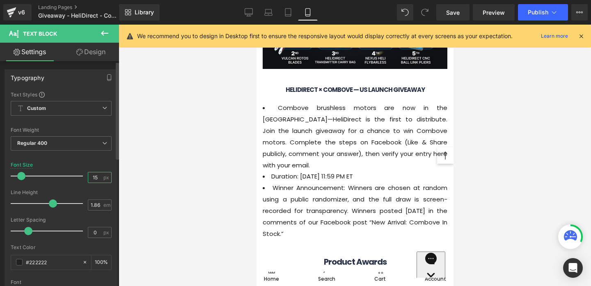
click at [96, 176] on input "15" at bounding box center [95, 177] width 14 height 10
type input "1"
type input "15"
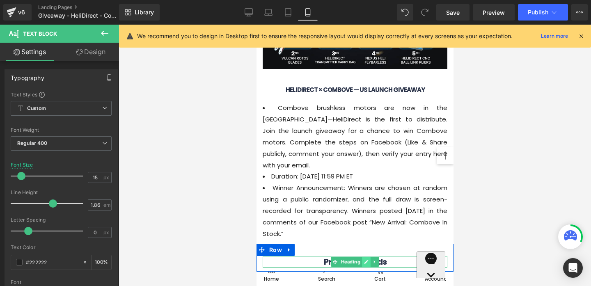
click at [367, 260] on icon at bounding box center [366, 262] width 4 height 4
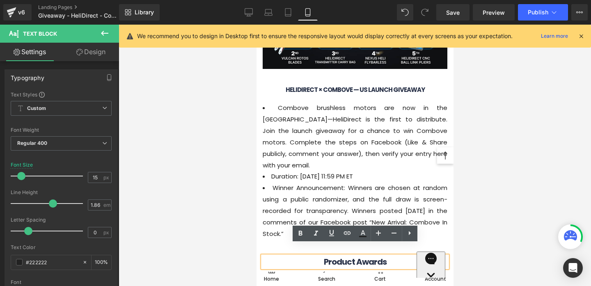
click at [349, 256] on span "Product Awards" at bounding box center [354, 261] width 63 height 11
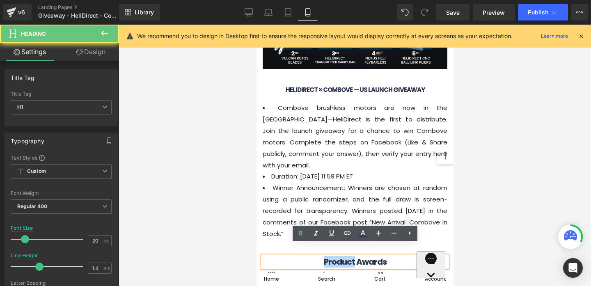
click at [349, 256] on span "Product Awards" at bounding box center [354, 261] width 63 height 11
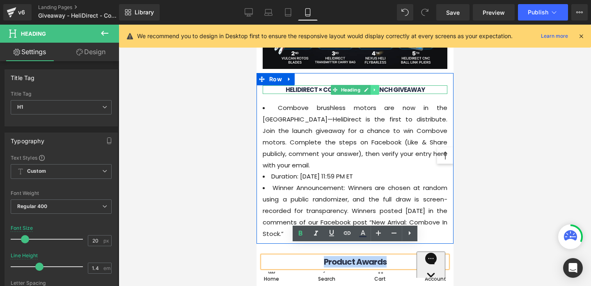
click at [373, 91] on icon at bounding box center [374, 89] width 5 height 5
click at [373, 91] on link at bounding box center [370, 90] width 9 height 10
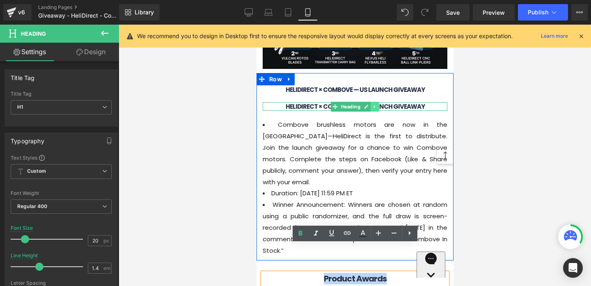
click at [374, 107] on icon at bounding box center [374, 106] width 5 height 5
click at [374, 107] on link at bounding box center [378, 107] width 9 height 10
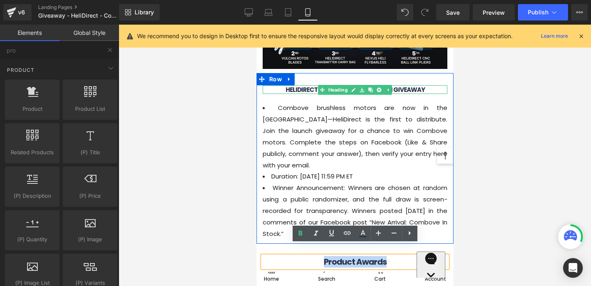
click at [310, 91] on b "HELIDIRECT × COMBOVE — US LAUNCH GIVEAWAY" at bounding box center [354, 89] width 139 height 9
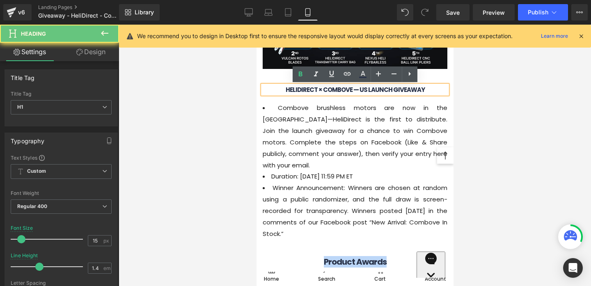
click at [310, 91] on b "HELIDIRECT × COMBOVE — US LAUNCH GIVEAWAY" at bounding box center [354, 89] width 139 height 9
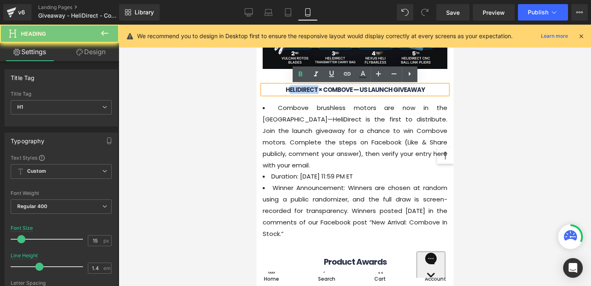
click at [310, 91] on b "HELIDIRECT × COMBOVE — US LAUNCH GIVEAWAY" at bounding box center [354, 89] width 139 height 9
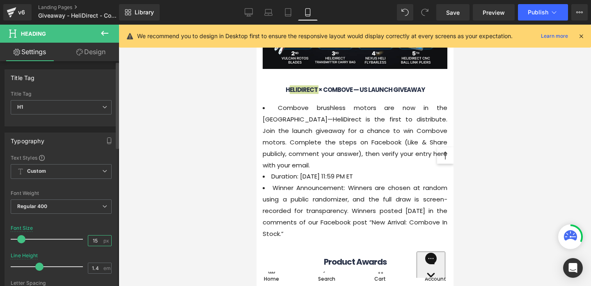
click at [95, 240] on input "15" at bounding box center [95, 240] width 14 height 10
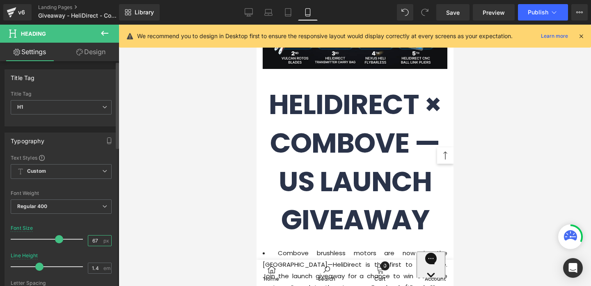
type input "6"
type input "17"
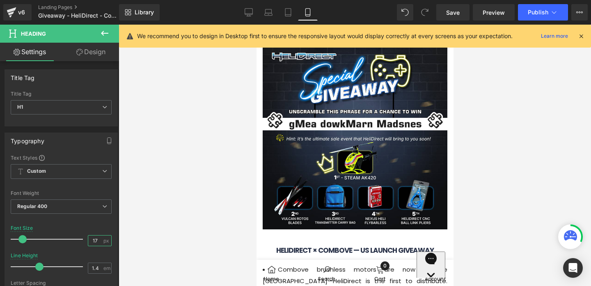
scroll to position [0, 0]
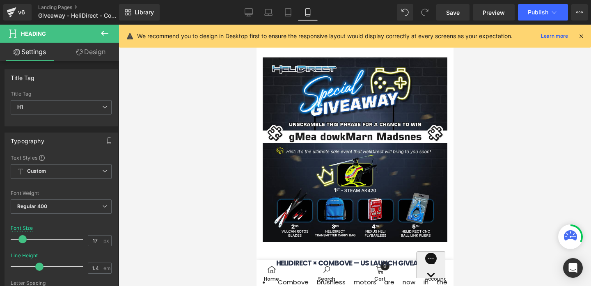
click at [358, 192] on img at bounding box center [354, 149] width 185 height 185
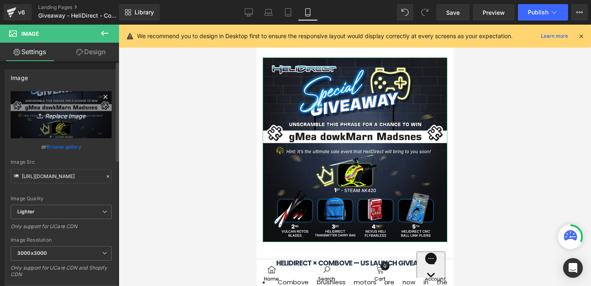
click at [60, 117] on icon "Replace Image" at bounding box center [61, 114] width 66 height 10
click at [67, 112] on icon "Replace Image" at bounding box center [61, 114] width 66 height 10
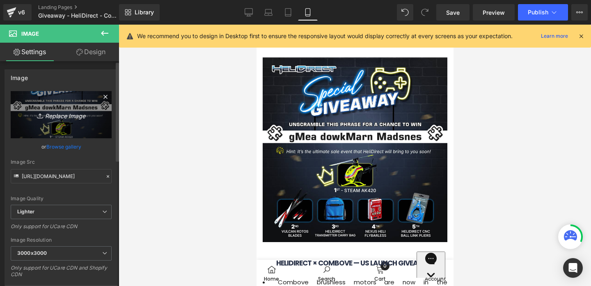
type input "C:\fakepath\COMBOVE-Motor (1)-(1) 1080.jpg"
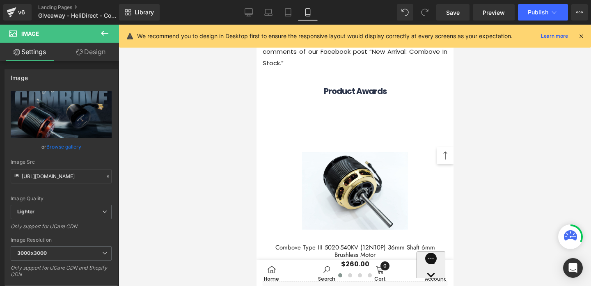
scroll to position [365, 0]
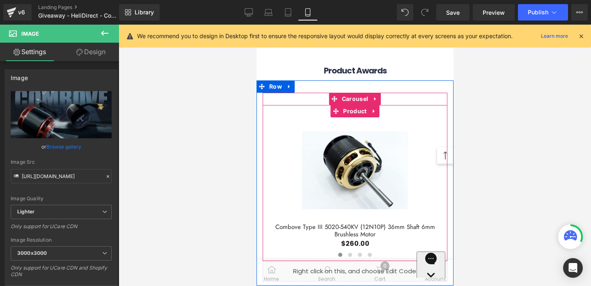
click at [385, 105] on div "Sale Off (P) Image Combove Type III 5020-540KV (12N10P) 36mm Shaft 6mm Brushles…" at bounding box center [354, 183] width 185 height 156
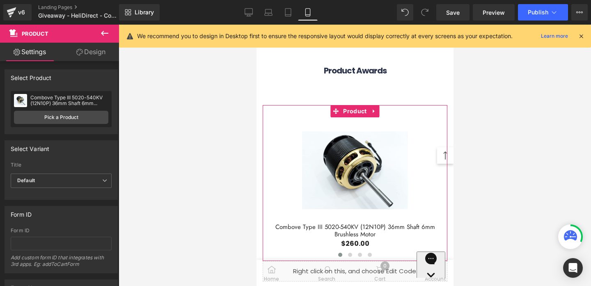
click at [88, 60] on link "Design" at bounding box center [90, 52] width 59 height 18
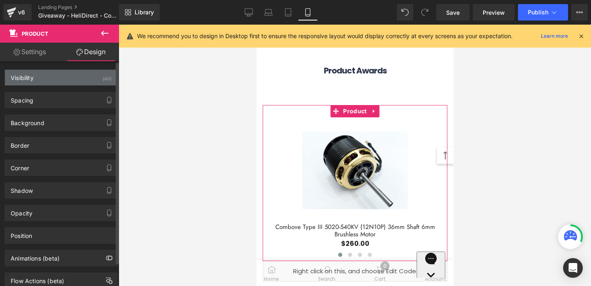
click at [86, 77] on div "Visibility (All)" at bounding box center [61, 78] width 112 height 16
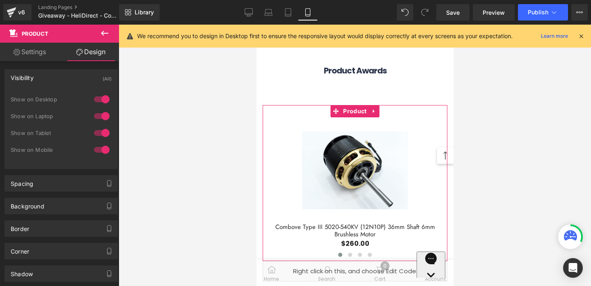
click at [42, 53] on link "Settings" at bounding box center [29, 52] width 59 height 18
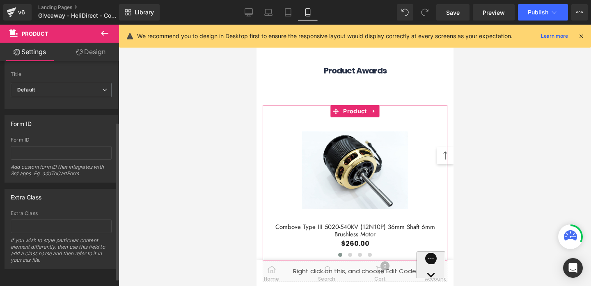
scroll to position [0, 0]
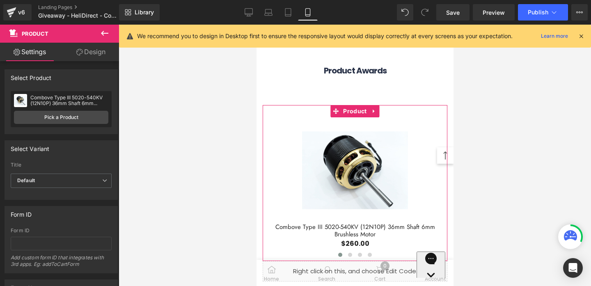
click at [86, 53] on link "Design" at bounding box center [90, 52] width 59 height 18
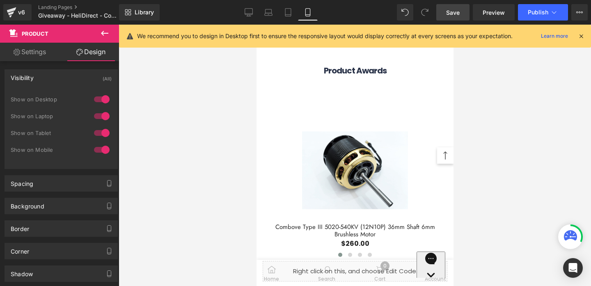
click at [450, 15] on span "Save" at bounding box center [453, 12] width 14 height 9
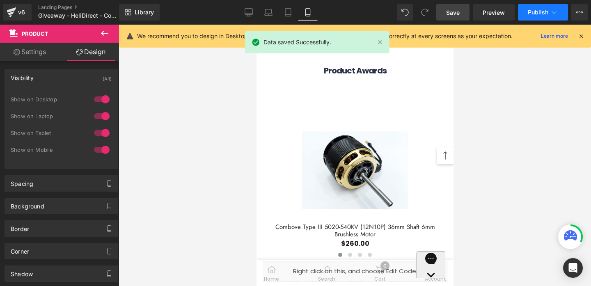
click at [551, 9] on icon at bounding box center [553, 12] width 8 height 8
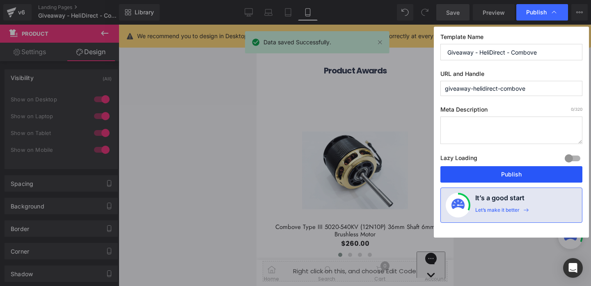
click at [498, 170] on button "Publish" at bounding box center [511, 174] width 142 height 16
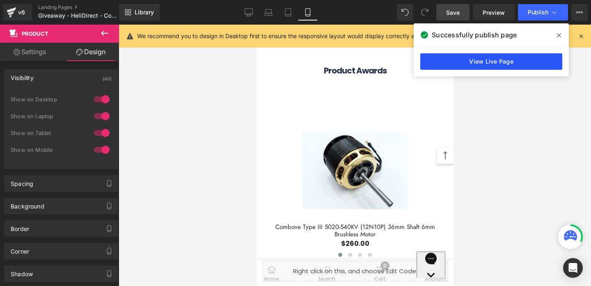
click at [512, 63] on link "View Live Page" at bounding box center [491, 61] width 142 height 16
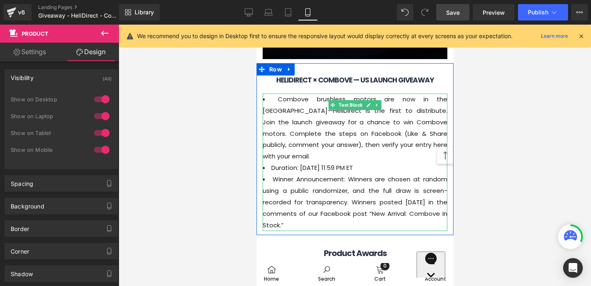
scroll to position [181, 0]
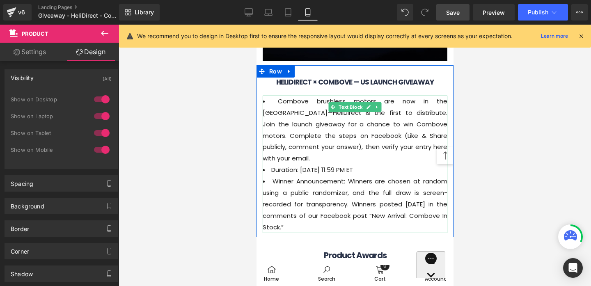
click at [310, 119] on li "Combove brushless motors are now in the [GEOGRAPHIC_DATA]—HeliDirect is the fir…" at bounding box center [354, 130] width 185 height 68
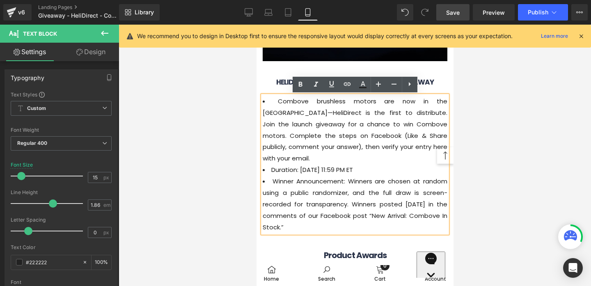
click at [274, 73] on div "HELIDIRECT × COMBOVE — US LAUNCH GIVEAWAY Heading Combove brushless motors are …" at bounding box center [354, 151] width 197 height 172
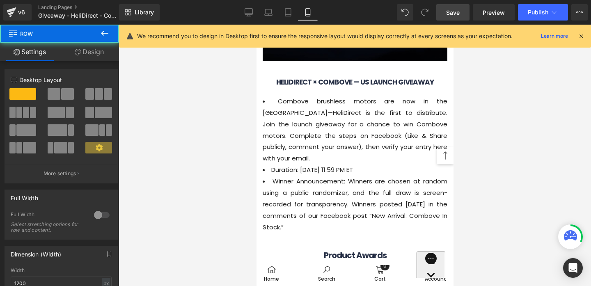
click at [256, 25] on div at bounding box center [256, 25] width 0 height 0
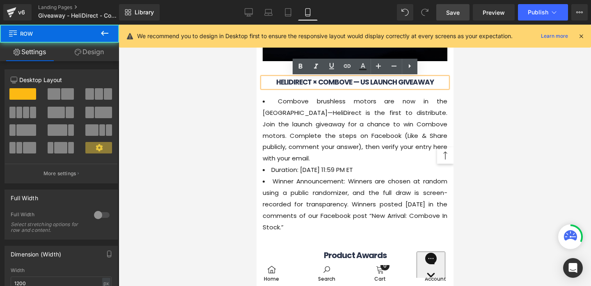
click at [271, 69] on div "HELIDIRECT × COMBOVE — US LAUNCH GIVEAWAY Heading Combove brushless motors are …" at bounding box center [354, 151] width 197 height 172
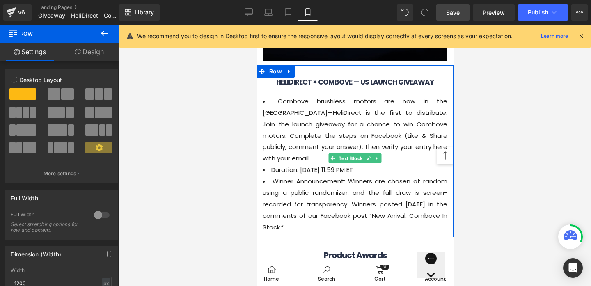
click at [326, 104] on li "Combove brushless motors are now in the [GEOGRAPHIC_DATA]—HeliDirect is the fir…" at bounding box center [354, 130] width 185 height 68
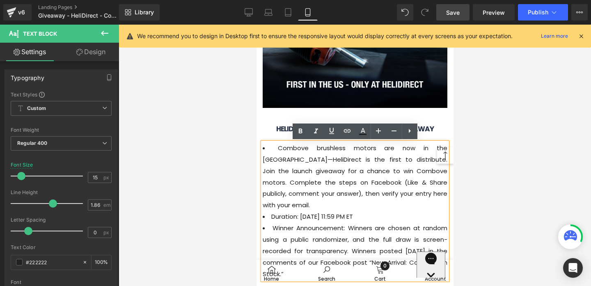
scroll to position [108, 0]
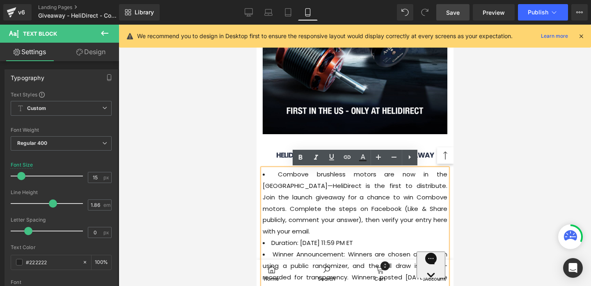
click at [294, 201] on li "Combove brushless motors are now in the [GEOGRAPHIC_DATA]—HeliDirect is the fir…" at bounding box center [354, 203] width 185 height 68
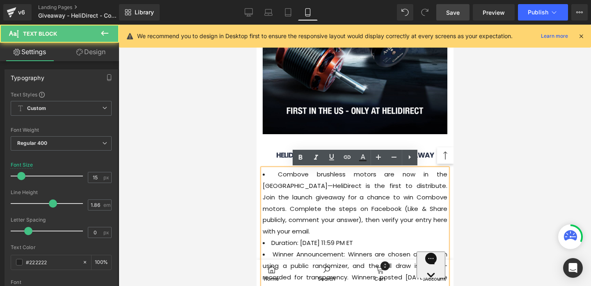
click at [294, 201] on li "Combove brushless motors are now in the [GEOGRAPHIC_DATA]—HeliDirect is the fir…" at bounding box center [354, 203] width 185 height 68
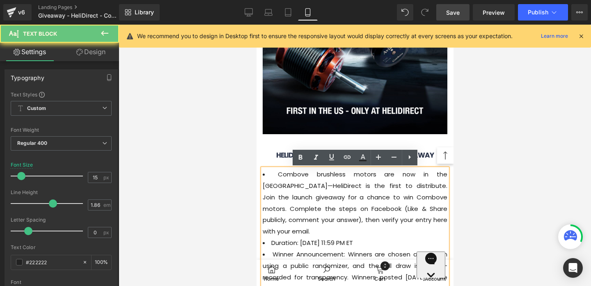
click at [272, 177] on li "Combove brushless motors are now in the [GEOGRAPHIC_DATA]—HeliDirect is the fir…" at bounding box center [354, 203] width 185 height 68
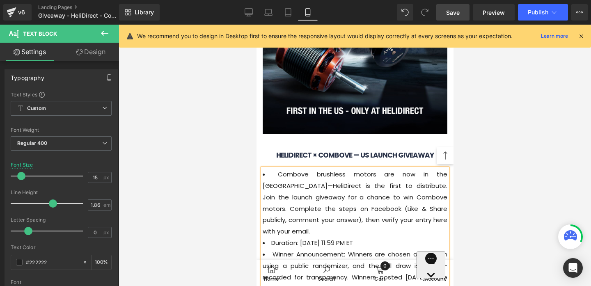
click at [369, 196] on li "Combove brushless motors are now in the [GEOGRAPHIC_DATA]—HeliDirect is the fir…" at bounding box center [354, 203] width 185 height 68
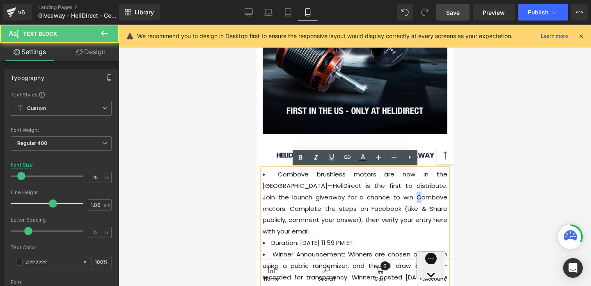
click at [369, 196] on li "Combove brushless motors are now in the [GEOGRAPHIC_DATA]—HeliDirect is the fir…" at bounding box center [354, 203] width 185 height 68
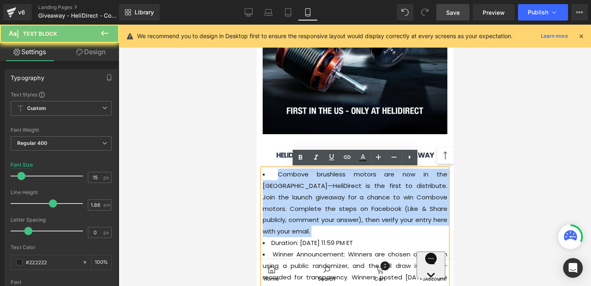
click at [369, 196] on li "Combove brushless motors are now in the [GEOGRAPHIC_DATA]—HeliDirect is the fir…" at bounding box center [354, 203] width 185 height 68
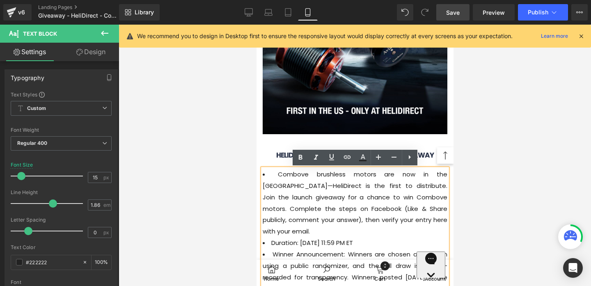
click at [273, 171] on li "Combove brushless motors are now in the [GEOGRAPHIC_DATA]—HeliDirect is the fir…" at bounding box center [354, 203] width 185 height 68
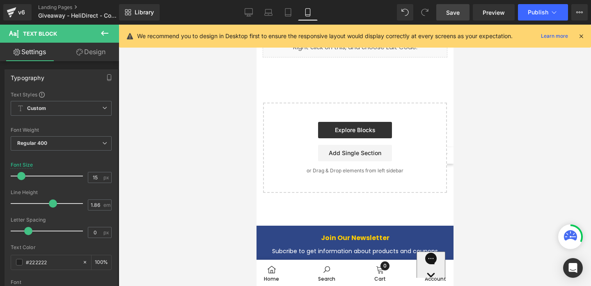
scroll to position [623, 0]
